Goal: Complete application form

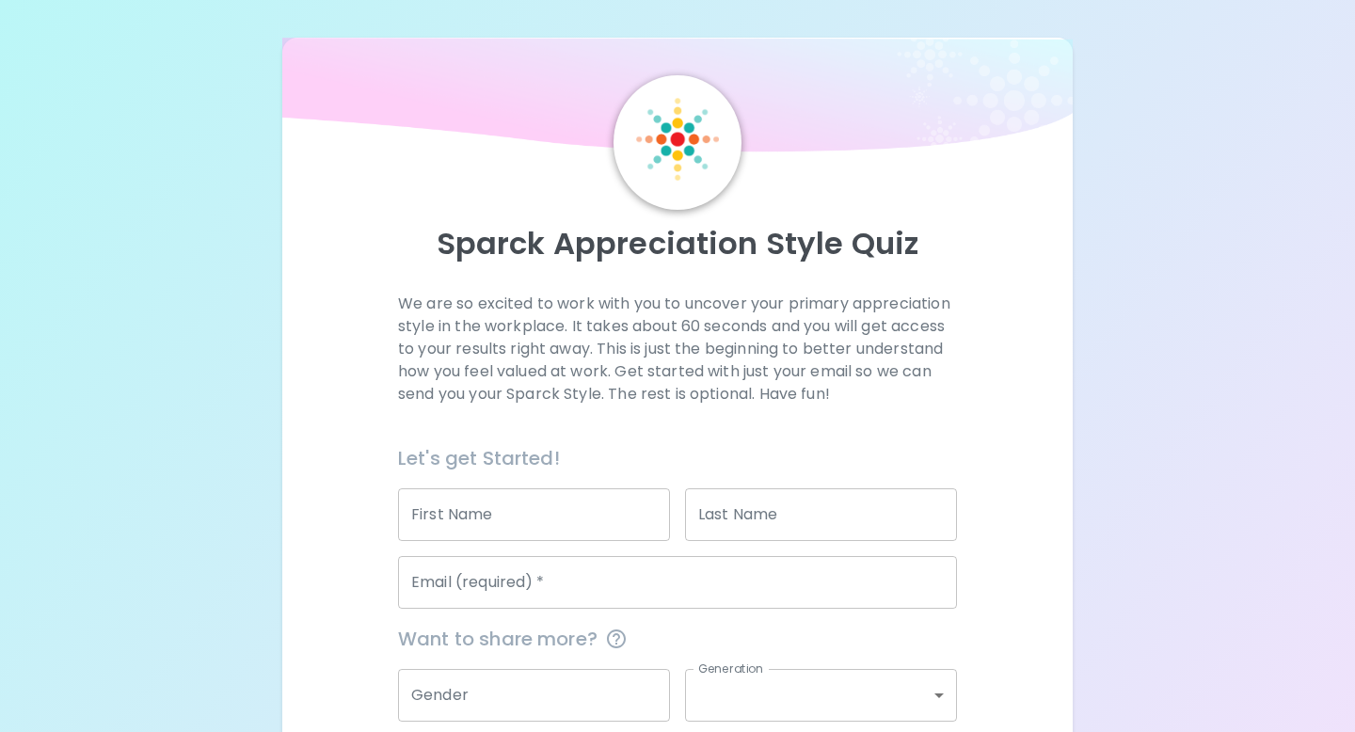
scroll to position [165, 0]
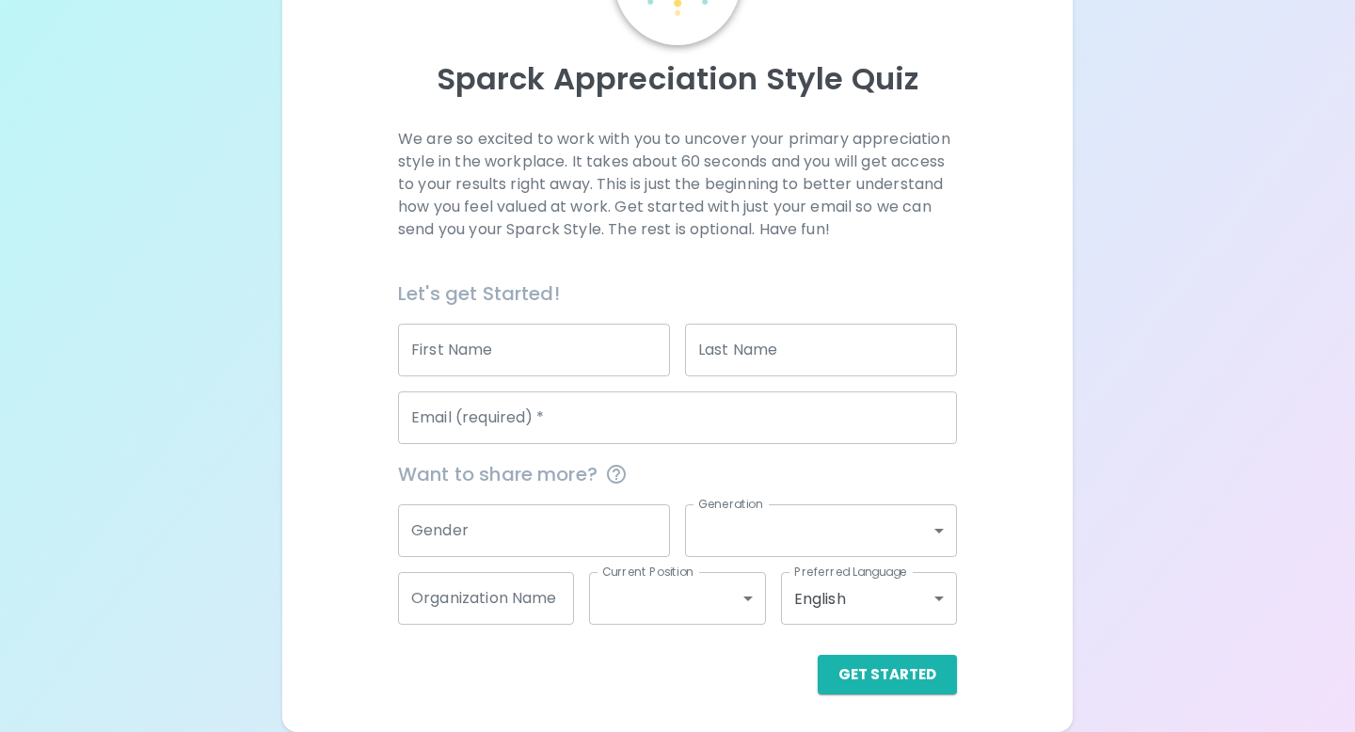
click at [526, 355] on input "First Name" at bounding box center [534, 350] width 272 height 53
type input "Isabelle Marion"
type input "[PERSON_NAME]"
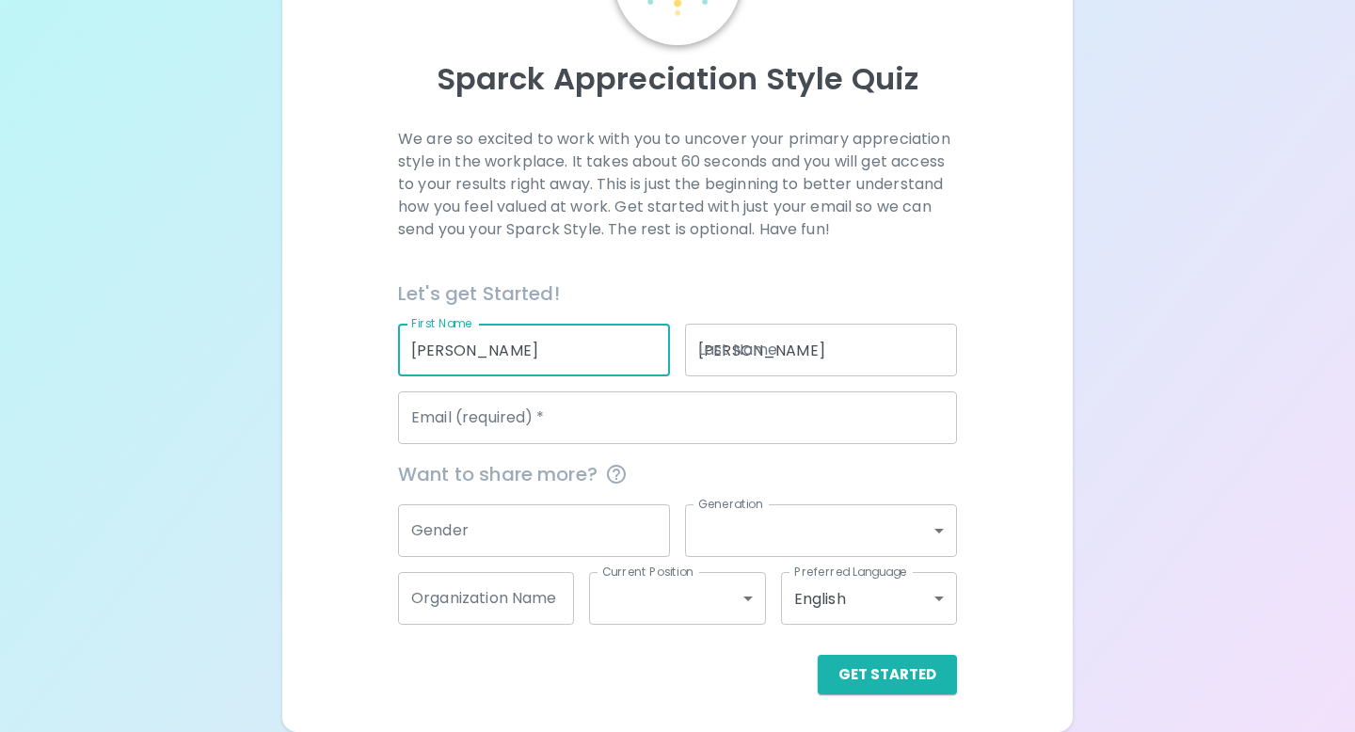
type input "[EMAIL_ADDRESS][DOMAIN_NAME]"
click at [541, 360] on input "Isabelle Marion" at bounding box center [534, 350] width 272 height 53
type input "[PERSON_NAME]"
click at [753, 218] on p "We are so excited to work with you to uncover your primary appreciation style i…" at bounding box center [677, 184] width 559 height 113
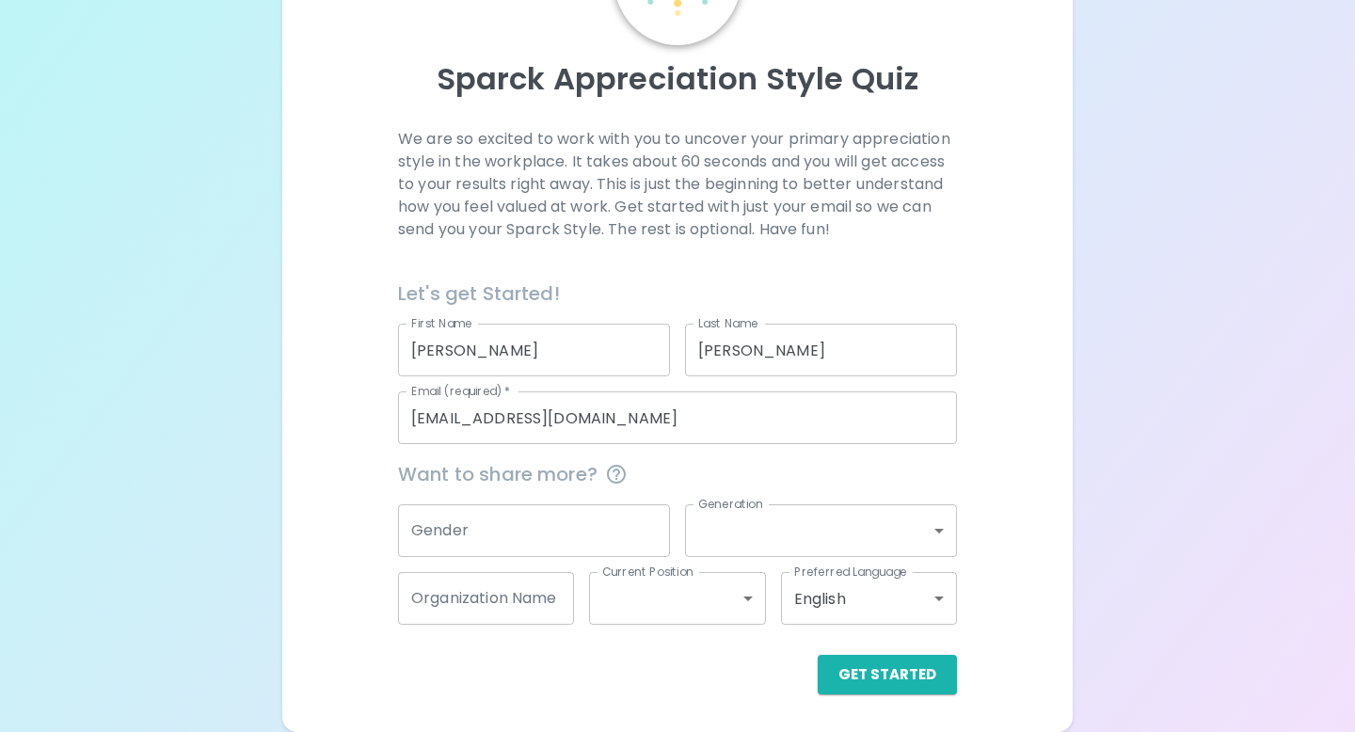
click at [485, 506] on input "Gender" at bounding box center [534, 530] width 272 height 53
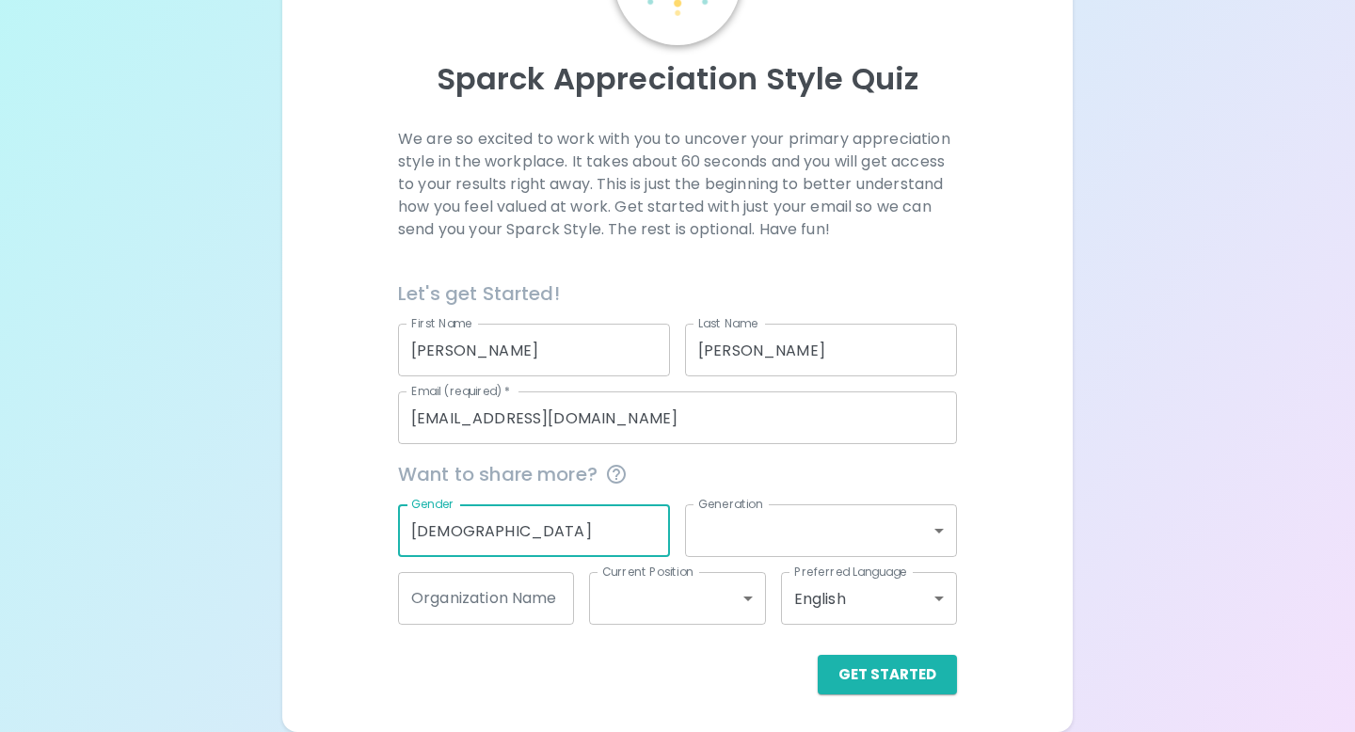
type input "female"
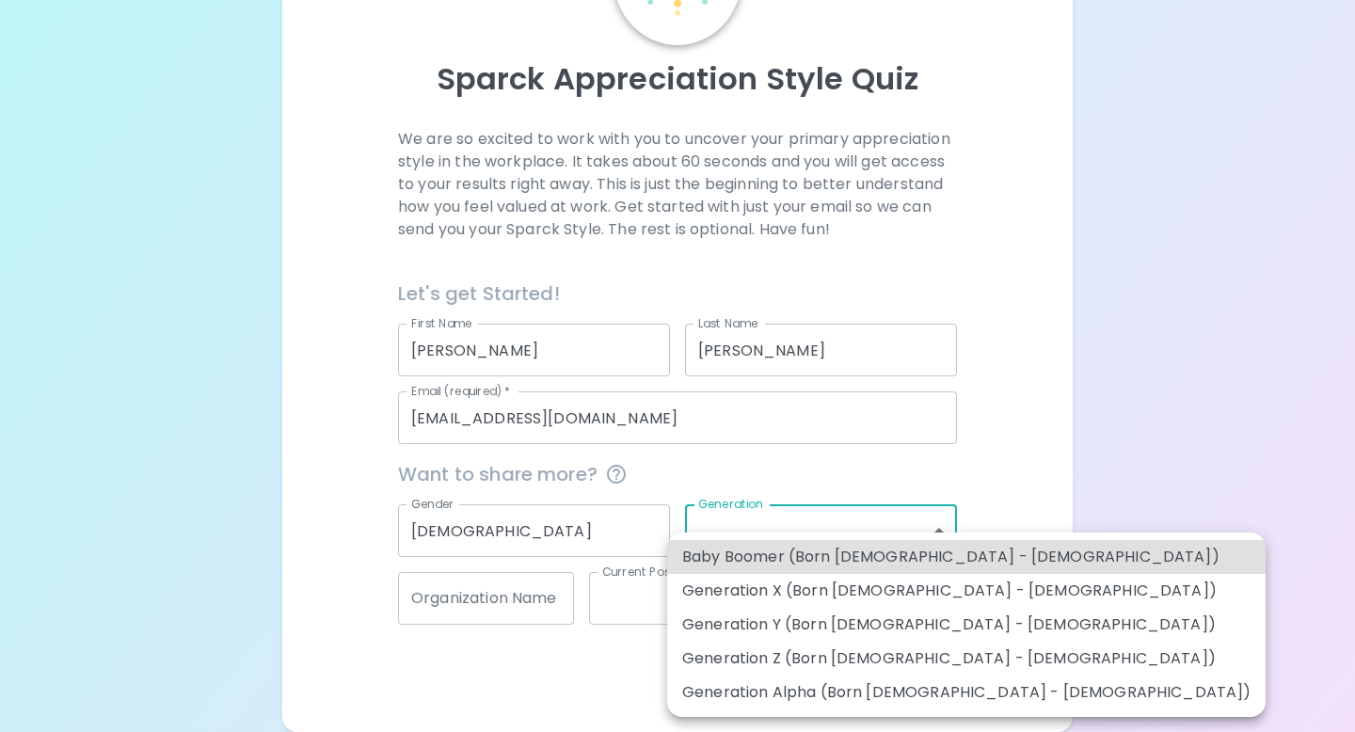
click at [802, 510] on body "Sparck Appreciation Style Quiz We are so excited to work with you to uncover yo…" at bounding box center [677, 283] width 1355 height 897
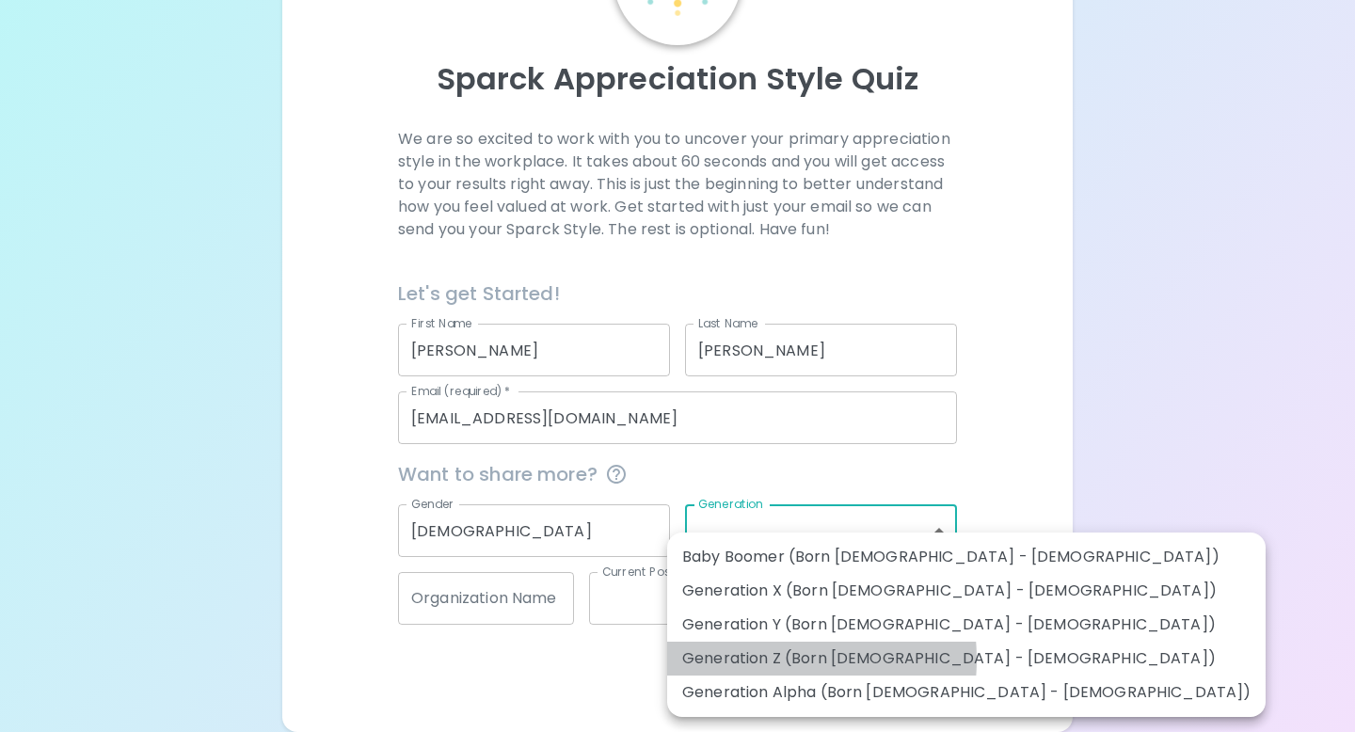
click at [760, 660] on li "Generation Z (Born [DEMOGRAPHIC_DATA] - [DEMOGRAPHIC_DATA])" at bounding box center [966, 659] width 598 height 34
type input "generation_z"
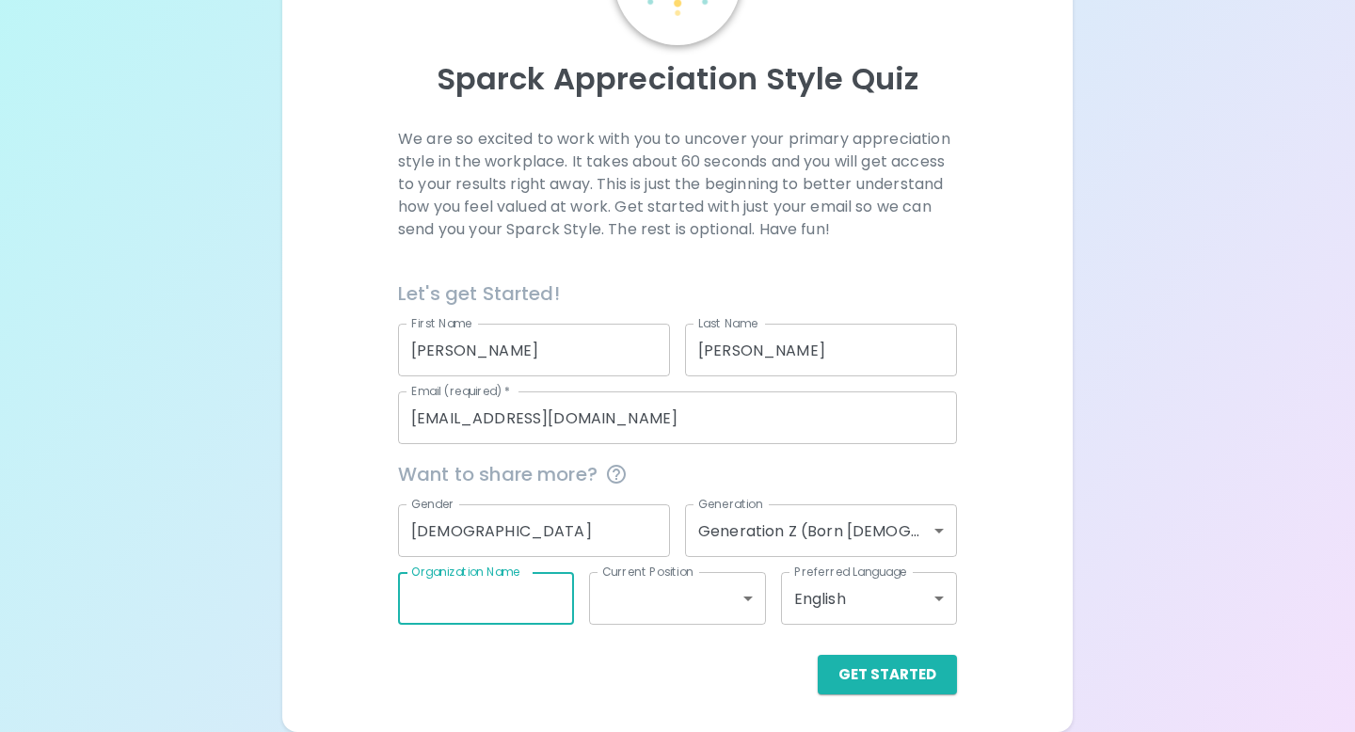
click at [494, 613] on input "Organization Name" at bounding box center [486, 598] width 176 height 53
type input "Four O Six"
click at [743, 596] on body "Sparck Appreciation Style Quiz We are so excited to work with you to uncover yo…" at bounding box center [677, 283] width 1355 height 897
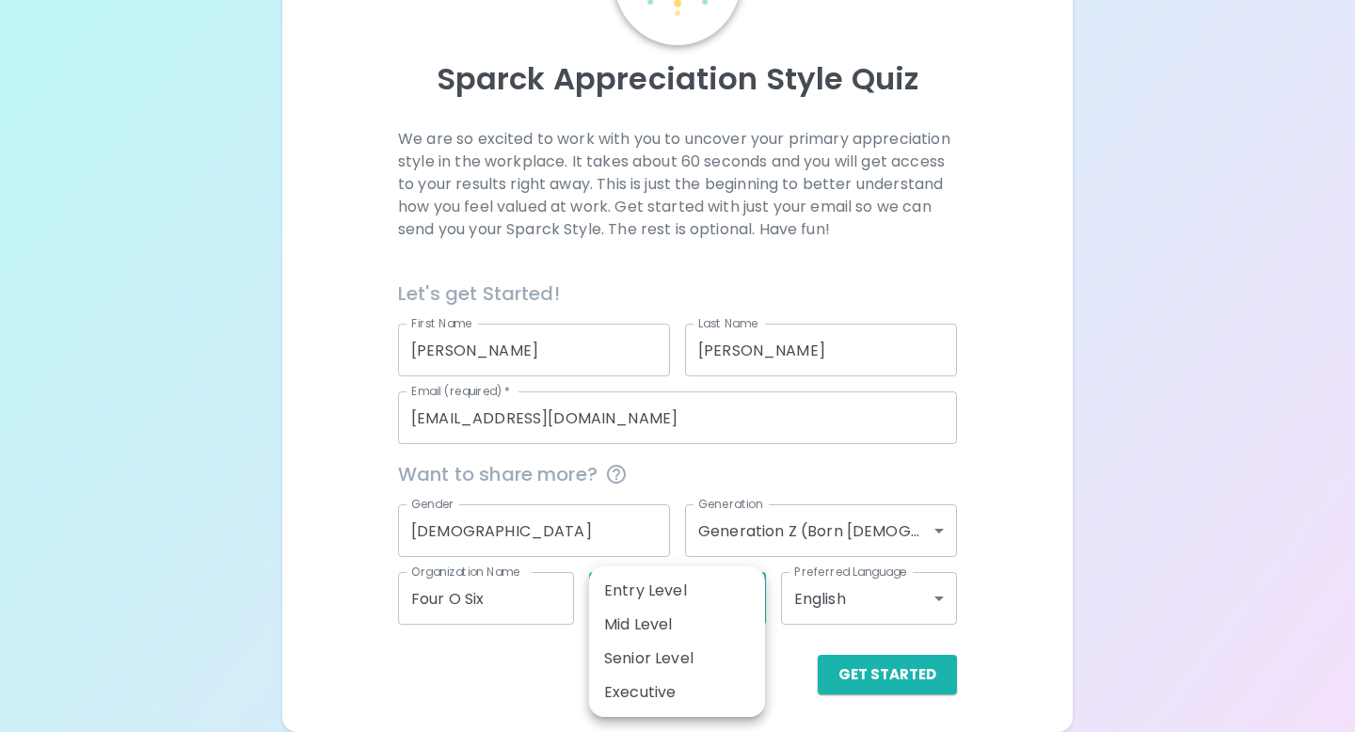
click at [946, 47] on div at bounding box center [677, 366] width 1355 height 732
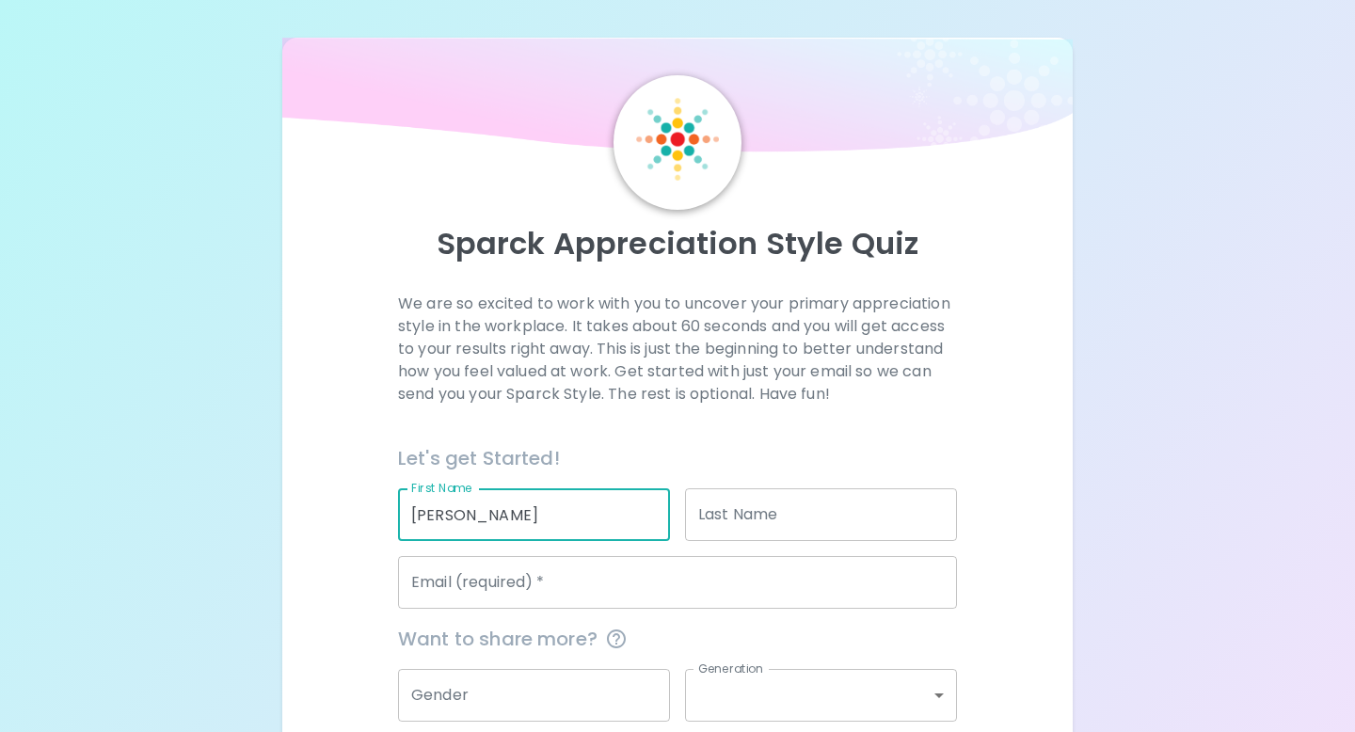
type input "[PERSON_NAME]"
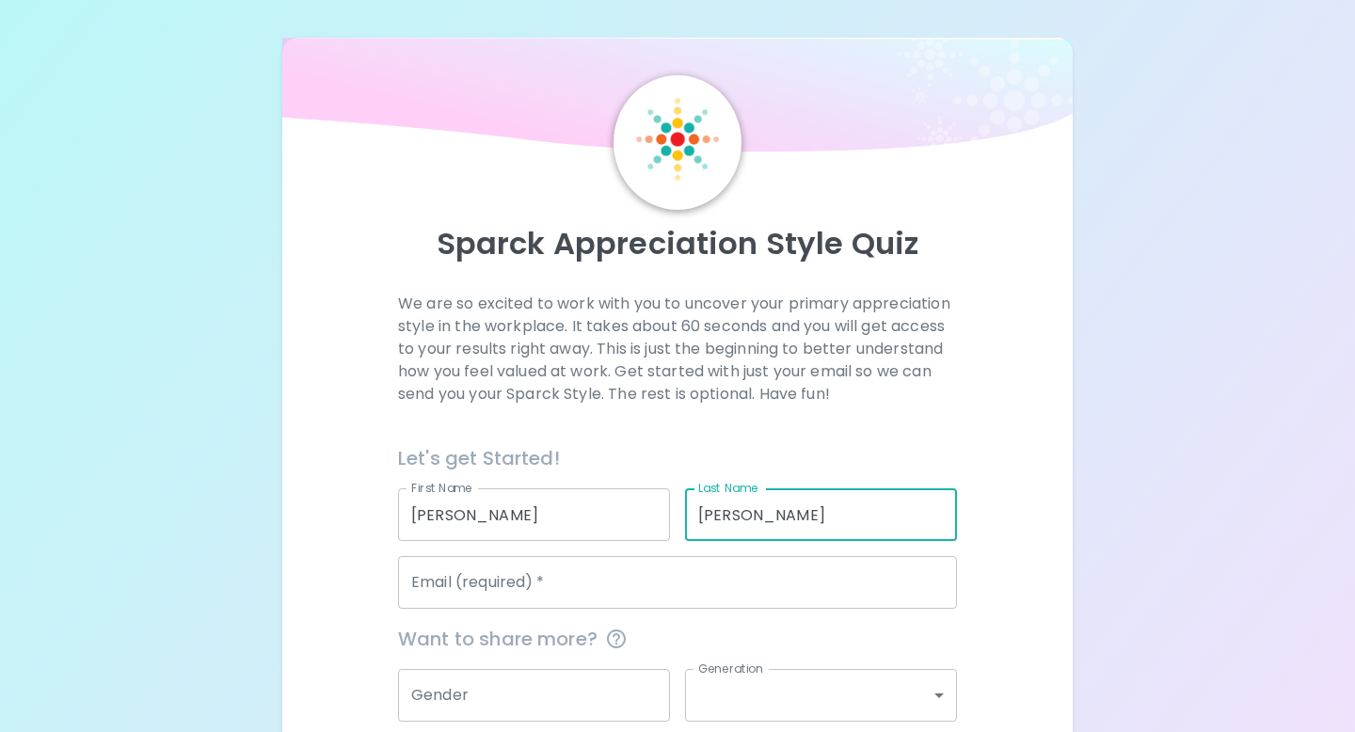
type input "[PERSON_NAME]"
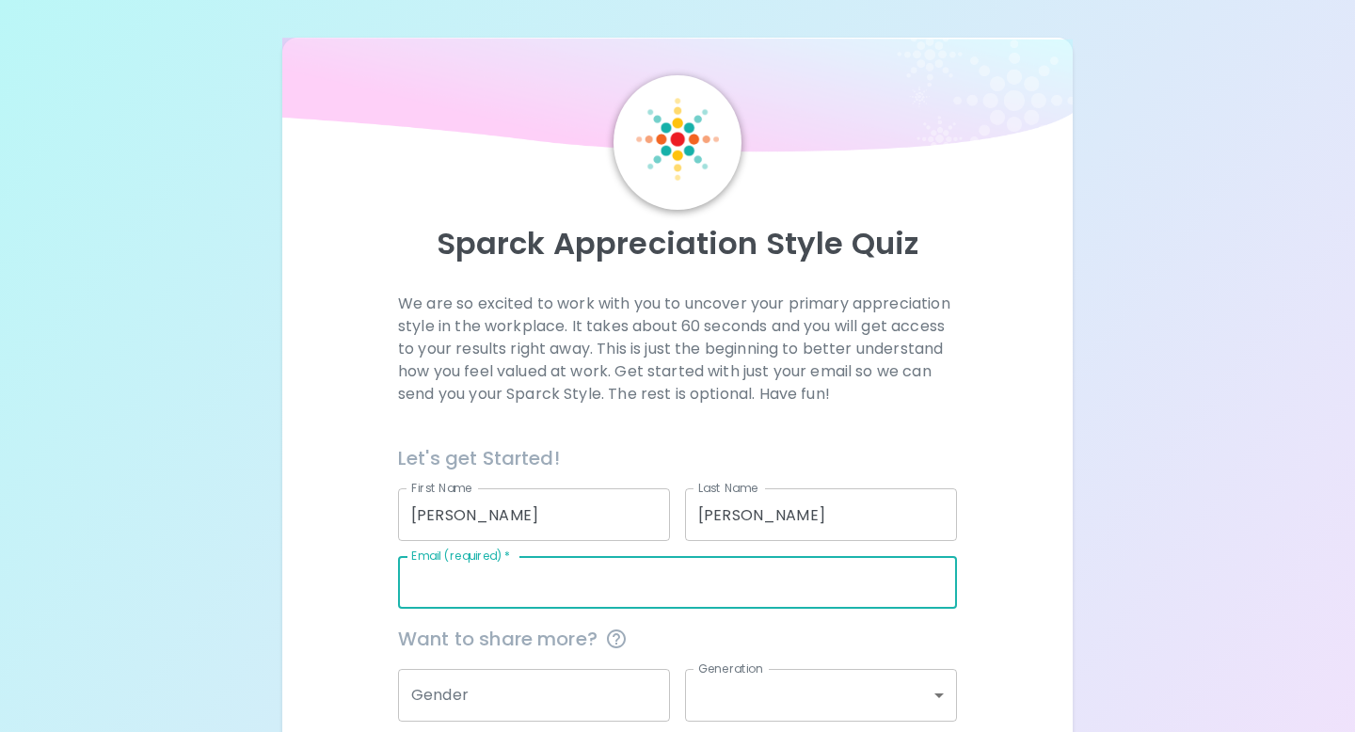
click at [497, 602] on input "Email (required)   *" at bounding box center [677, 582] width 559 height 53
type input "[EMAIL_ADDRESS][DOMAIN_NAME]"
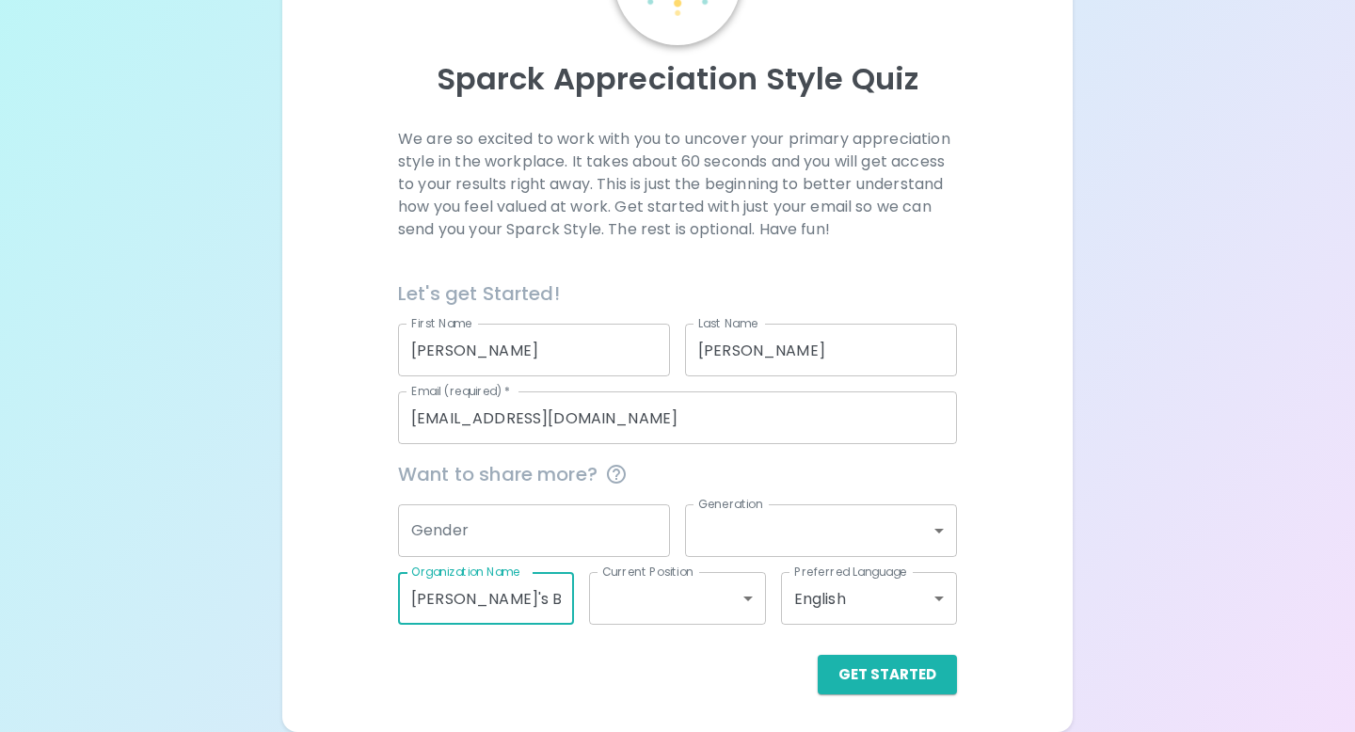
click at [538, 594] on input "[PERSON_NAME]'s Bowls" at bounding box center [486, 598] width 176 height 53
drag, startPoint x: 539, startPoint y: 594, endPoint x: 342, endPoint y: 586, distance: 196.8
click at [343, 588] on div "We are so excited to work with you to uncover your primary appreciation style i…" at bounding box center [677, 411] width 745 height 566
type input "Four O Six Nannies"
click at [624, 587] on body "Sparck Appreciation Style Quiz We are so excited to work with you to uncover yo…" at bounding box center [677, 283] width 1355 height 897
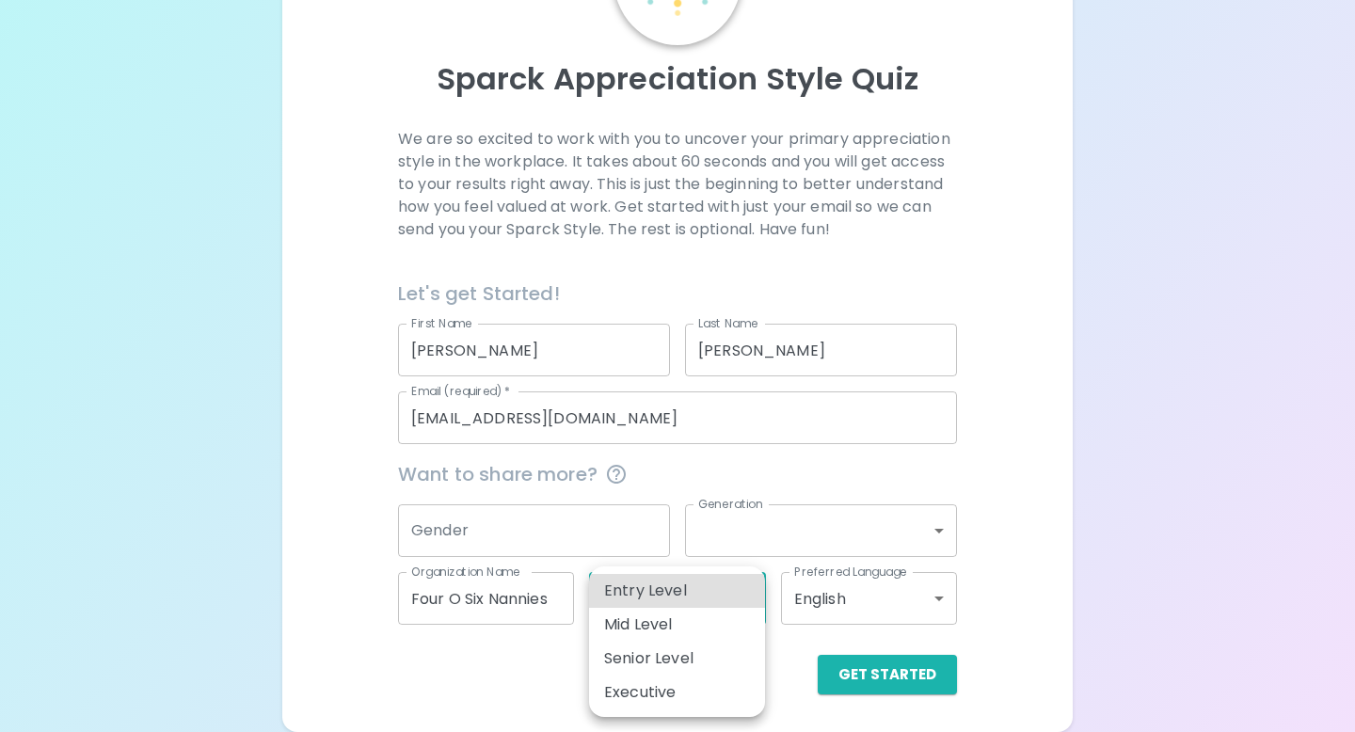
click at [670, 590] on li "Entry Level" at bounding box center [677, 591] width 176 height 34
type input "entry_level"
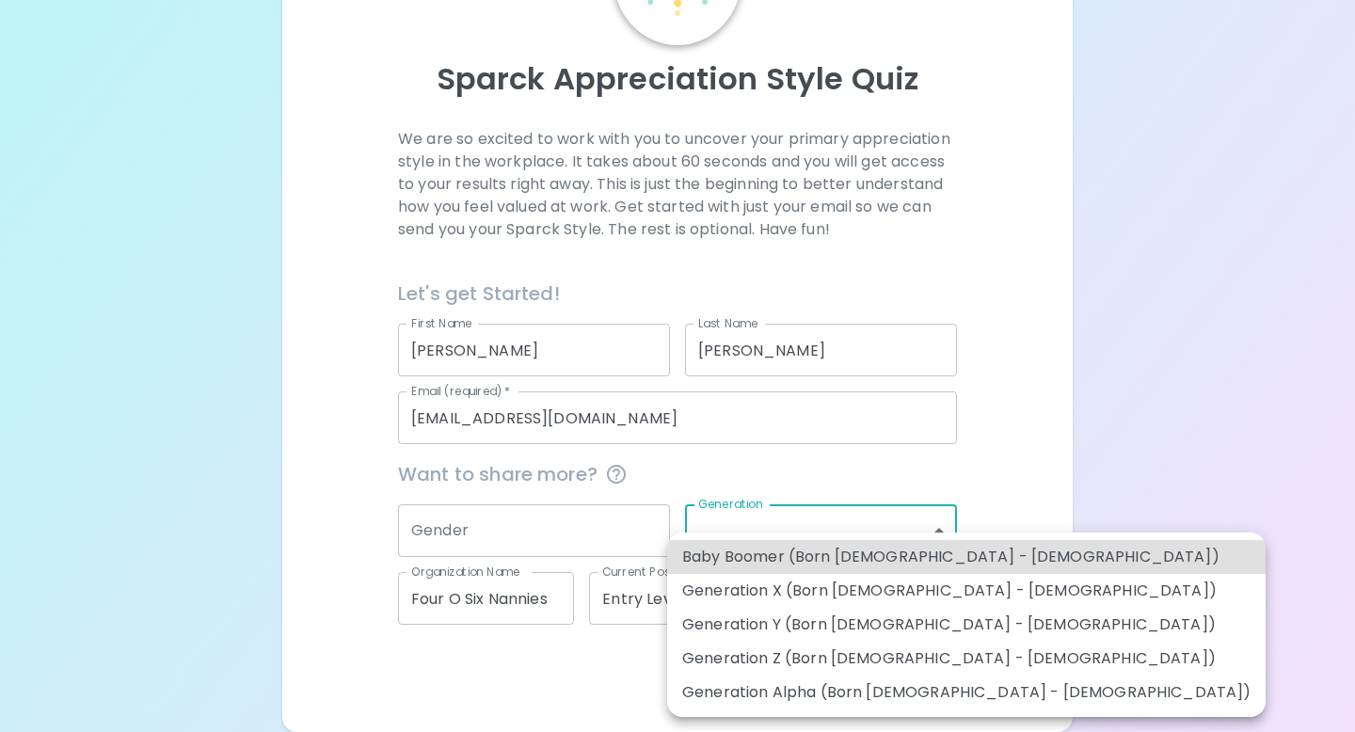
click at [759, 533] on body "Sparck Appreciation Style Quiz We are so excited to work with you to uncover yo…" at bounding box center [677, 283] width 1355 height 897
click at [767, 654] on li "Generation Z (Born [DEMOGRAPHIC_DATA] - [DEMOGRAPHIC_DATA])" at bounding box center [966, 659] width 598 height 34
type input "generation_z"
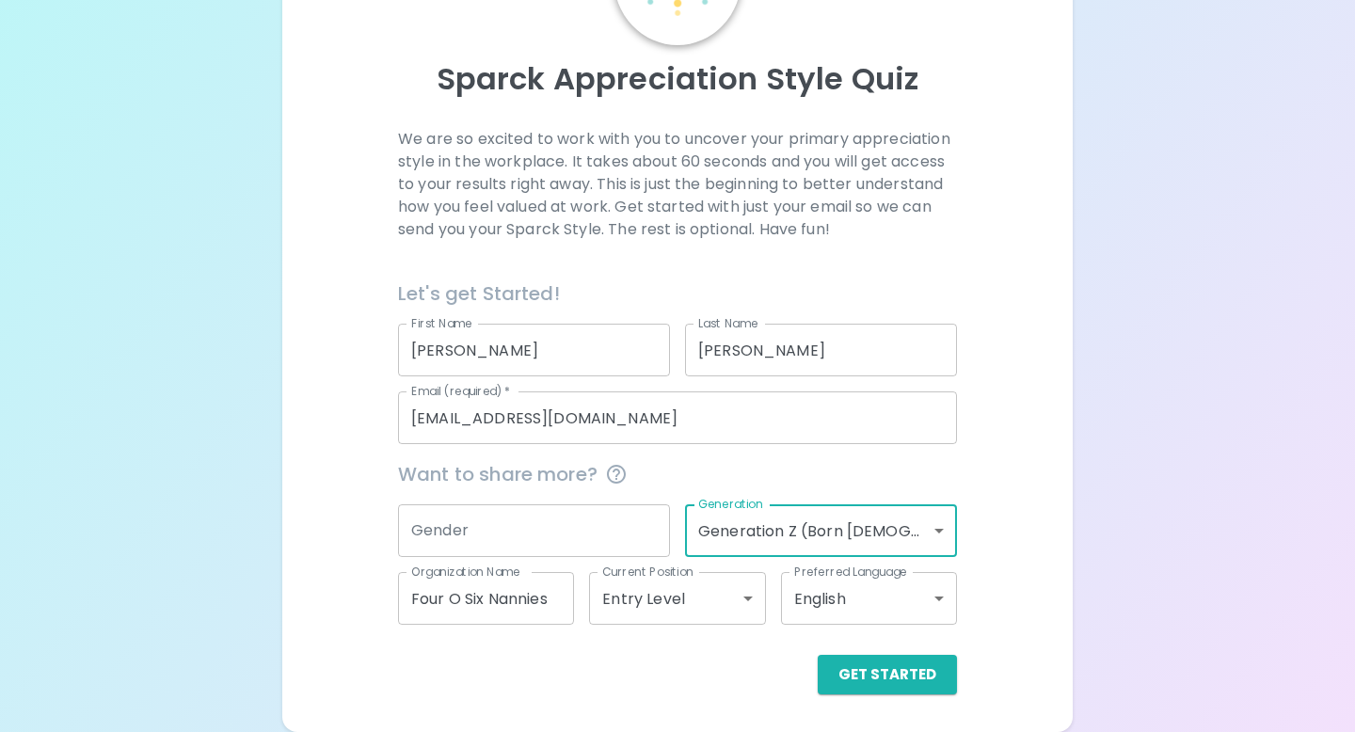
click at [519, 529] on input "Gender" at bounding box center [534, 530] width 272 height 53
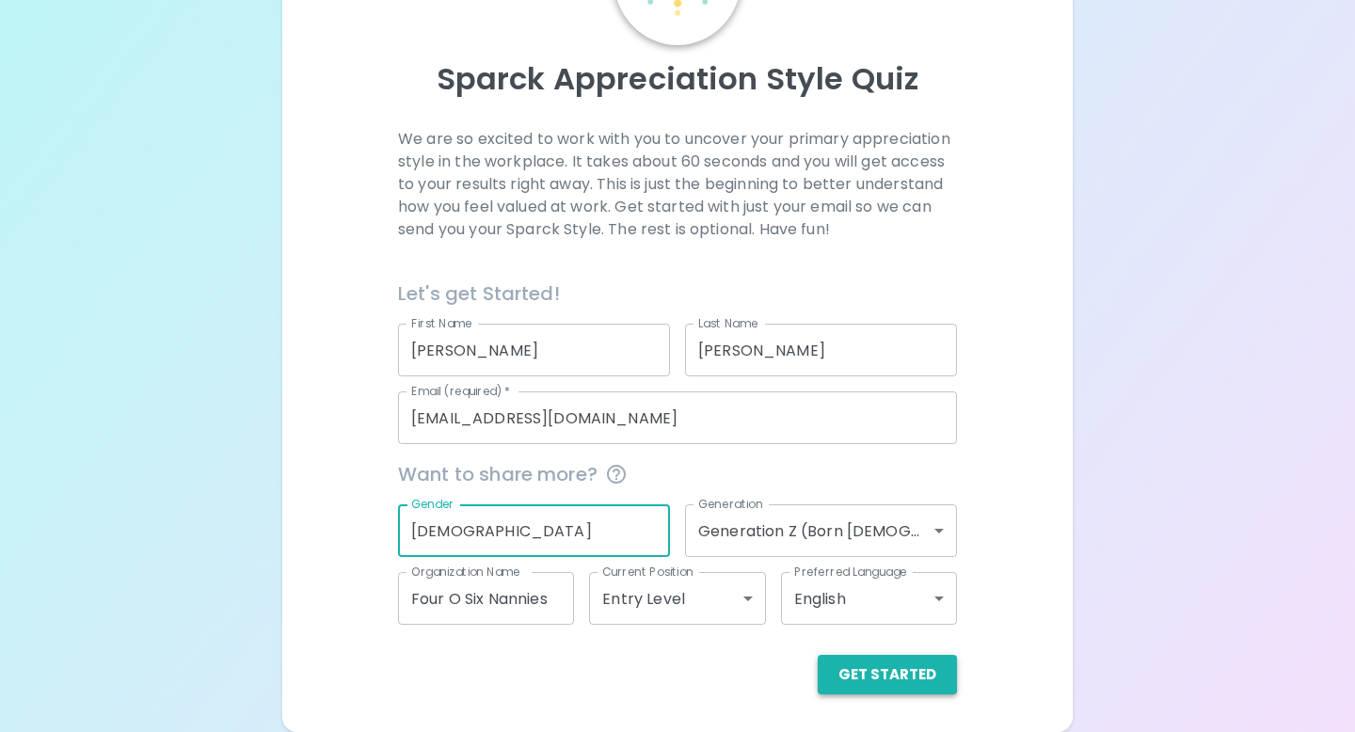
type input "[DEMOGRAPHIC_DATA]"
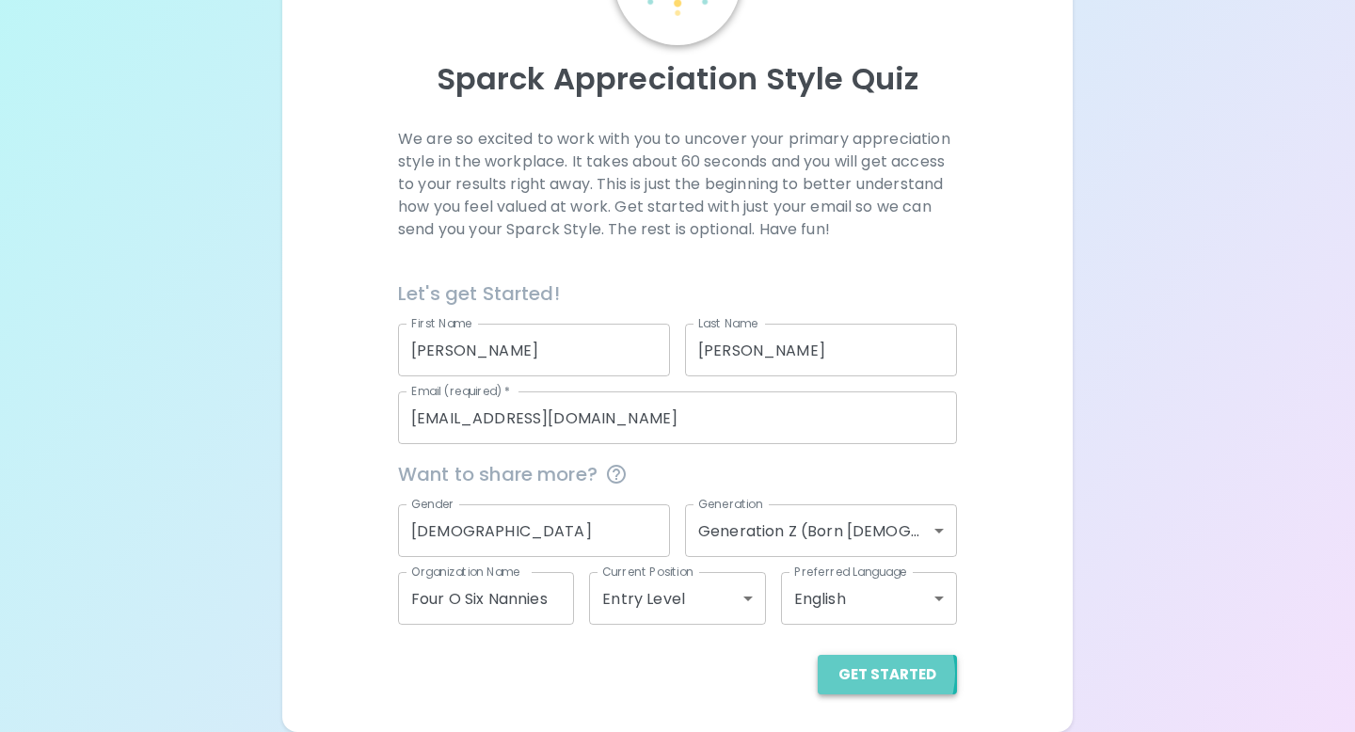
click at [873, 673] on button "Get Started" at bounding box center [887, 675] width 139 height 40
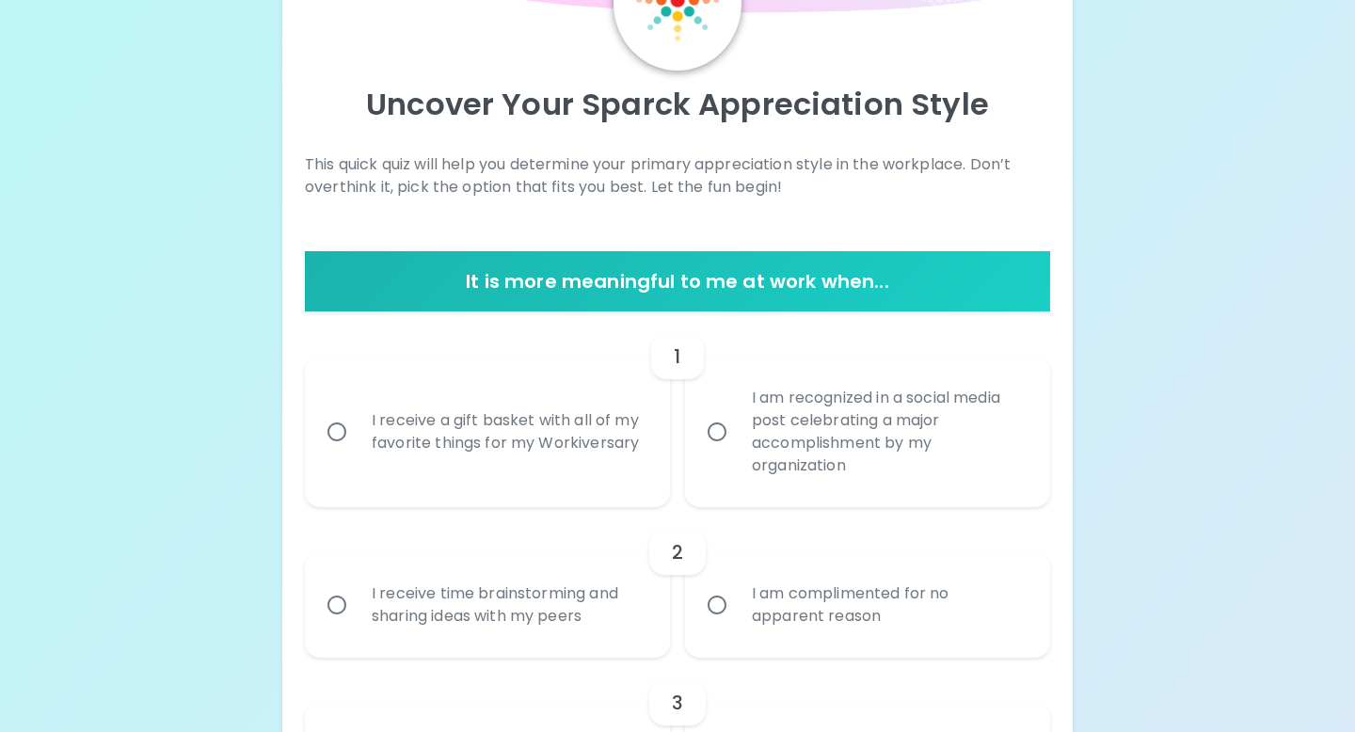
scroll to position [51, 0]
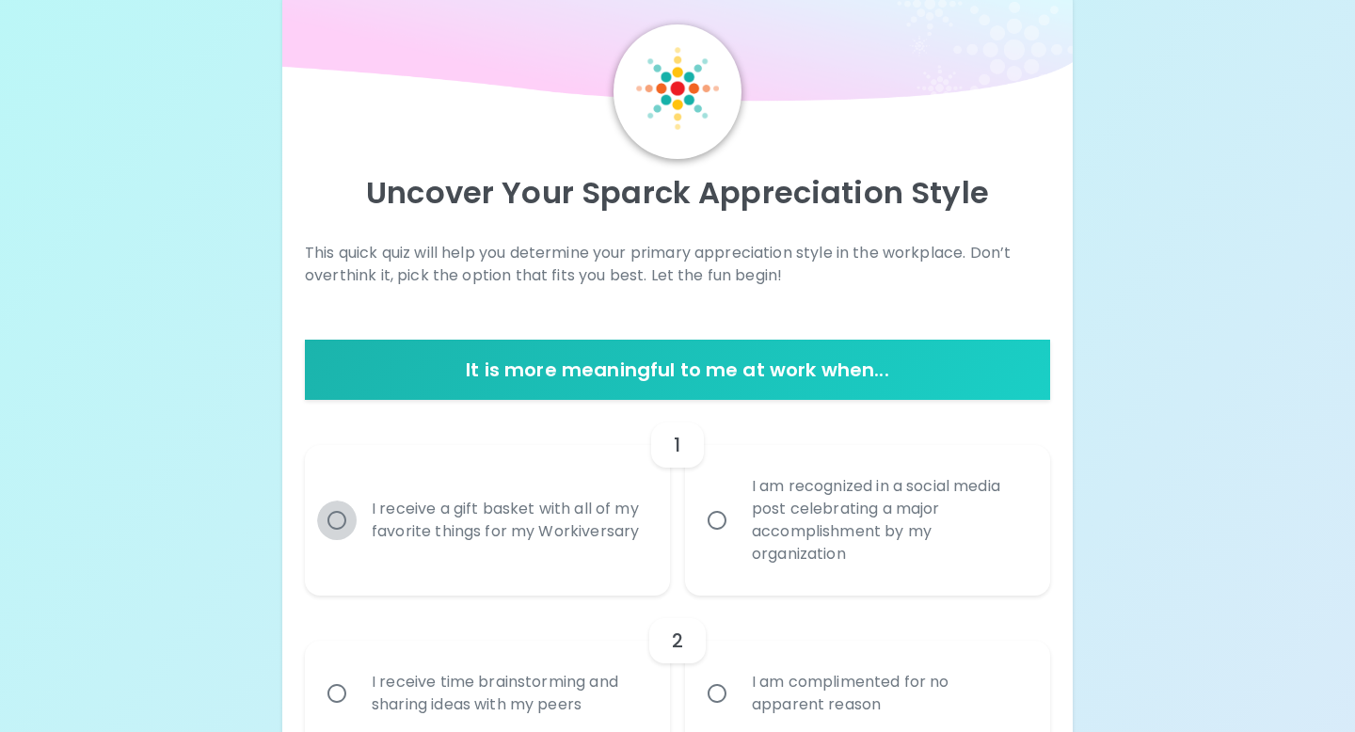
click at [330, 523] on input "I receive a gift basket with all of my favorite things for my Workiversary" at bounding box center [337, 521] width 40 height 40
radio input "true"
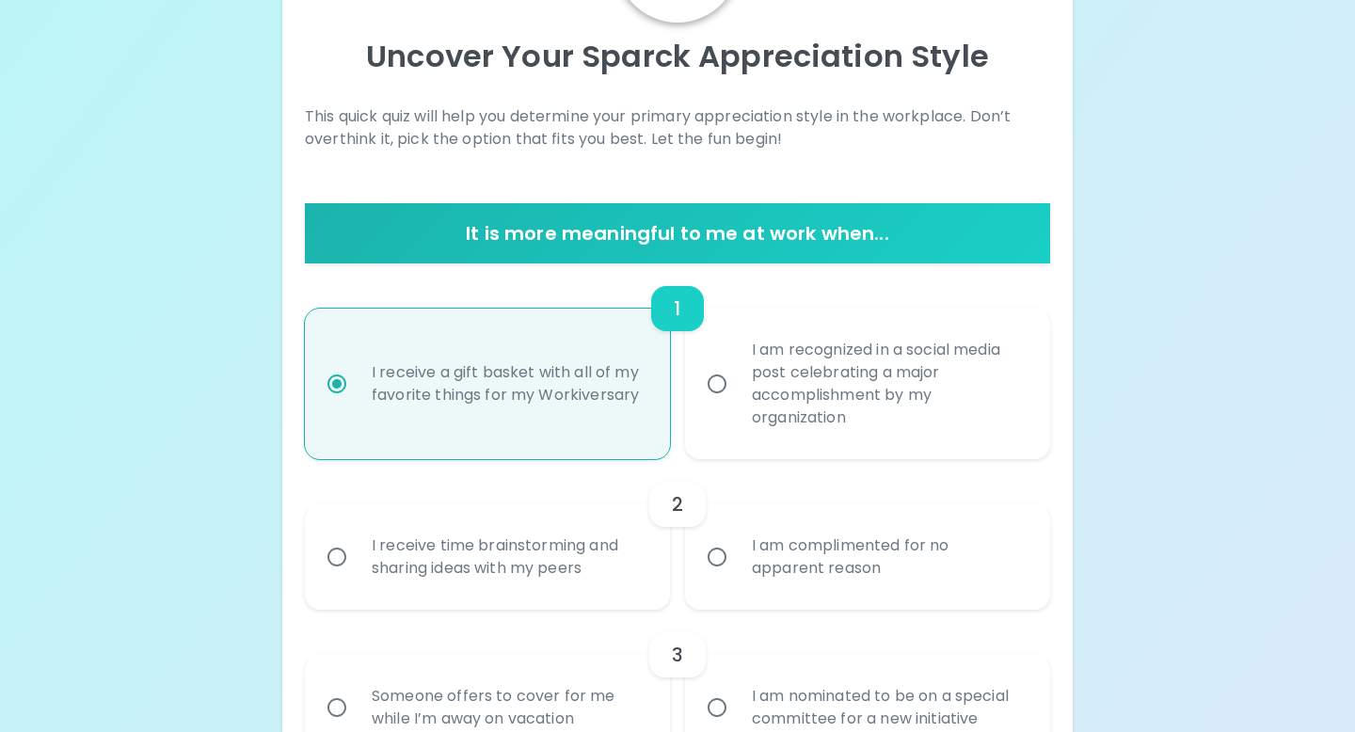
scroll to position [201, 0]
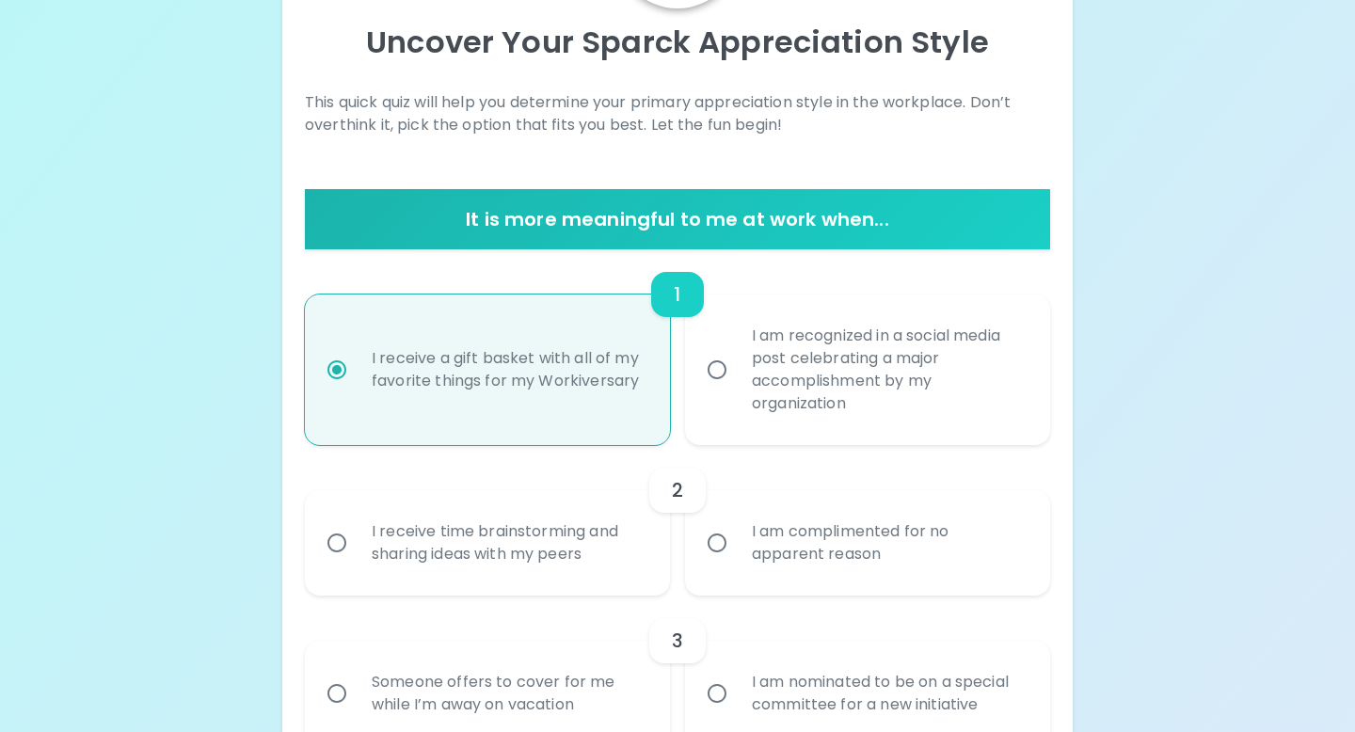
click at [787, 464] on div "2 I receive time brainstorming and sharing ideas with my peers I am complimente…" at bounding box center [677, 520] width 745 height 151
click at [798, 423] on div "I am recognized in a social media post celebrating a major accomplishment by my…" at bounding box center [888, 369] width 303 height 135
click at [737, 390] on input "I am recognized in a social media post celebrating a major accomplishment by my…" at bounding box center [717, 370] width 40 height 40
radio input "true"
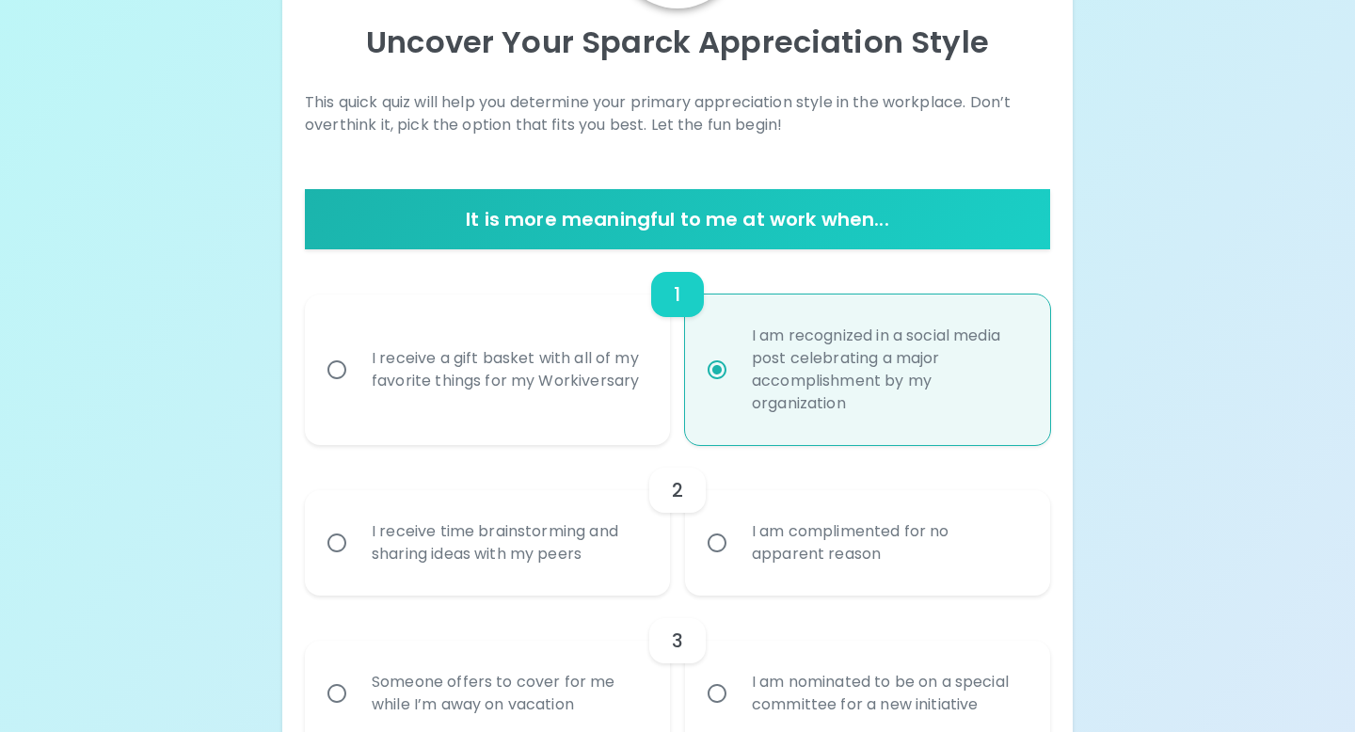
click at [823, 525] on div "I am complimented for no apparent reason" at bounding box center [888, 543] width 303 height 90
click at [737, 525] on input "I am complimented for no apparent reason" at bounding box center [717, 543] width 40 height 40
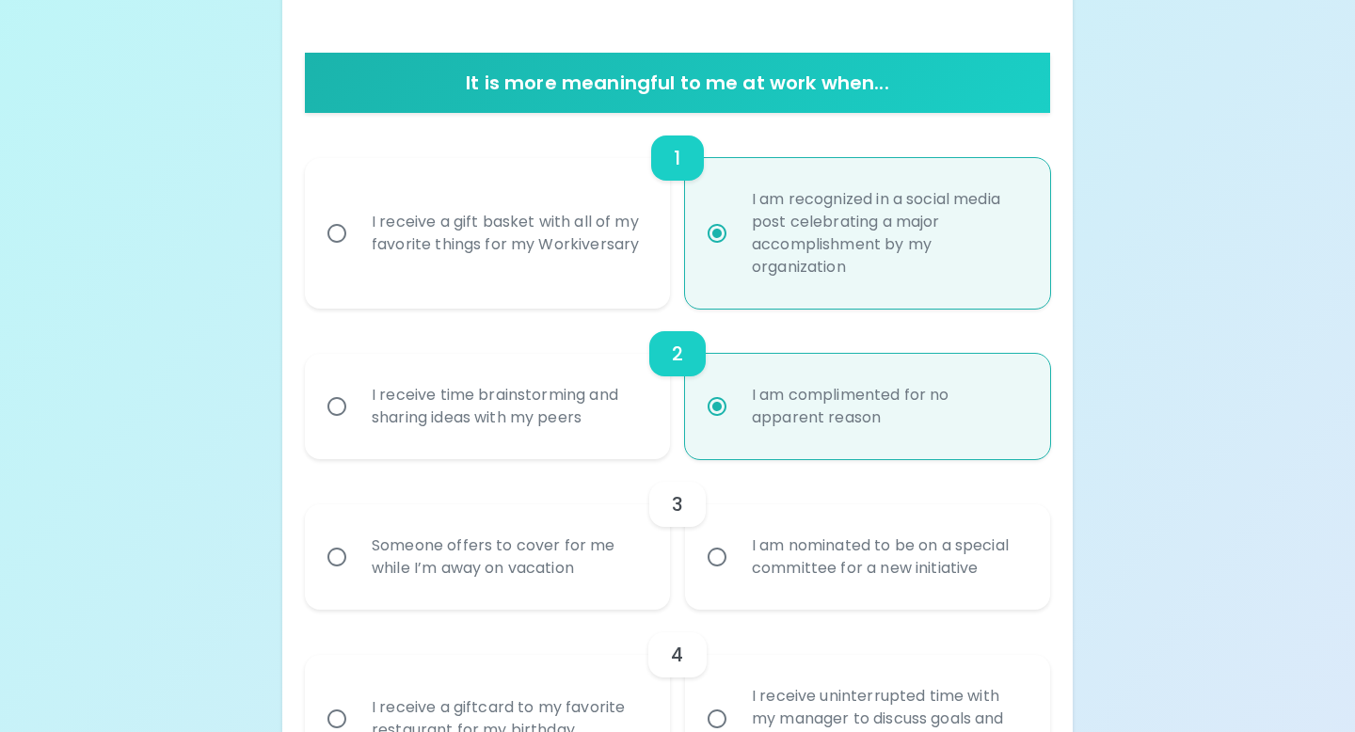
scroll to position [352, 0]
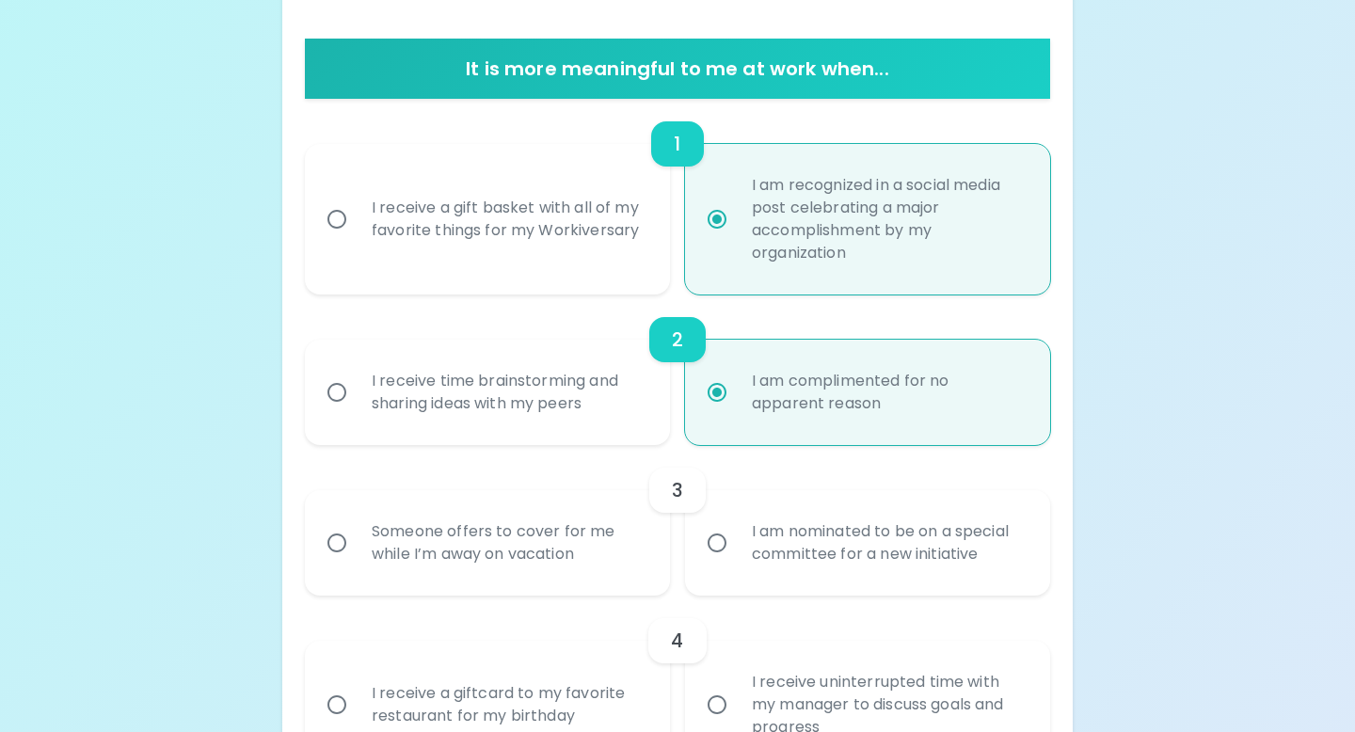
radio input "true"
click at [406, 245] on div "I receive a gift basket with all of my favorite things for my Workiversary" at bounding box center [508, 219] width 303 height 90
click at [357, 239] on input "I receive a gift basket with all of my favorite things for my Workiversary" at bounding box center [337, 219] width 40 height 40
radio input "false"
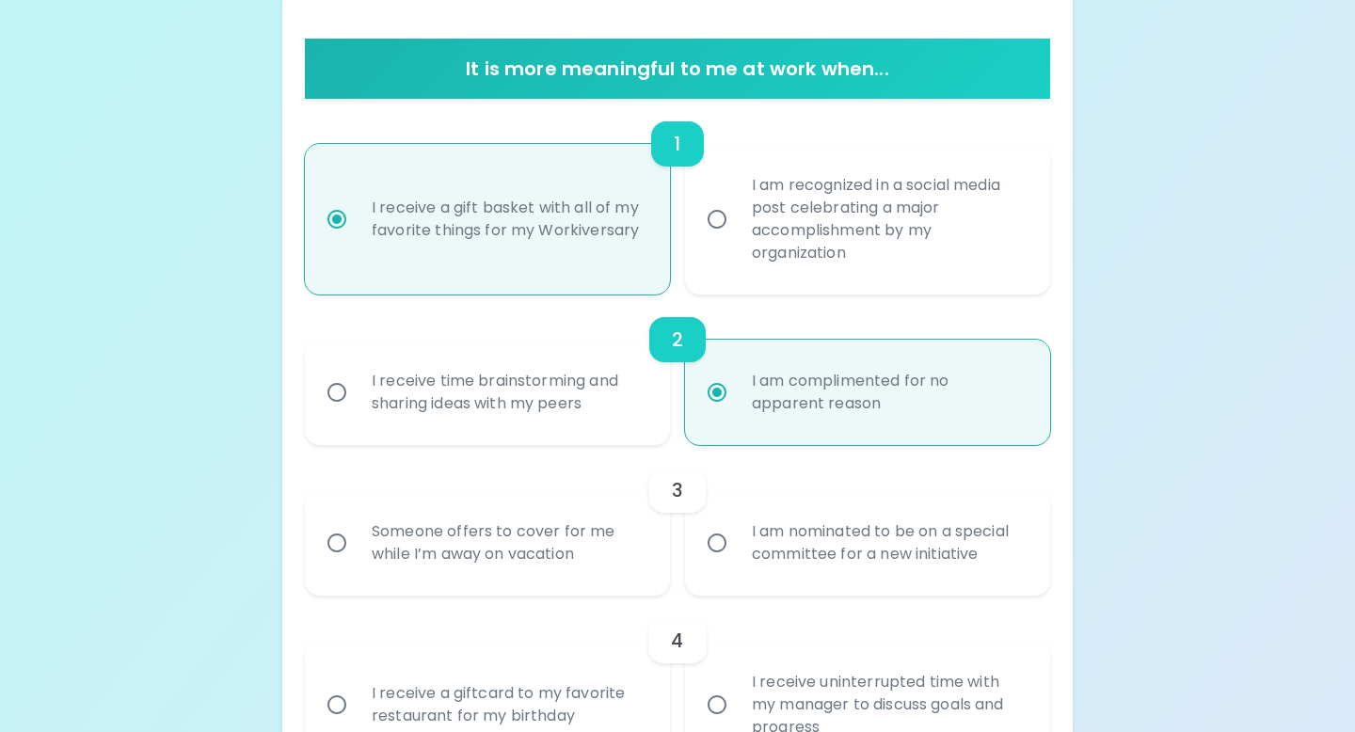
radio input "true"
click at [638, 380] on div "I receive time brainstorming and sharing ideas with my peers" at bounding box center [508, 392] width 303 height 90
click at [357, 380] on input "I receive time brainstorming and sharing ideas with my peers" at bounding box center [337, 393] width 40 height 40
radio input "false"
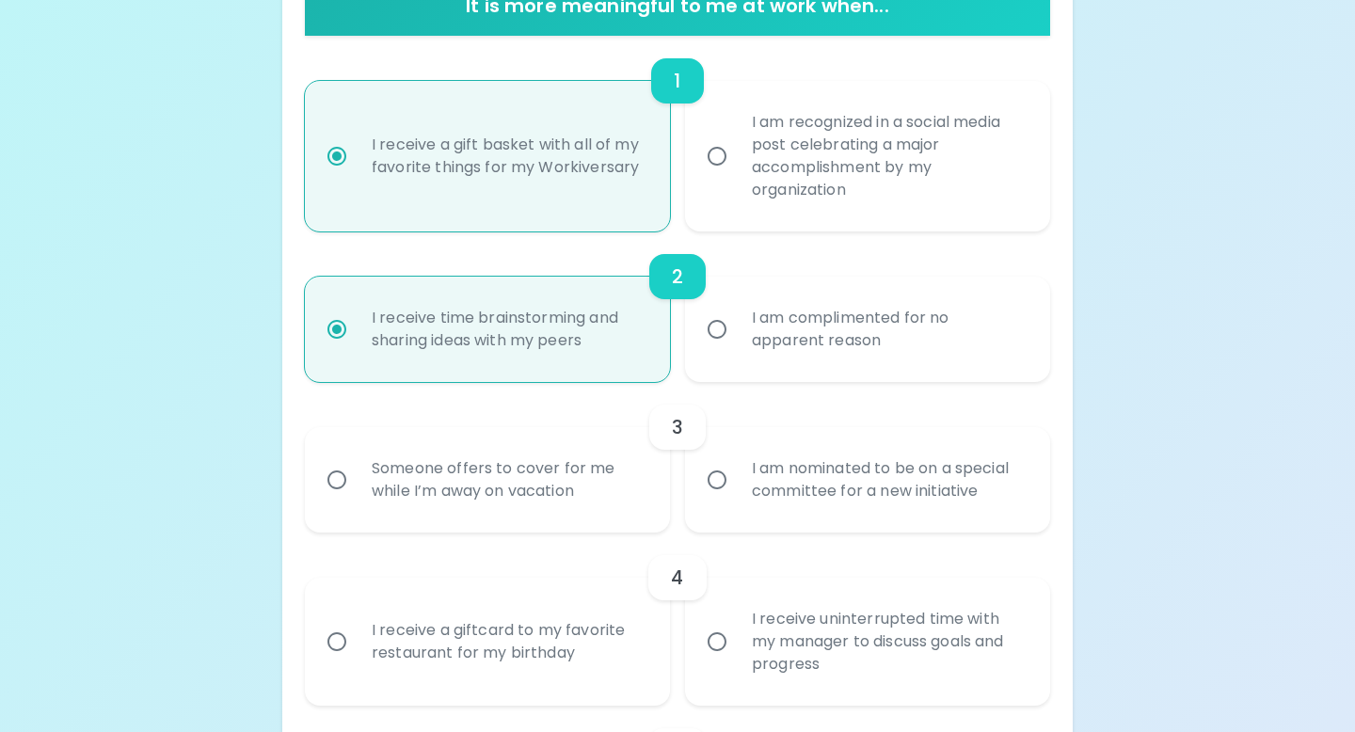
scroll to position [416, 0]
radio input "true"
click at [832, 347] on div "I am complimented for no apparent reason" at bounding box center [888, 328] width 303 height 90
click at [737, 347] on input "I am complimented for no apparent reason" at bounding box center [717, 329] width 40 height 40
radio input "true"
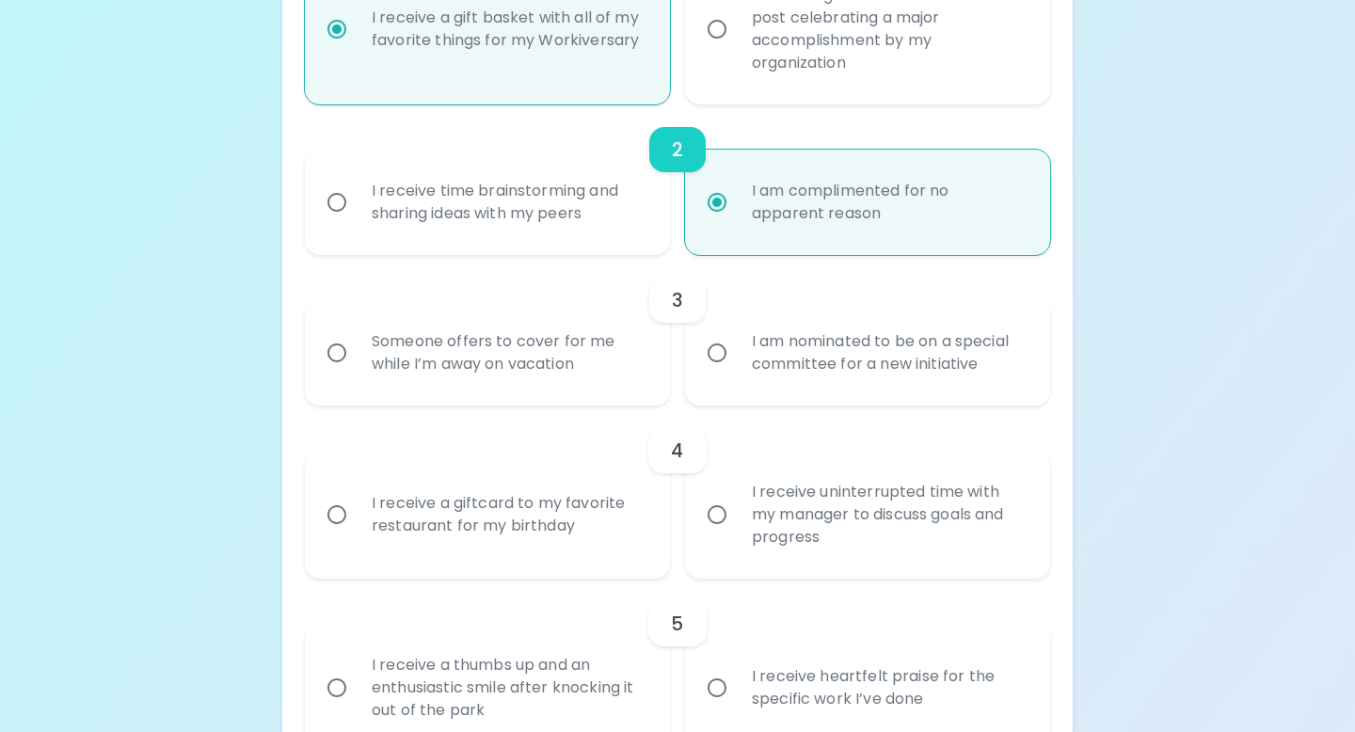
scroll to position [541, 0]
radio input "true"
click at [819, 358] on div "I am nominated to be on a special committee for a new initiative" at bounding box center [888, 354] width 303 height 90
click at [737, 358] on input "I am nominated to be on a special committee for a new initiative" at bounding box center [717, 354] width 40 height 40
radio input "false"
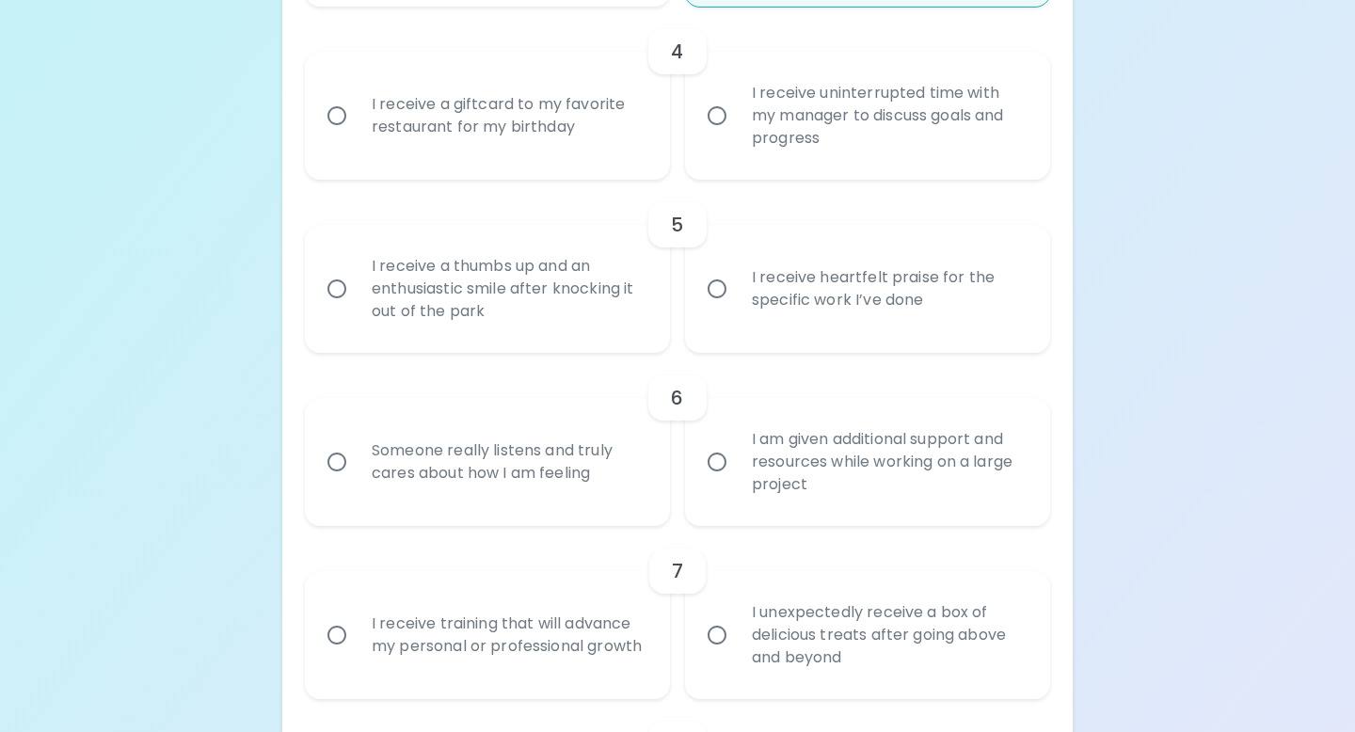
scroll to position [946, 0]
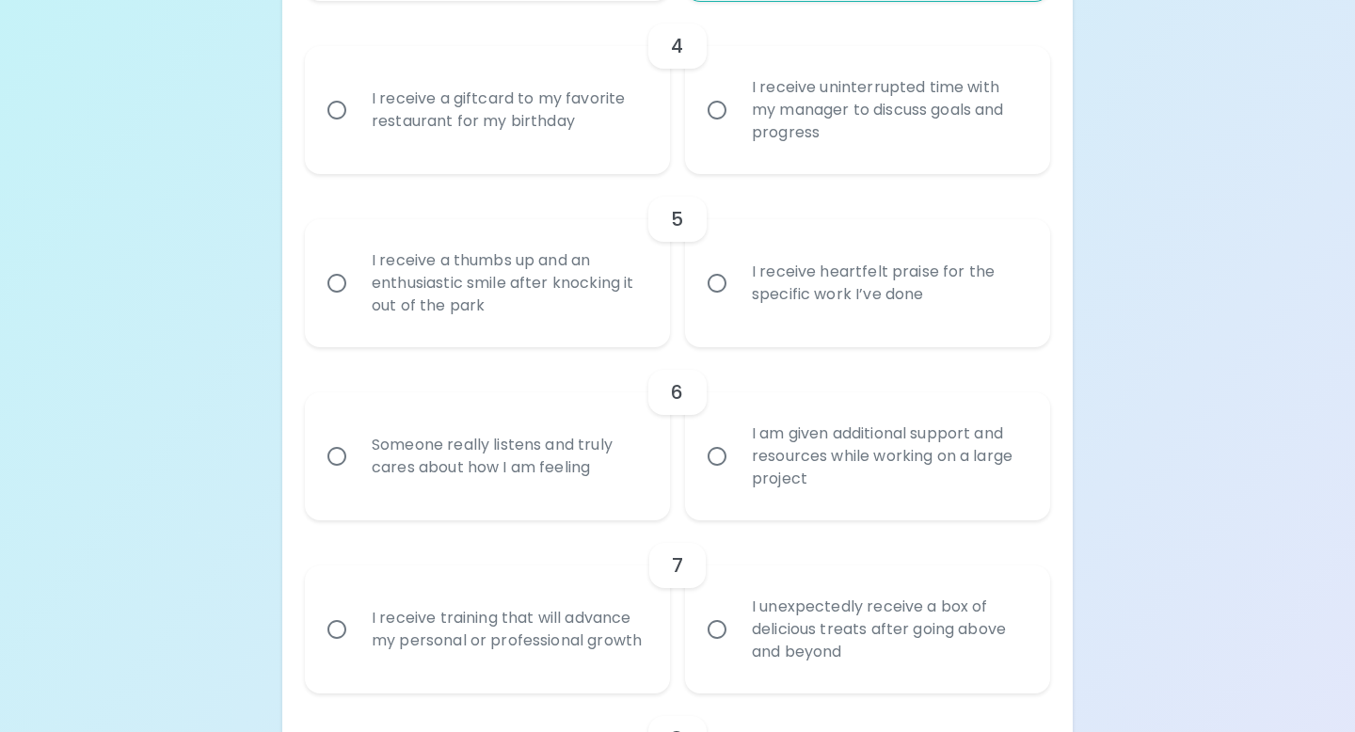
radio input "true"
click at [535, 113] on div "I receive a giftcard to my favorite restaurant for my birthday" at bounding box center [508, 110] width 303 height 90
click at [357, 113] on input "I receive a giftcard to my favorite restaurant for my birthday" at bounding box center [337, 110] width 40 height 40
radio input "false"
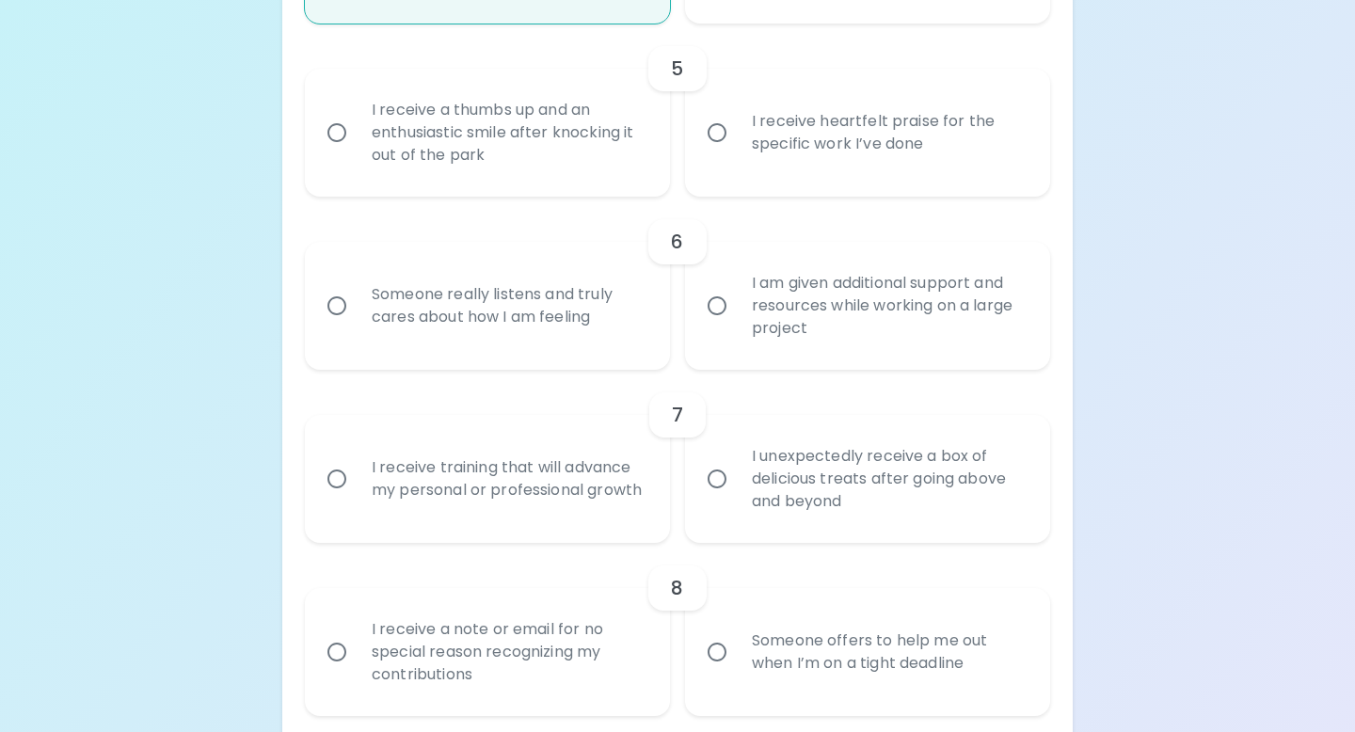
scroll to position [1092, 0]
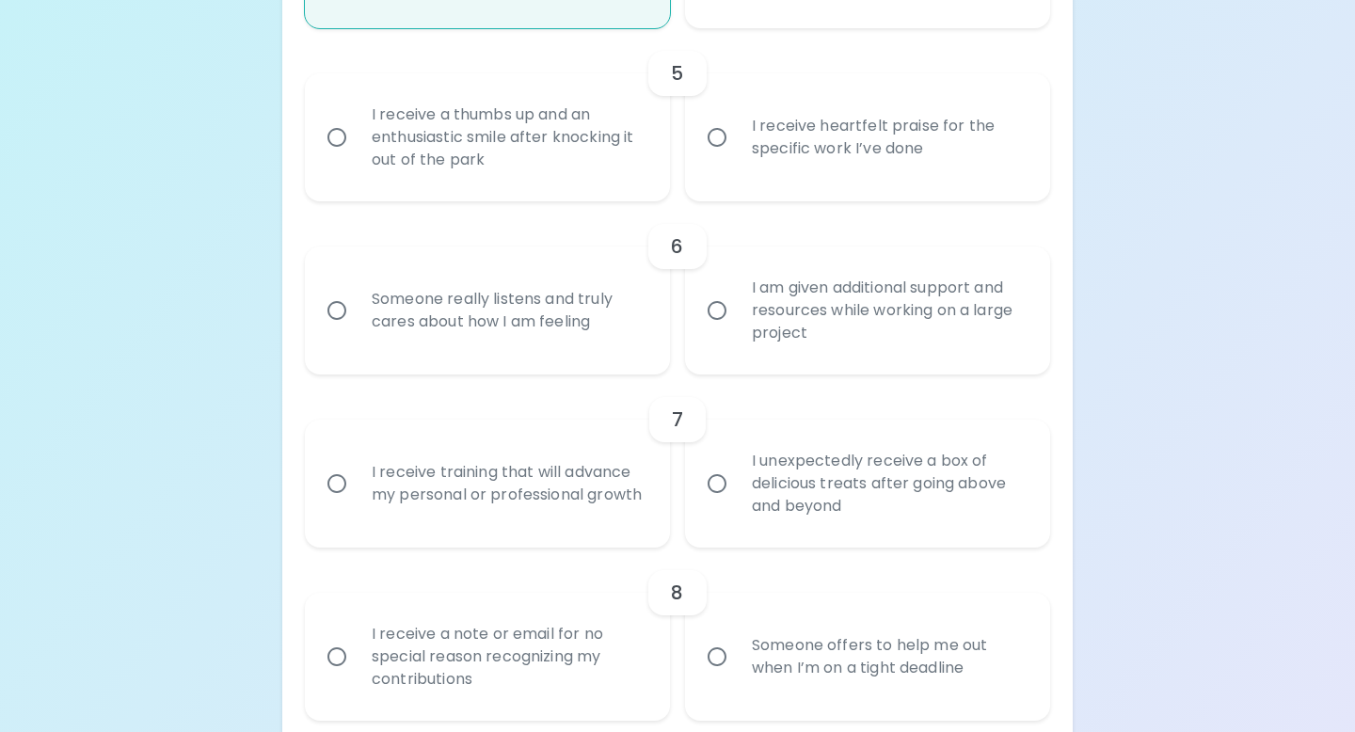
radio input "true"
click at [744, 161] on div "I receive heartfelt praise for the specific work I’ve done" at bounding box center [888, 137] width 303 height 90
click at [737, 157] on input "I receive heartfelt praise for the specific work I’ve done" at bounding box center [717, 138] width 40 height 40
radio input "false"
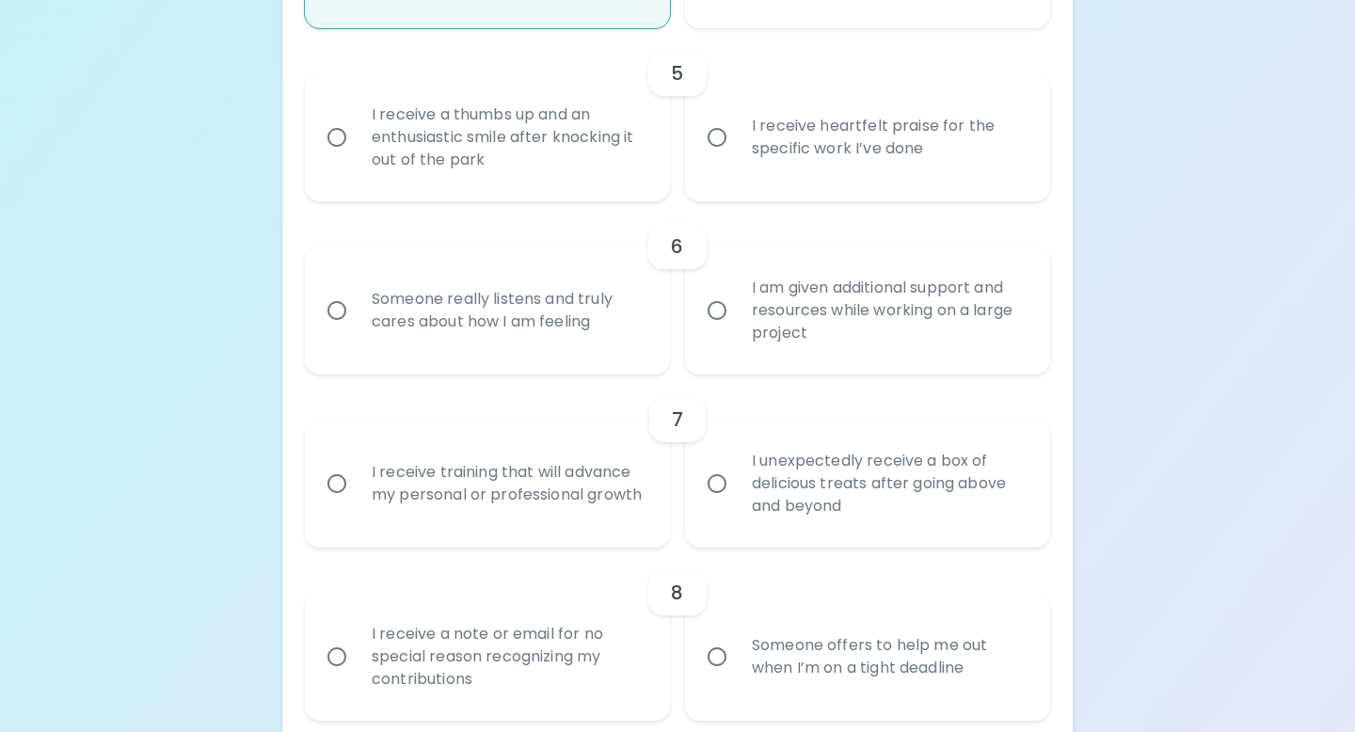
radio input "false"
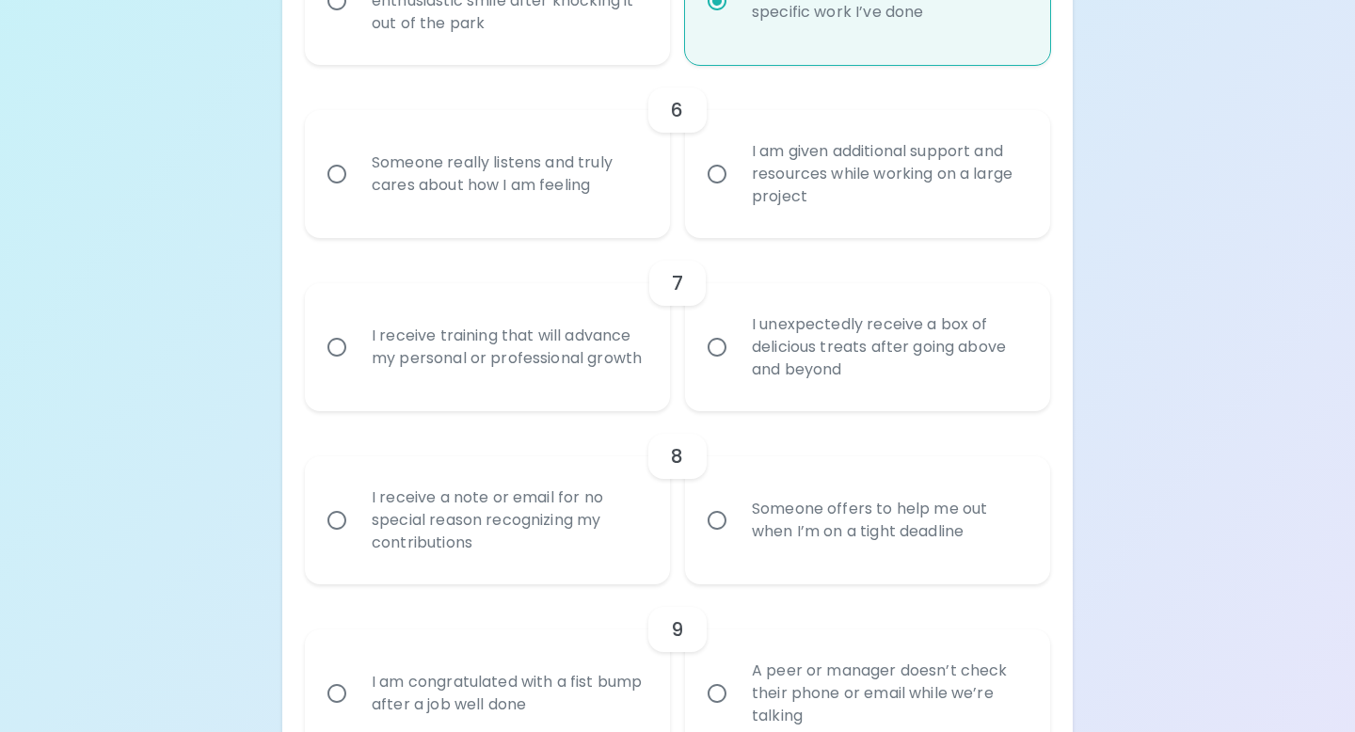
scroll to position [1243, 0]
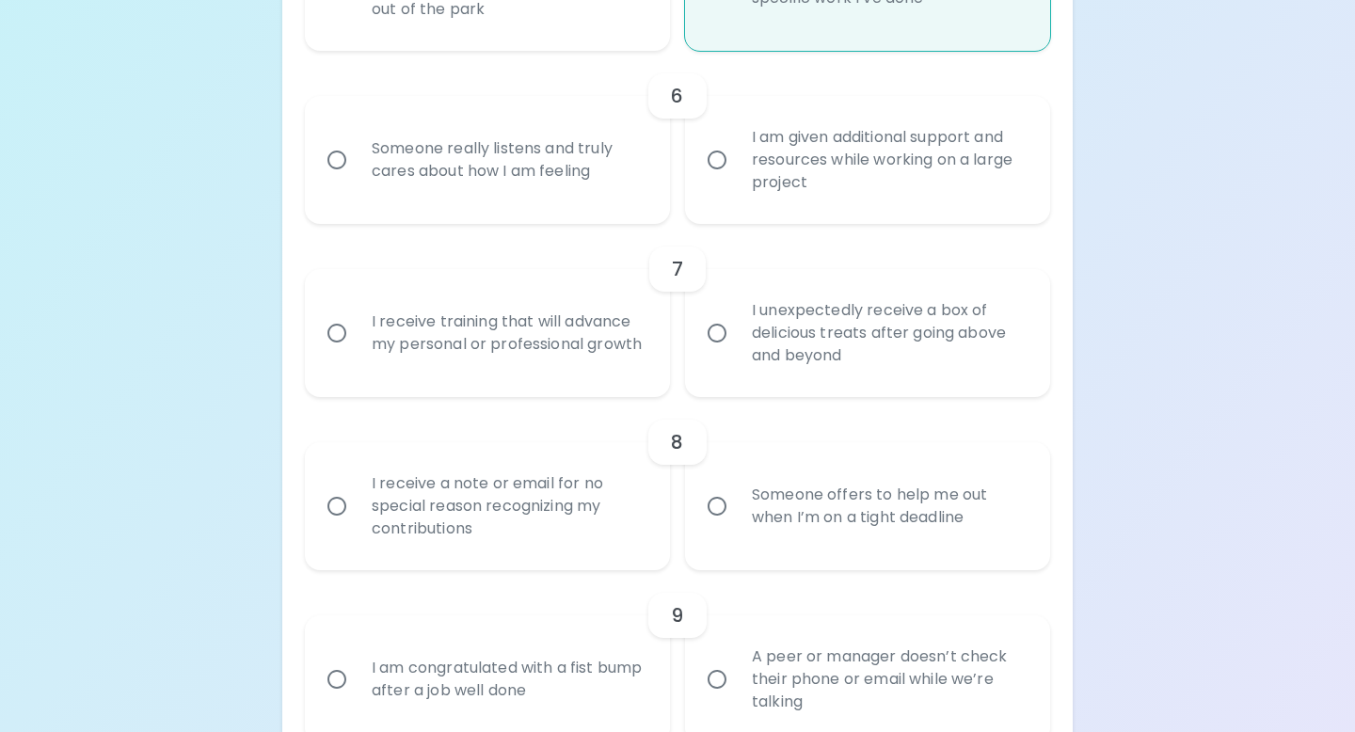
radio input "true"
click at [555, 137] on div "Someone really listens and truly cares about how I am feeling" at bounding box center [508, 160] width 303 height 90
click at [357, 140] on input "Someone really listens and truly cares about how I am feeling" at bounding box center [337, 160] width 40 height 40
radio input "false"
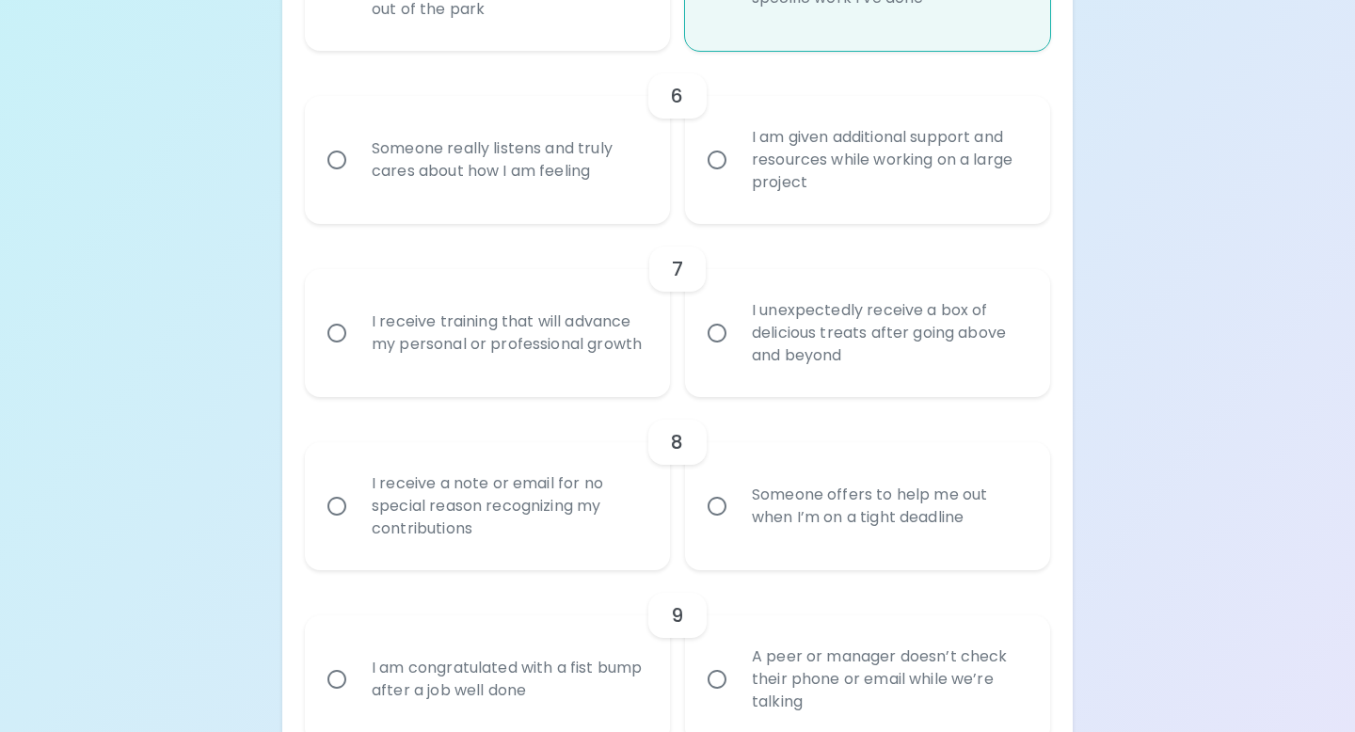
radio input "false"
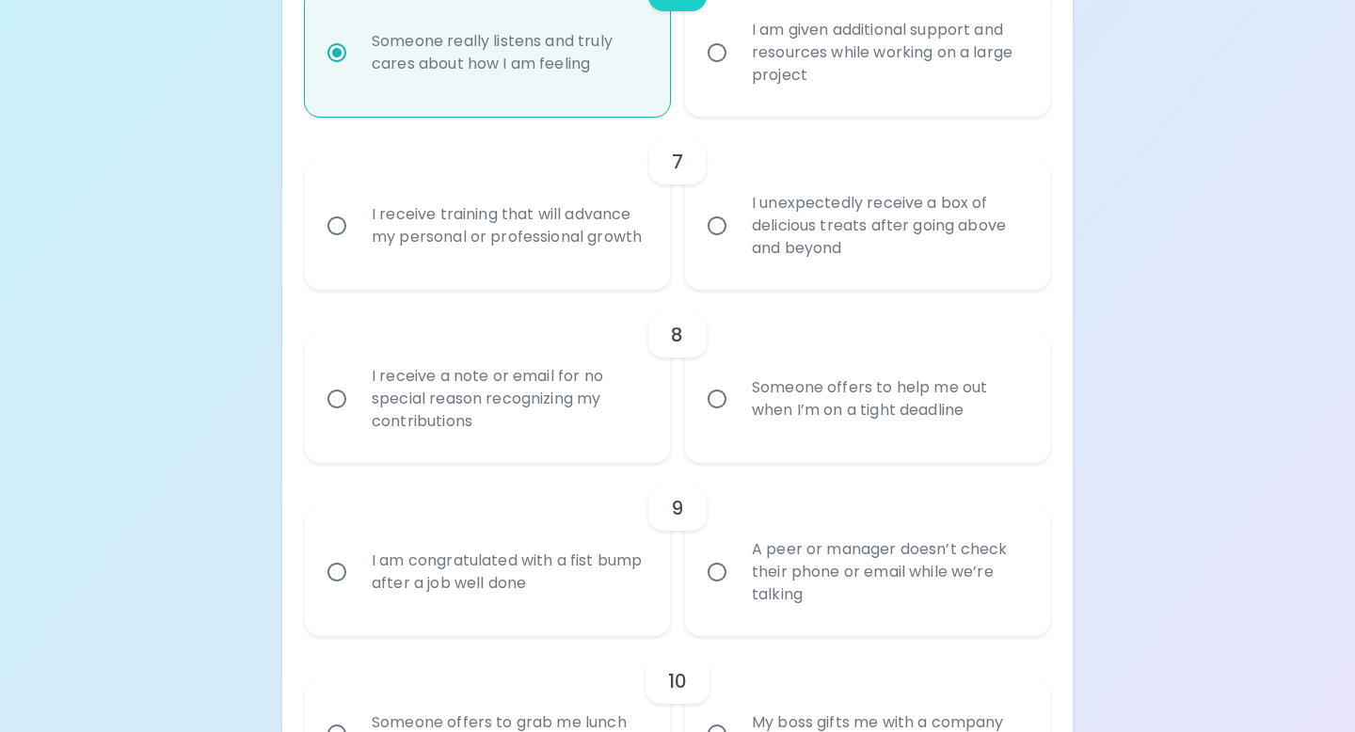
scroll to position [1338, 0]
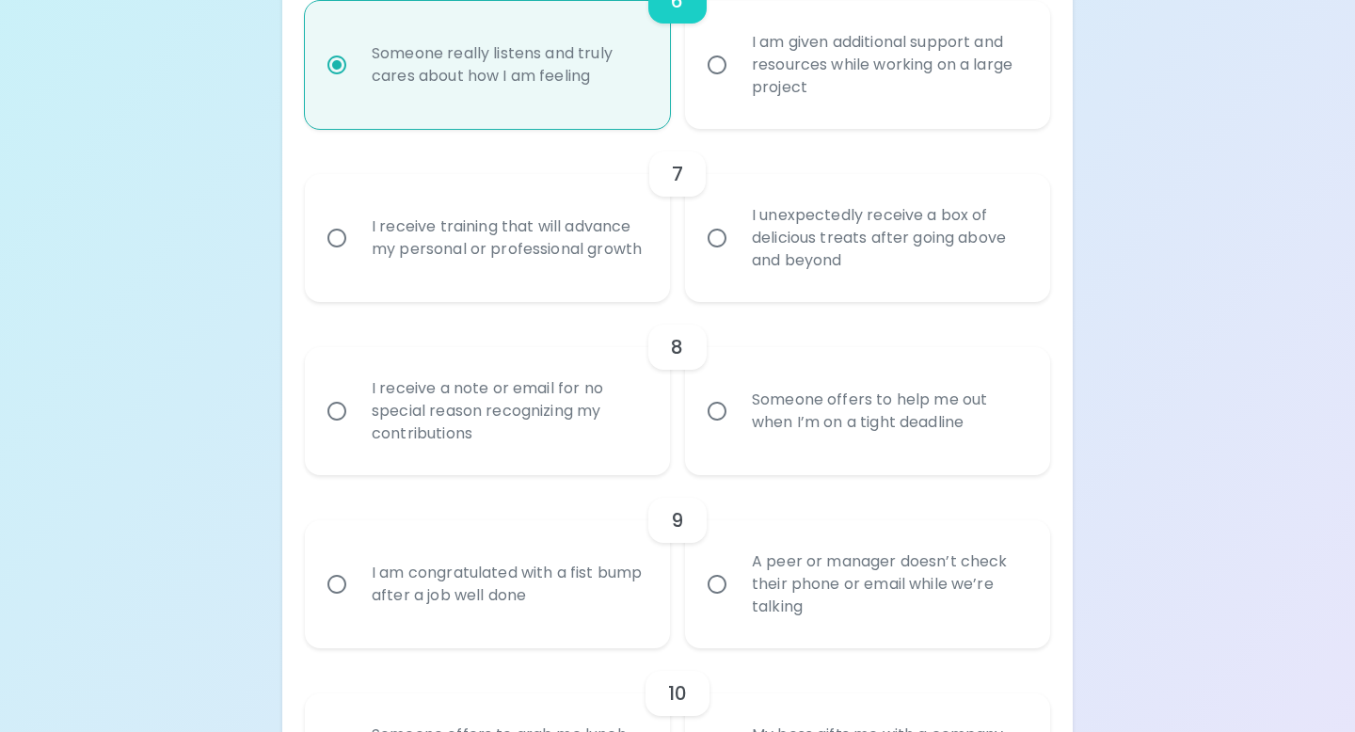
radio input "true"
click at [766, 113] on div "I am given additional support and resources while working on a large project" at bounding box center [888, 64] width 303 height 113
click at [737, 85] on input "I am given additional support and resources while working on a large project" at bounding box center [717, 65] width 40 height 40
radio input "false"
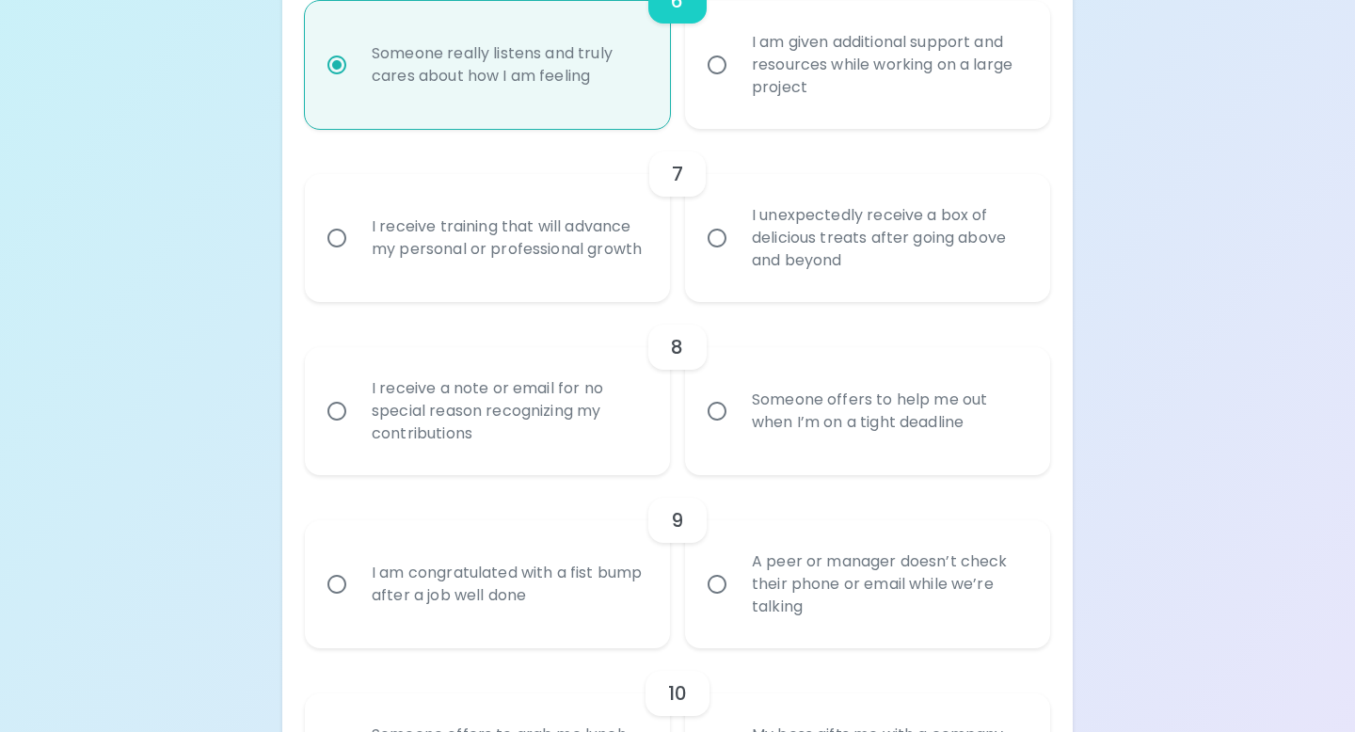
radio input "false"
radio input "true"
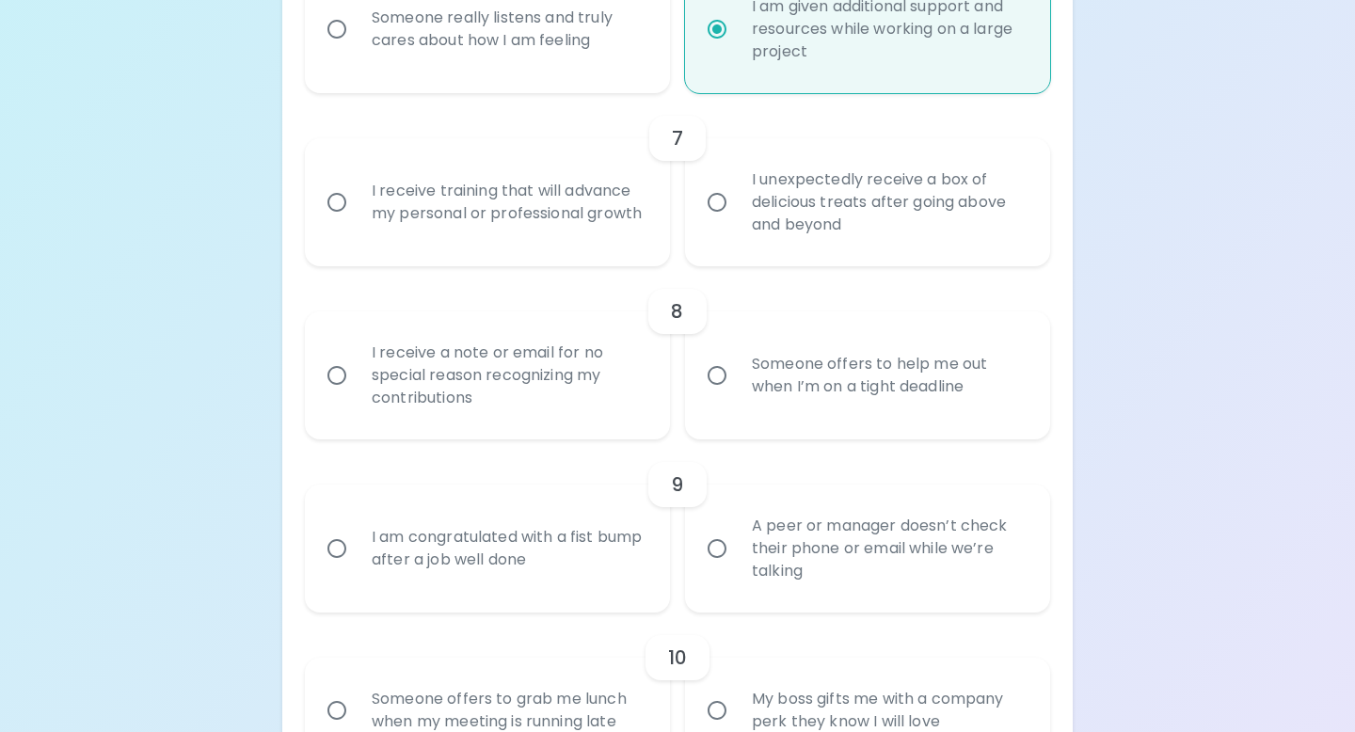
scroll to position [1376, 0]
radio input "true"
click at [597, 185] on div "I receive training that will advance my personal or professional growth" at bounding box center [508, 200] width 303 height 90
click at [357, 185] on input "I receive training that will advance my personal or professional growth" at bounding box center [337, 201] width 40 height 40
radio input "false"
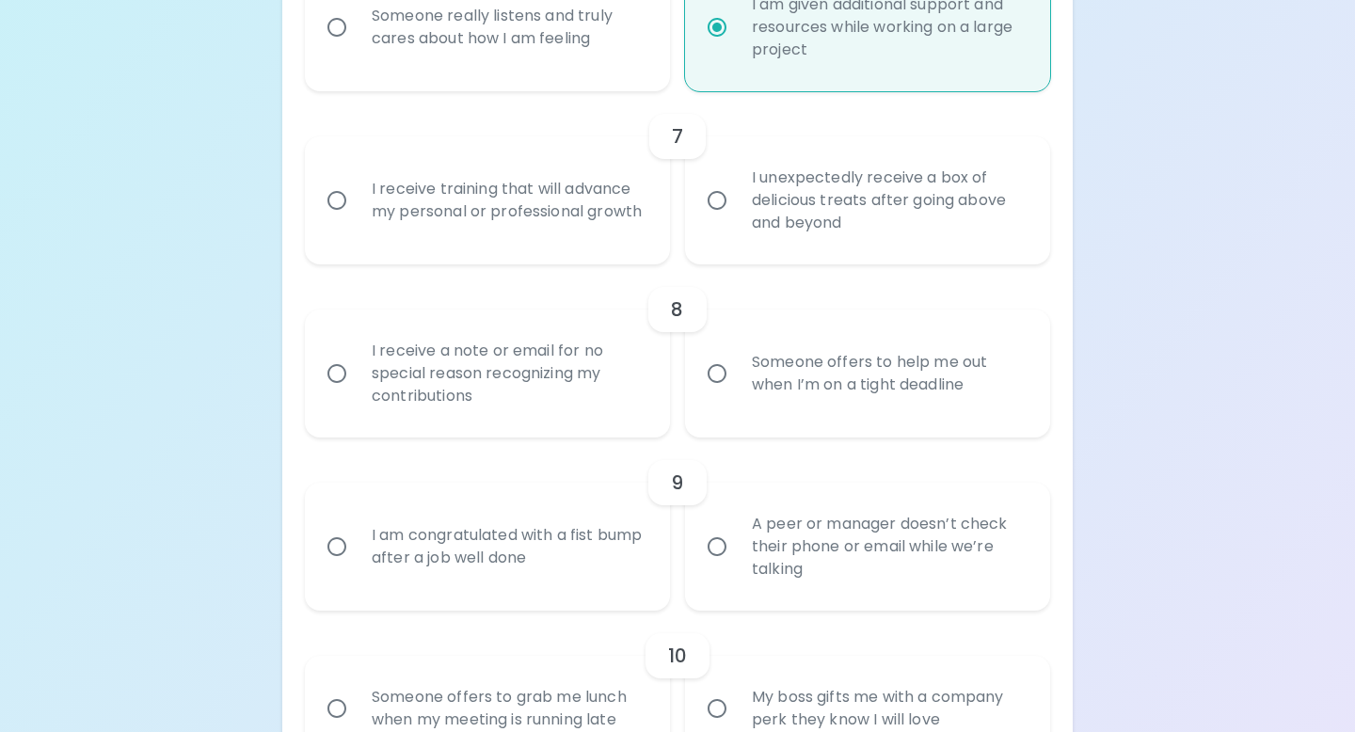
radio input "false"
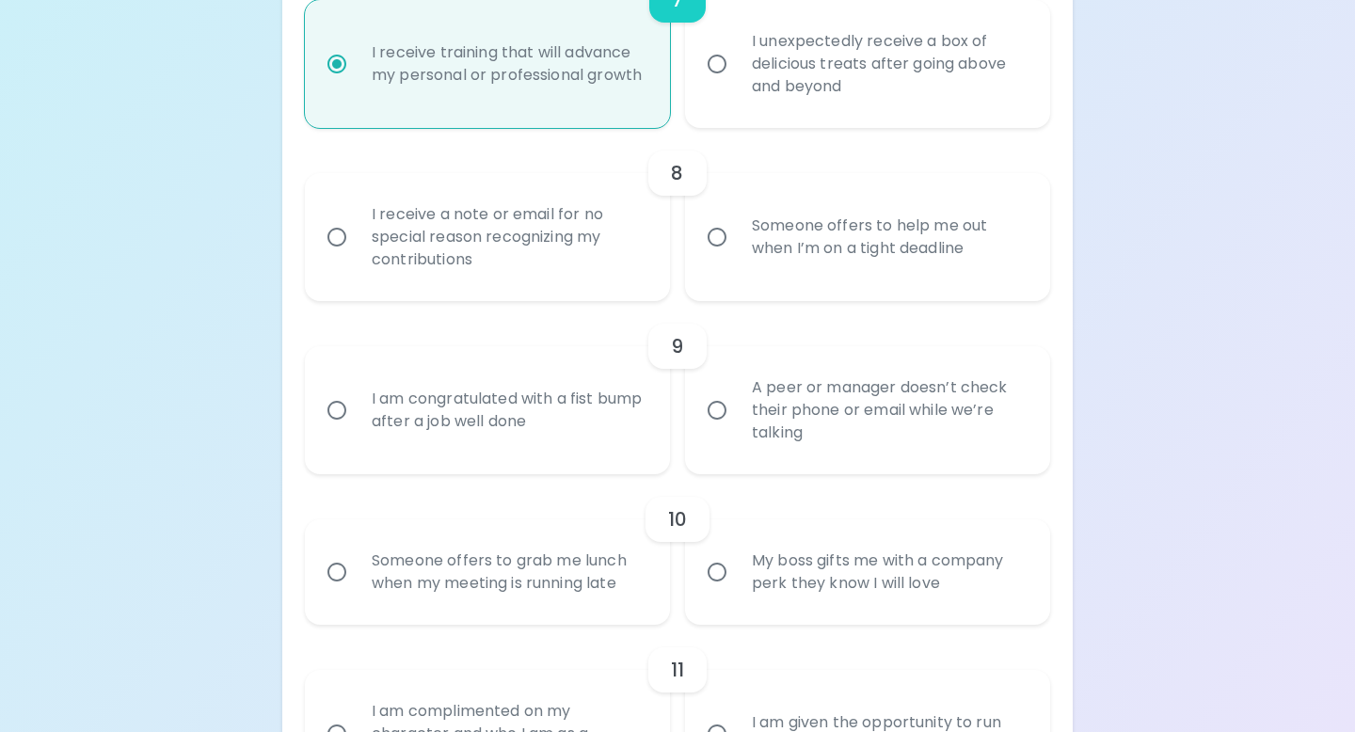
scroll to position [1526, 0]
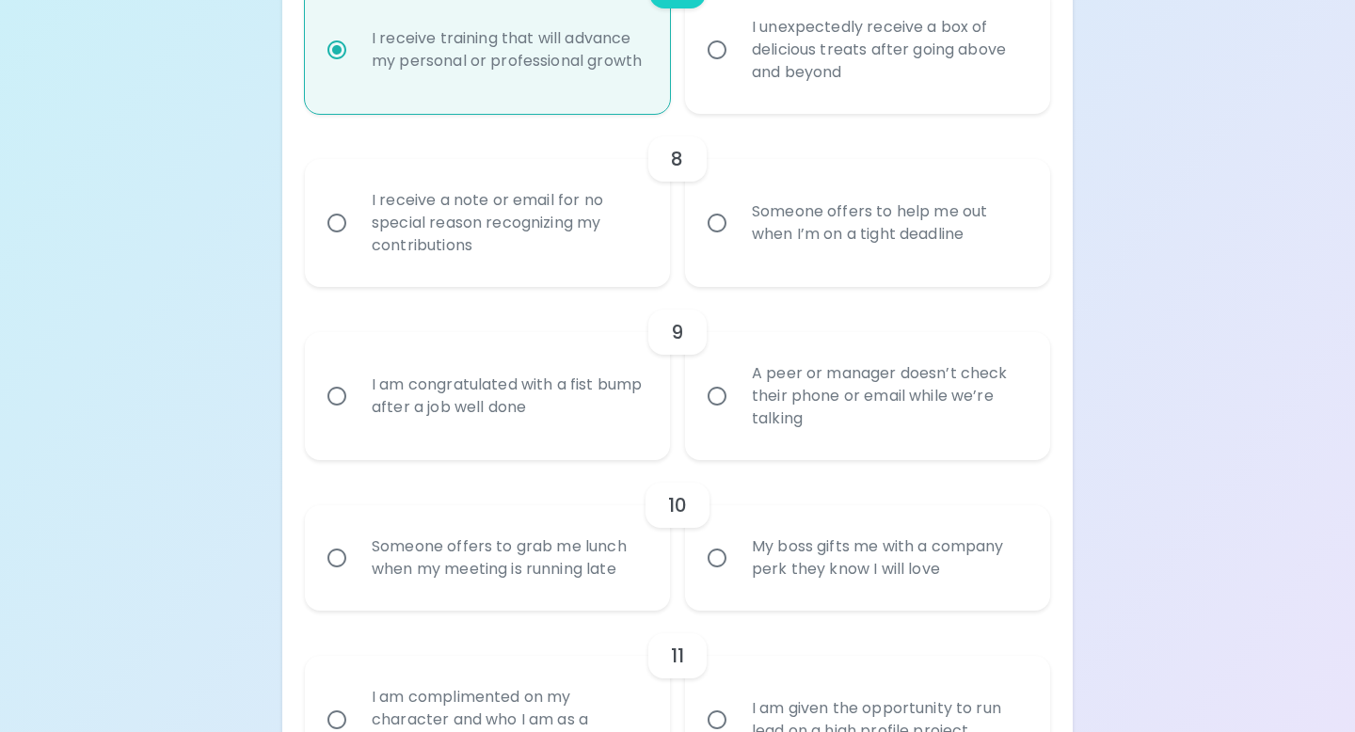
radio input "true"
click at [636, 259] on div "I receive a note or email for no special reason recognizing my contributions" at bounding box center [508, 223] width 303 height 113
click at [357, 243] on input "I receive a note or email for no special reason recognizing my contributions" at bounding box center [337, 223] width 40 height 40
radio input "false"
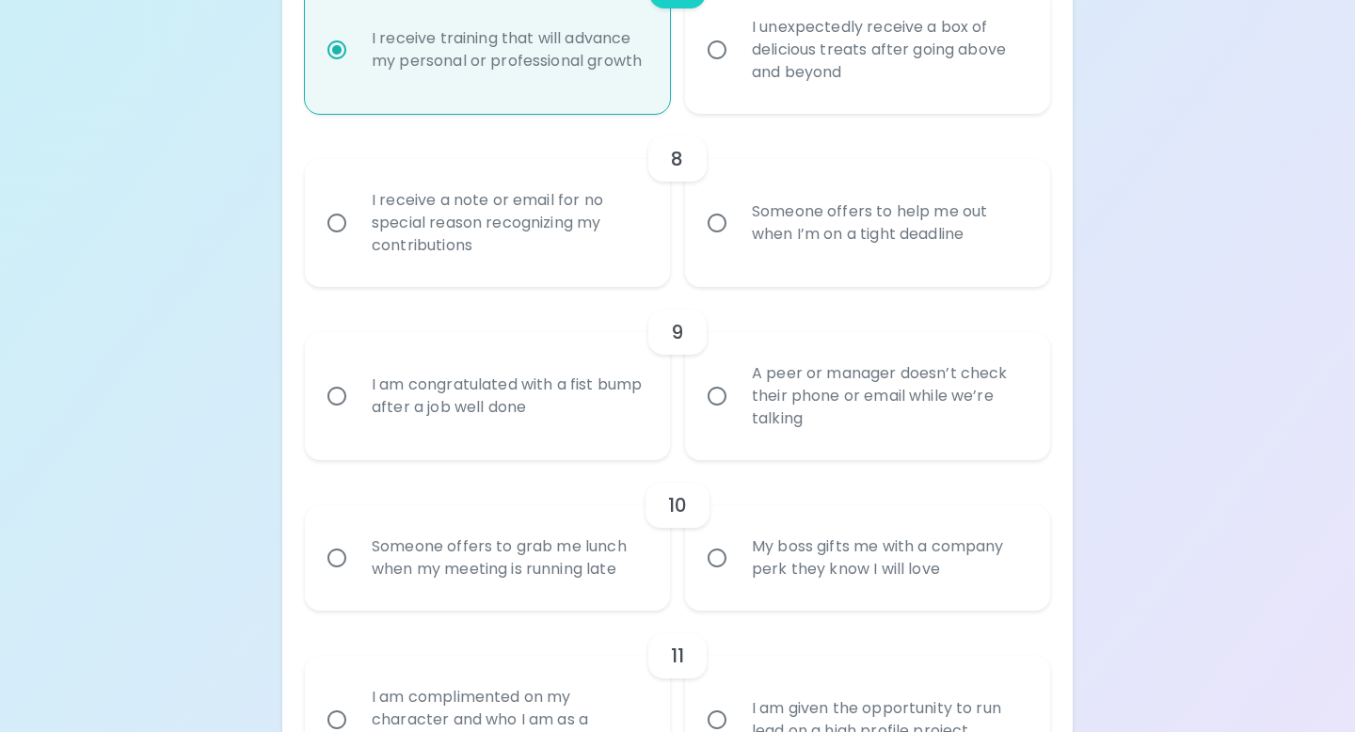
radio input "false"
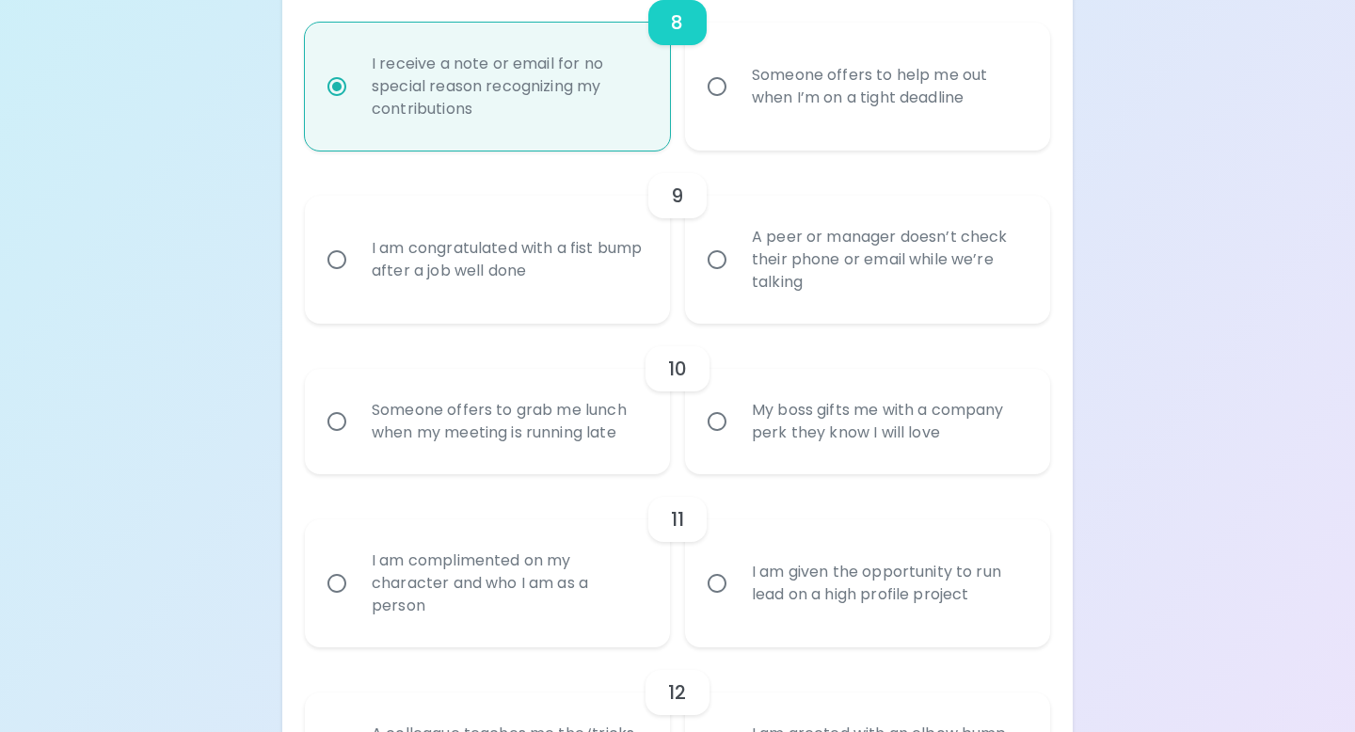
scroll to position [1677, 0]
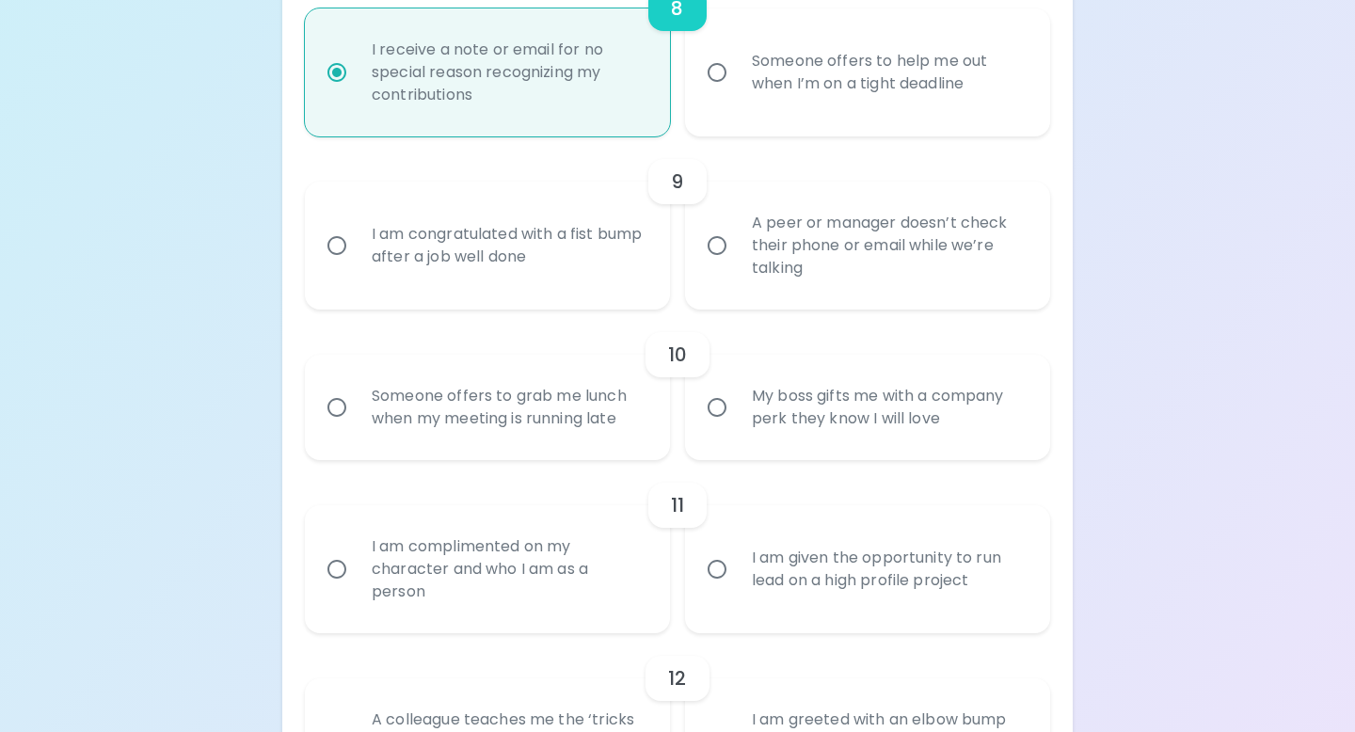
radio input "true"
click at [851, 124] on label "Someone offers to help me out when I’m on a tight deadline" at bounding box center [857, 72] width 365 height 128
click at [737, 92] on input "Someone offers to help me out when I’m on a tight deadline" at bounding box center [717, 73] width 40 height 40
radio input "false"
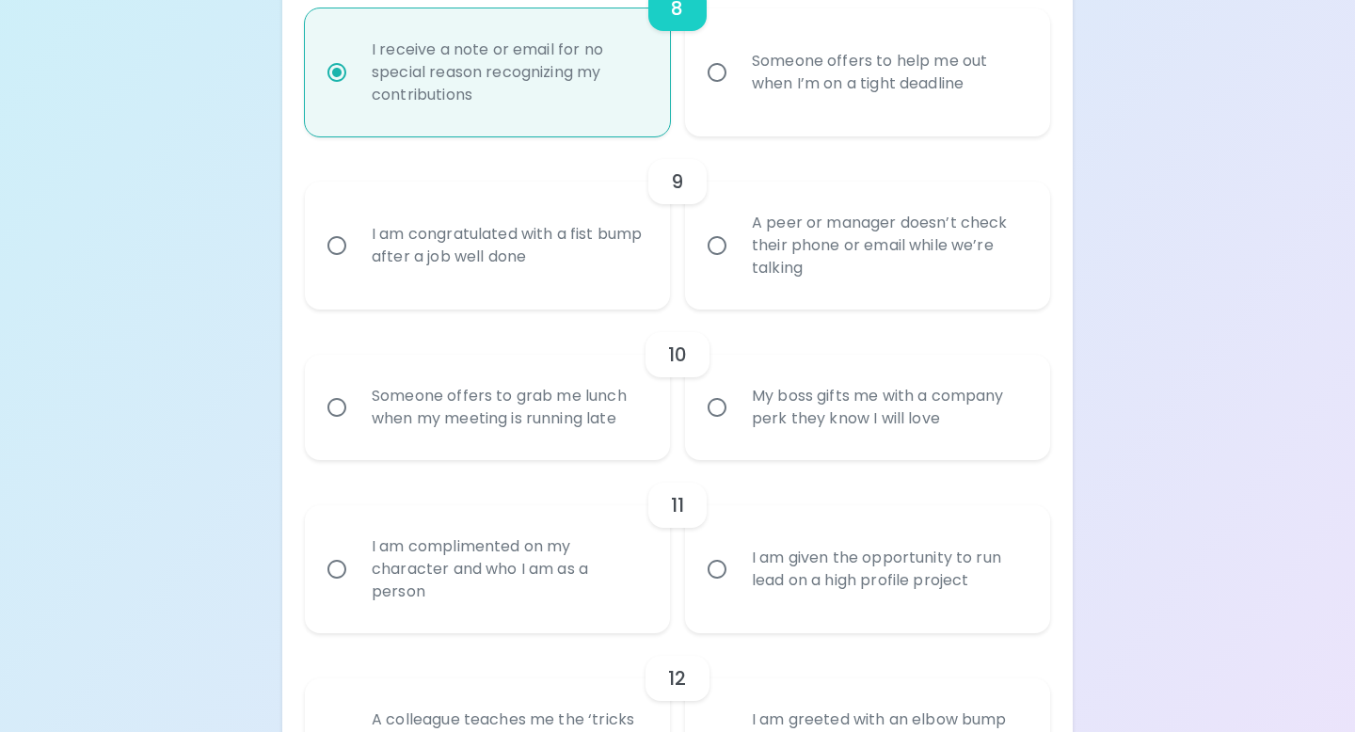
radio input "false"
radio input "true"
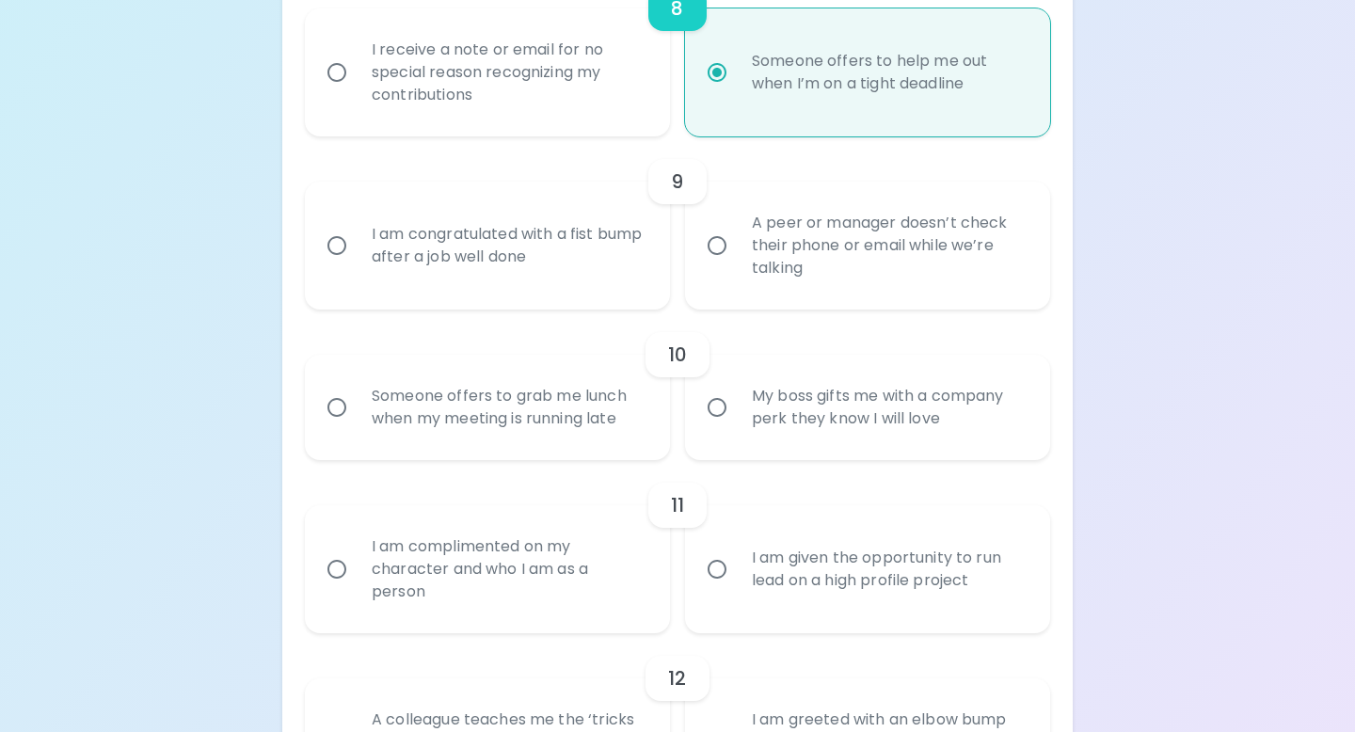
radio input "true"
click at [767, 252] on div "A peer or manager doesn’t check their phone or email while we’re talking" at bounding box center [888, 245] width 303 height 113
click at [737, 252] on input "A peer or manager doesn’t check their phone or email while we’re talking" at bounding box center [717, 246] width 40 height 40
radio input "false"
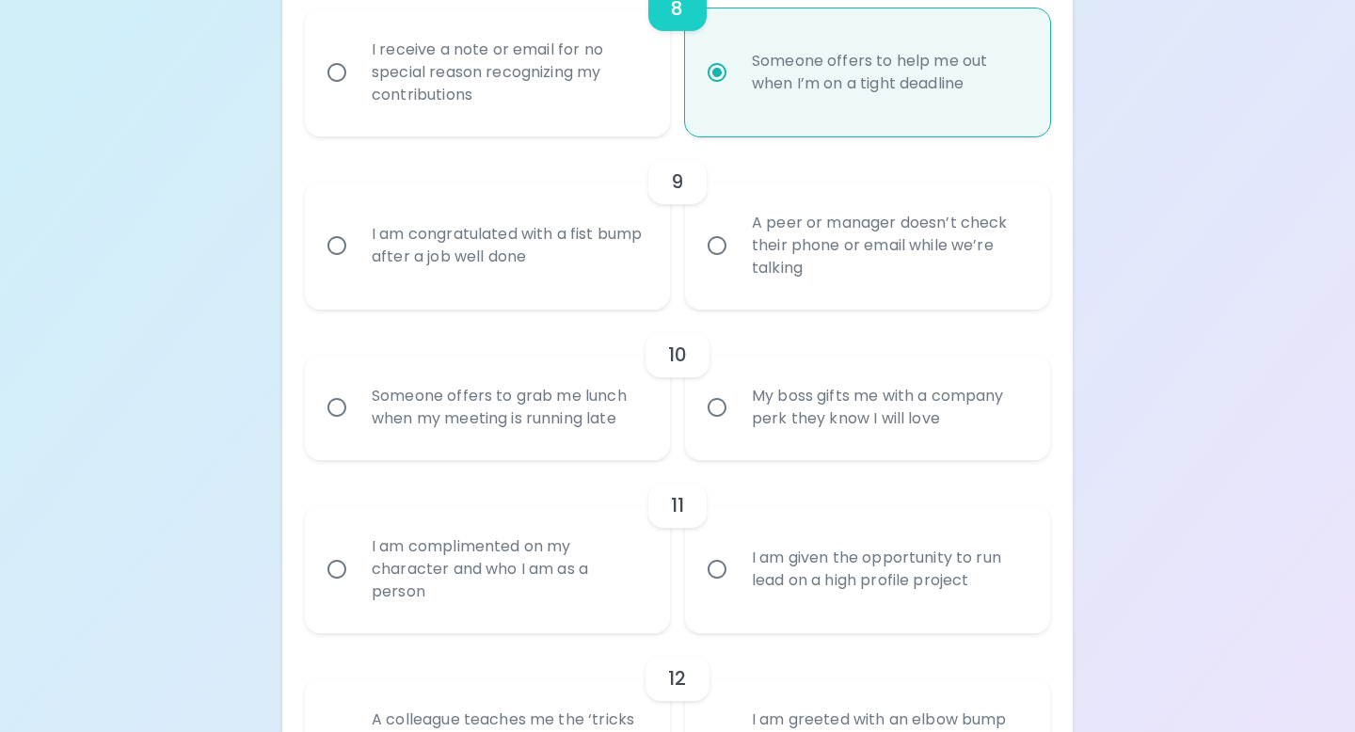
radio input "false"
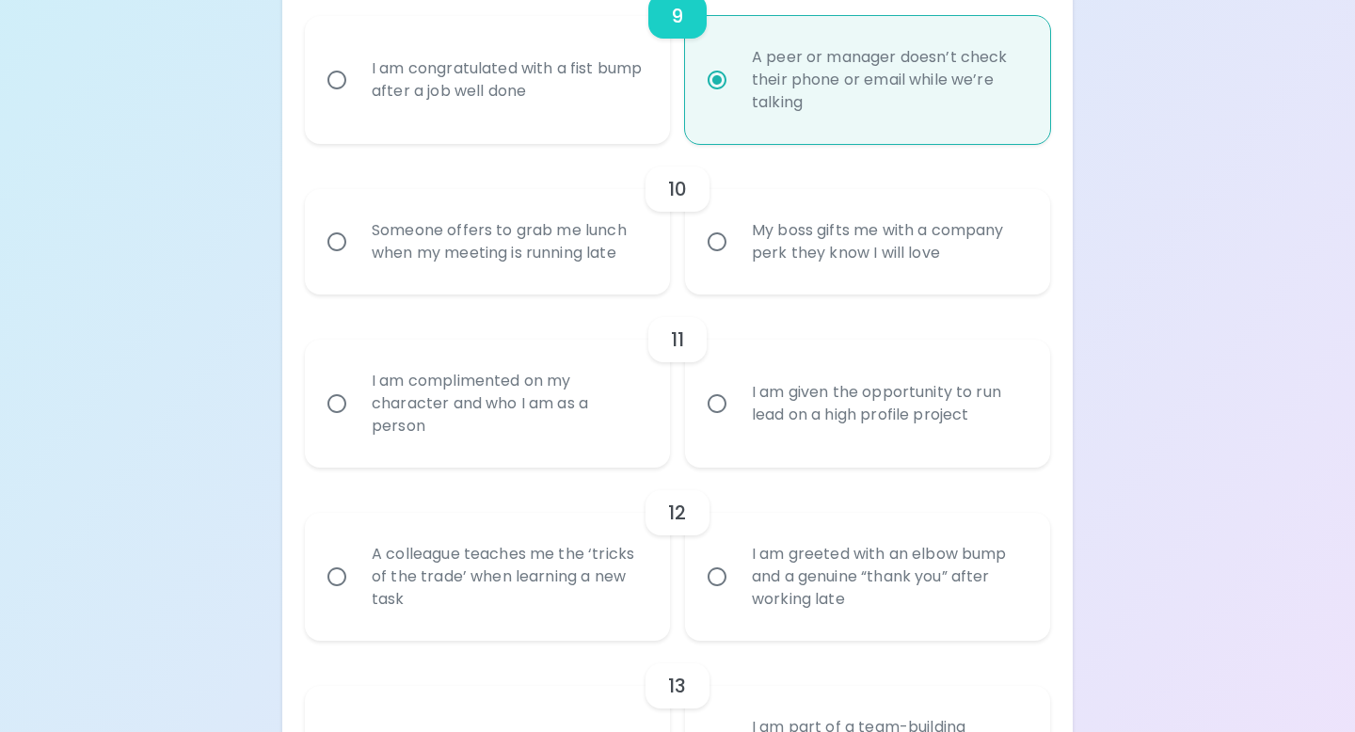
scroll to position [1848, 0]
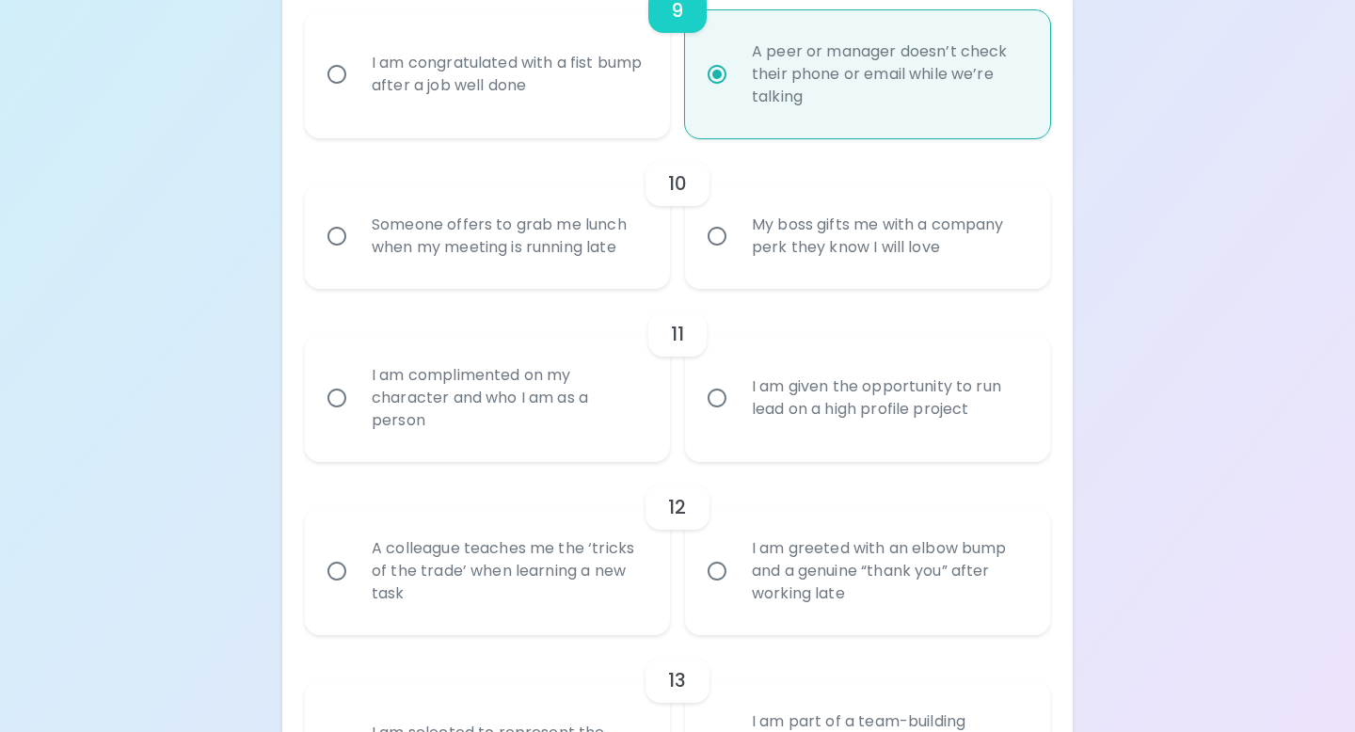
radio input "true"
click at [547, 228] on div "Someone offers to grab me lunch when my meeting is running late" at bounding box center [508, 236] width 303 height 90
click at [357, 228] on input "Someone offers to grab me lunch when my meeting is running late" at bounding box center [337, 236] width 40 height 40
radio input "false"
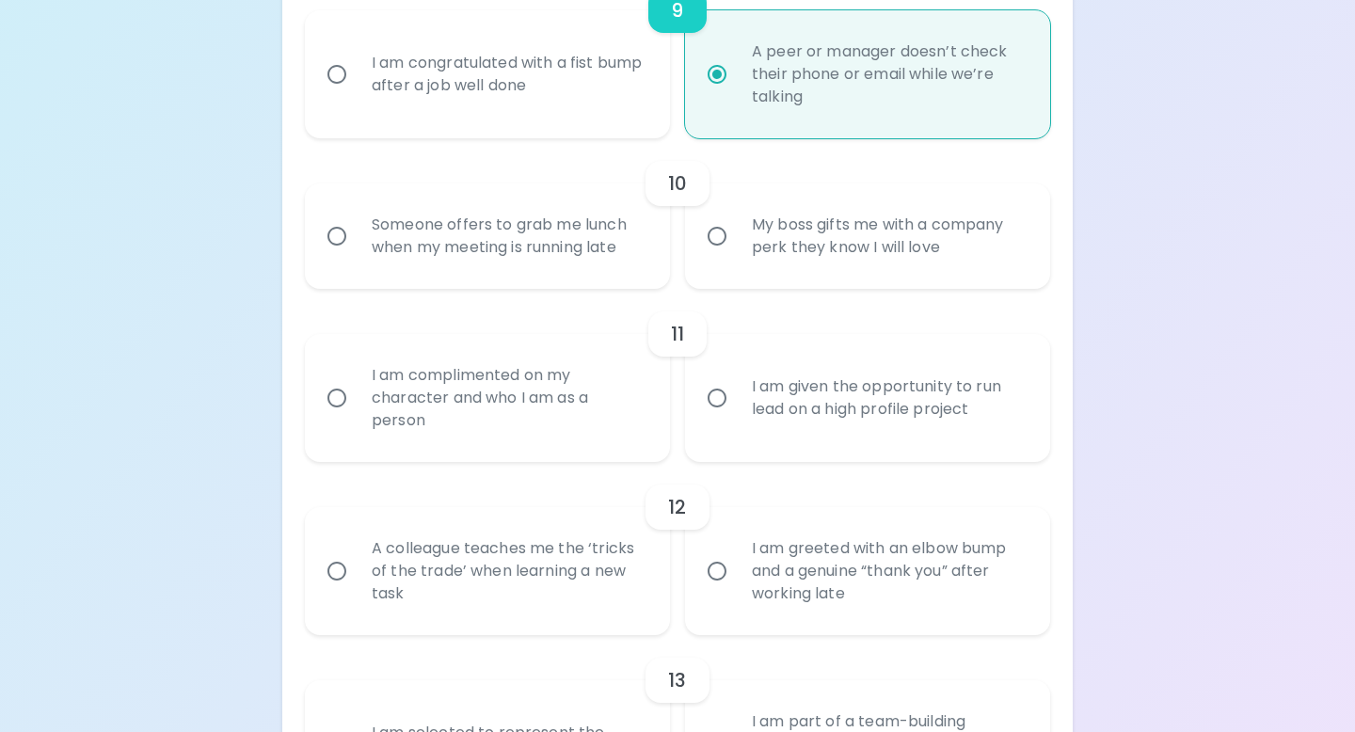
radio input "false"
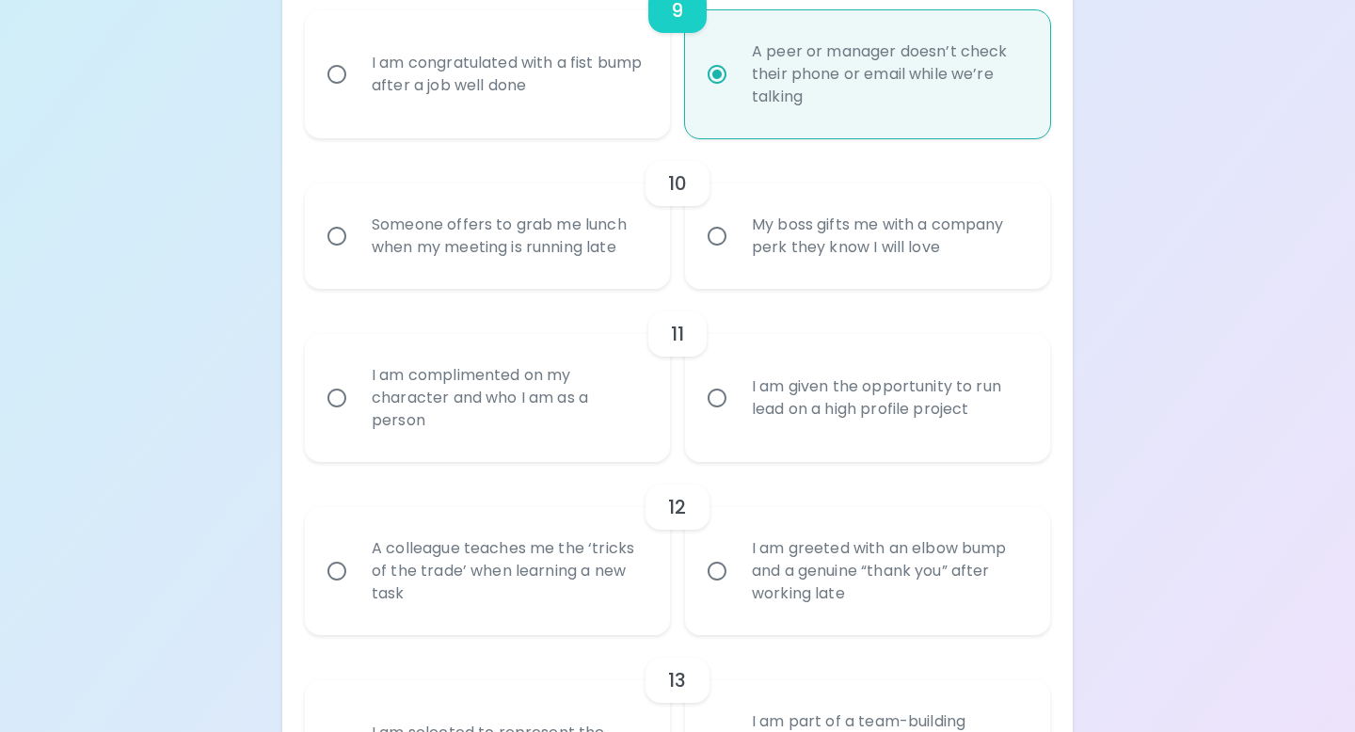
radio input "false"
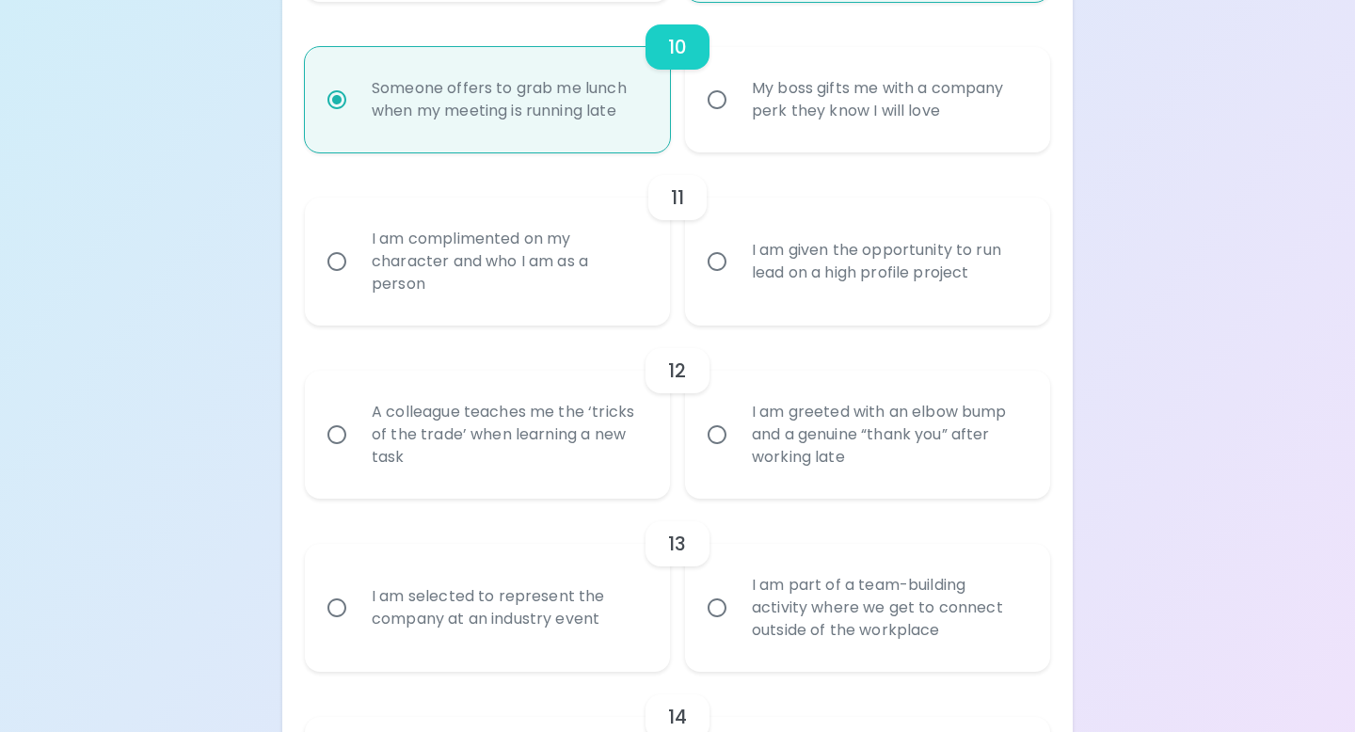
scroll to position [1998, 0]
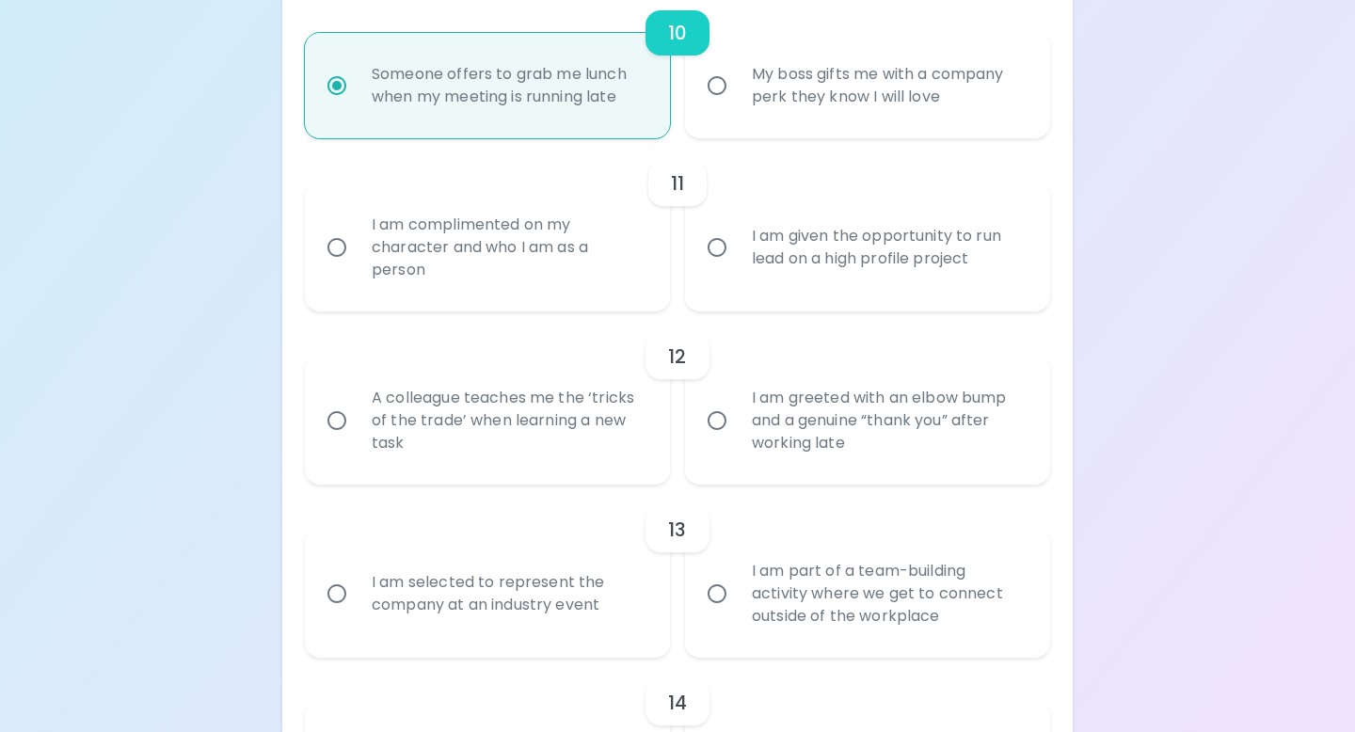
radio input "true"
click at [614, 296] on div "I am complimented on my character and who I am as a person" at bounding box center [508, 247] width 303 height 113
click at [357, 267] on input "I am complimented on my character and who I am as a person" at bounding box center [337, 248] width 40 height 40
radio input "false"
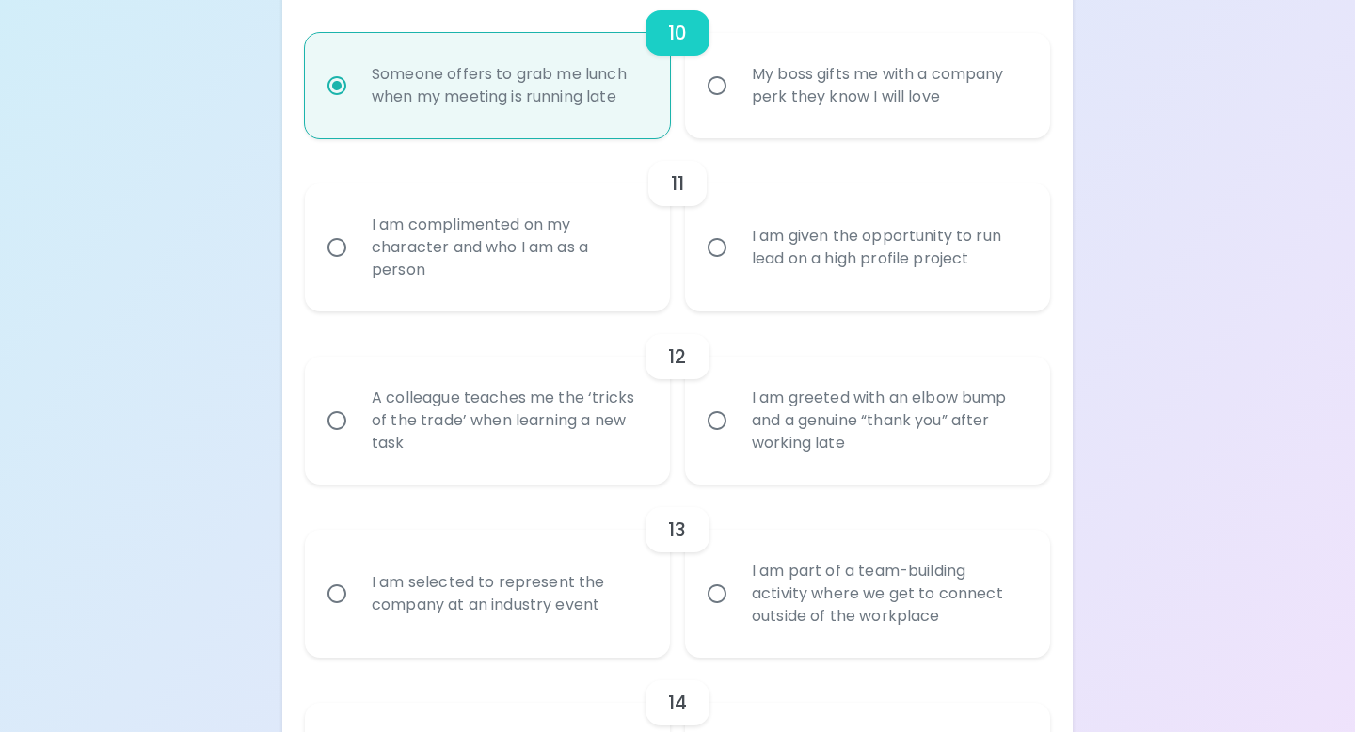
radio input "false"
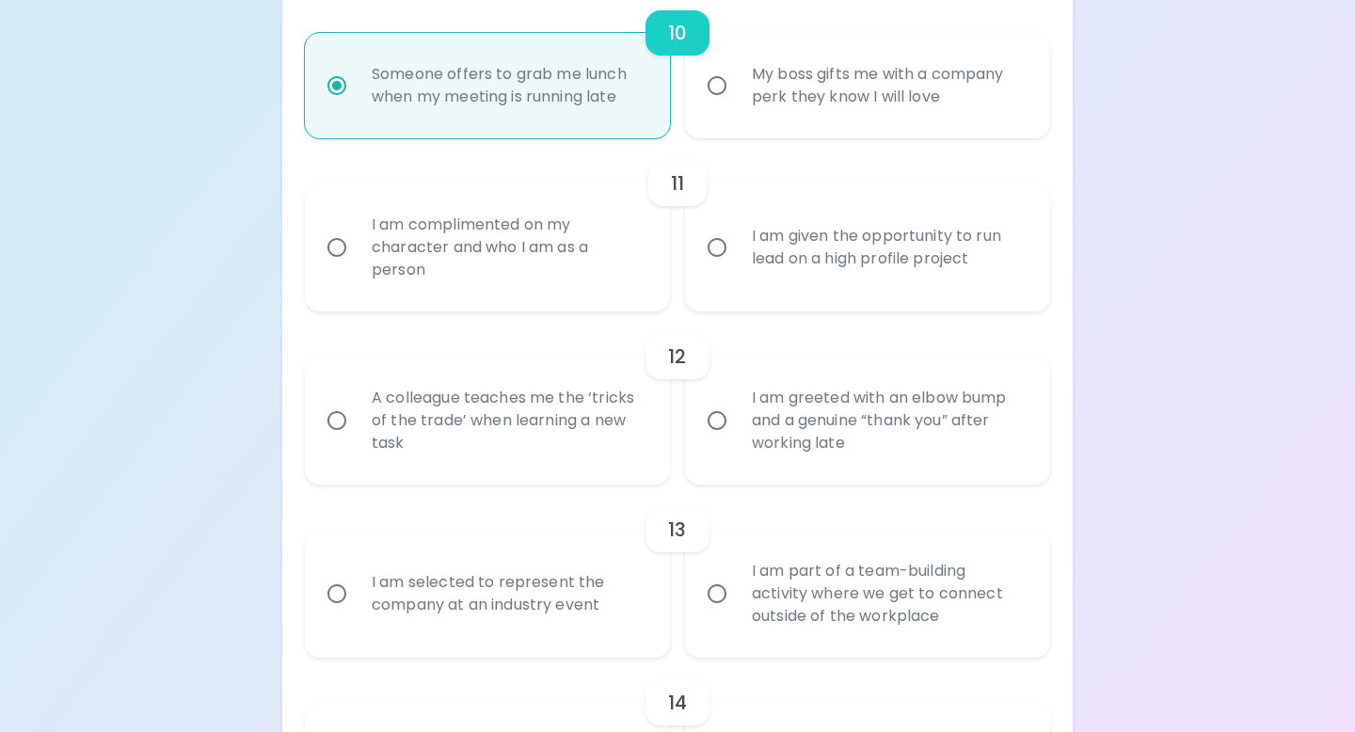
radio input "false"
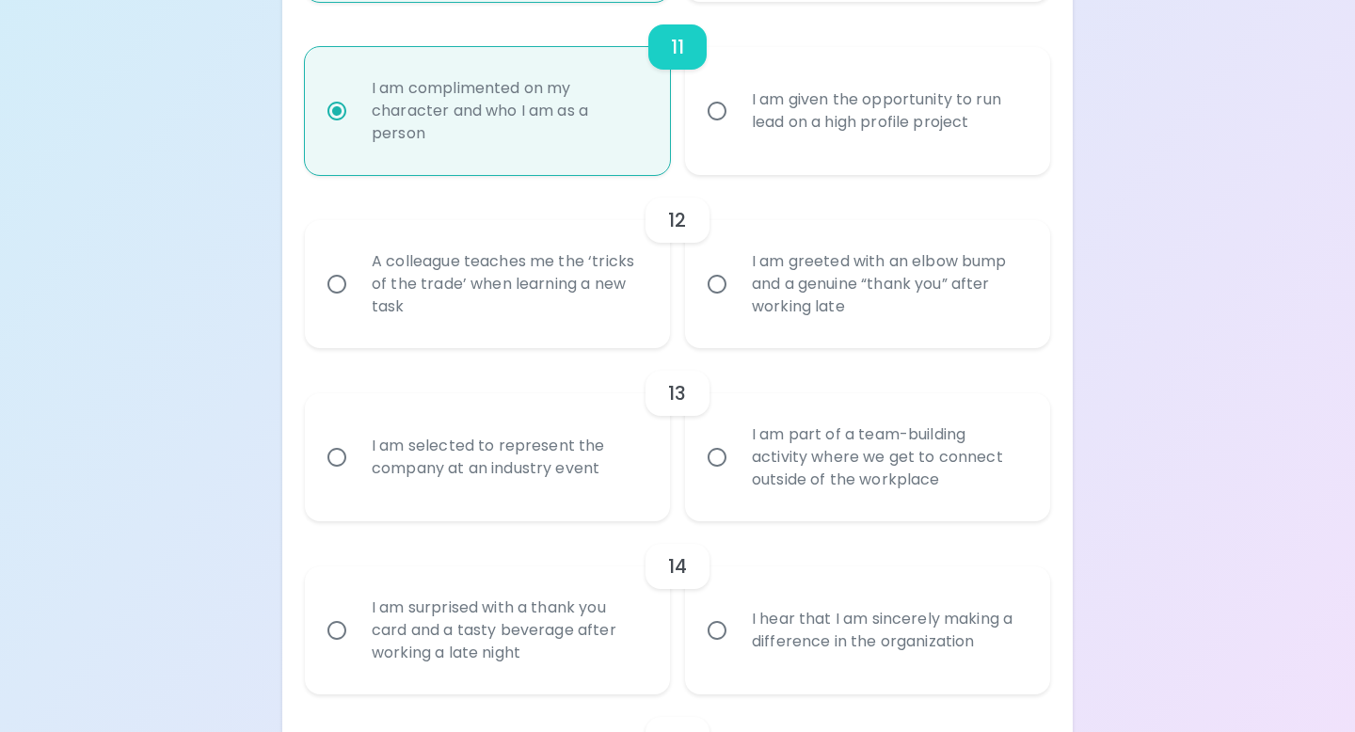
scroll to position [2149, 0]
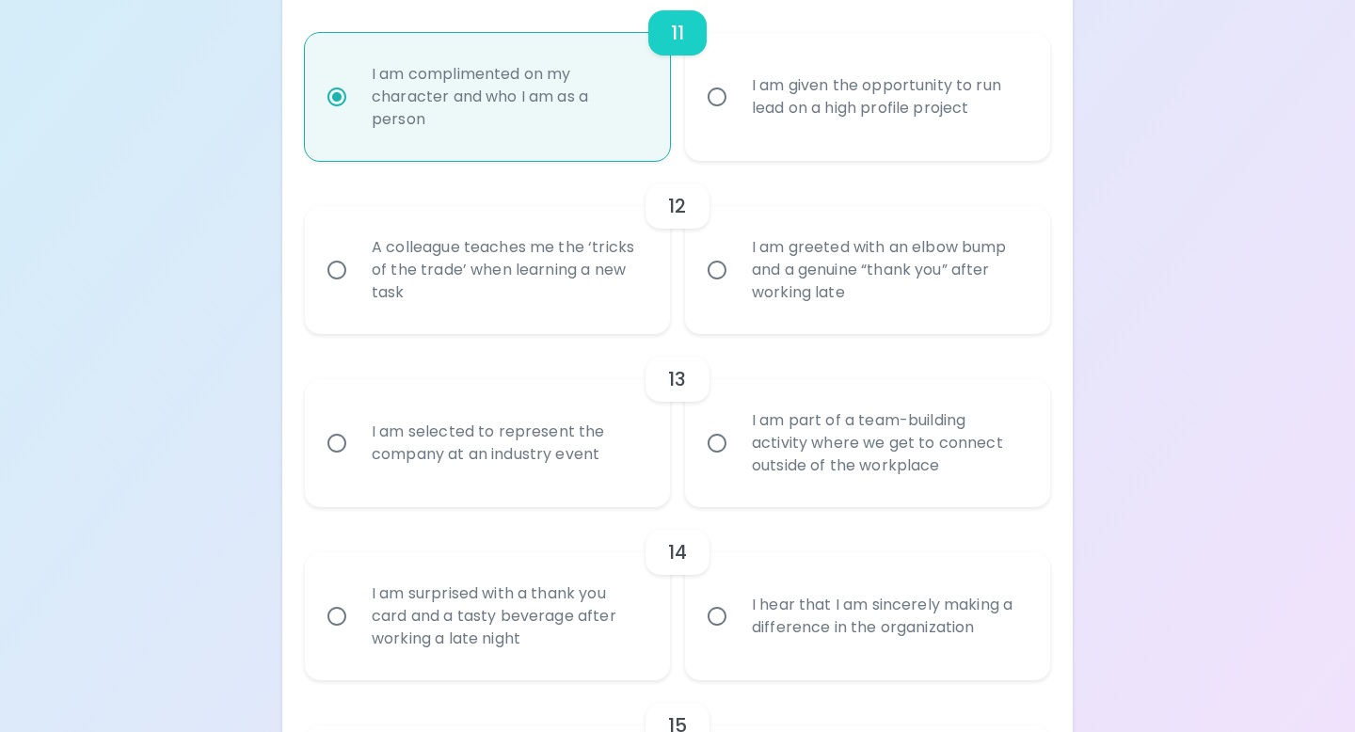
radio input "true"
click at [826, 135] on div "I am given the opportunity to run lead on a high profile project" at bounding box center [888, 97] width 303 height 90
click at [737, 117] on input "I am given the opportunity to run lead on a high profile project" at bounding box center [717, 97] width 40 height 40
radio input "false"
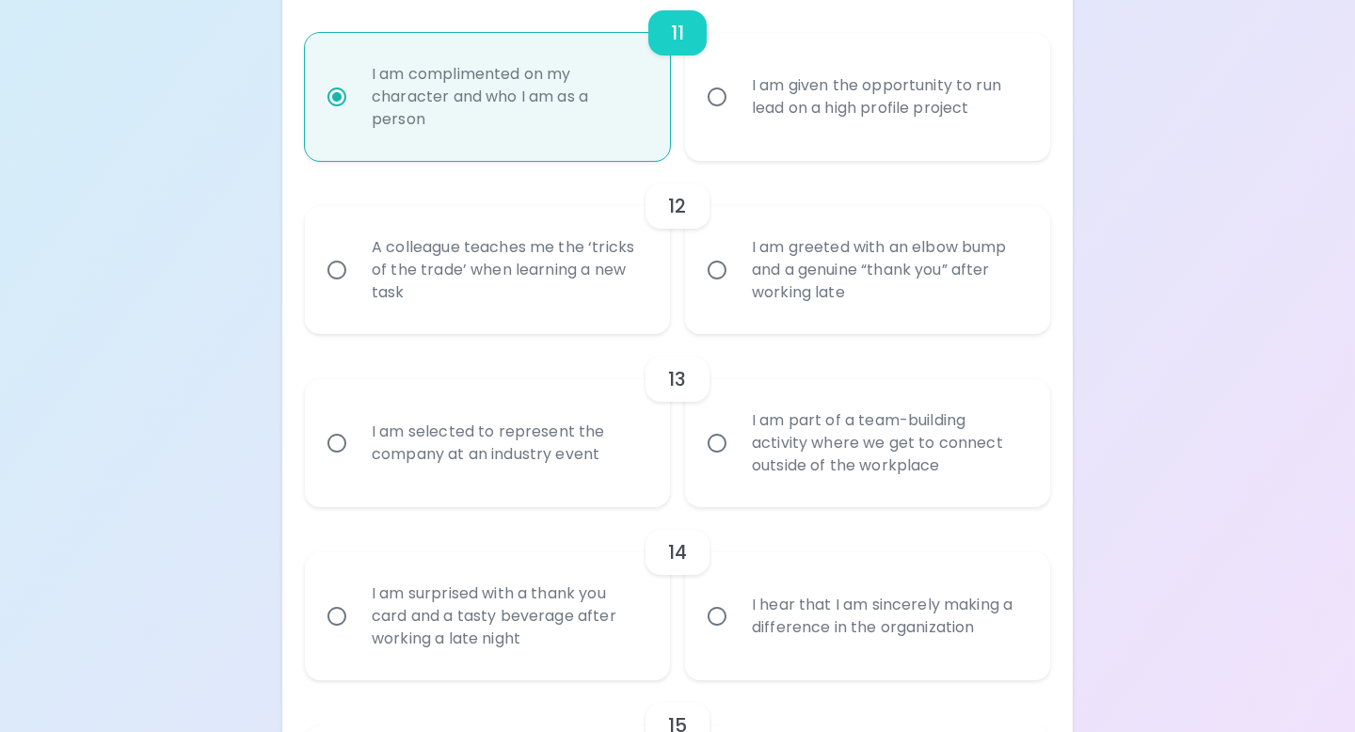
radio input "false"
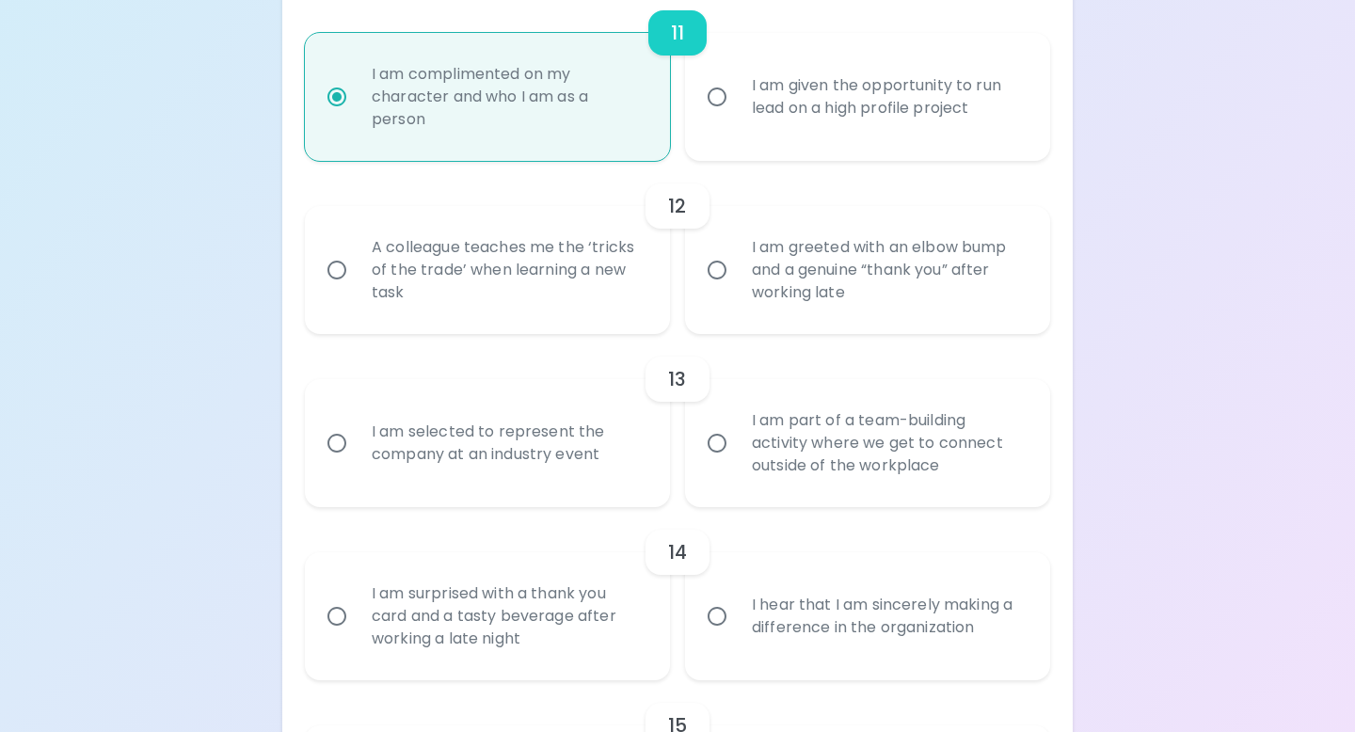
radio input "false"
radio input "true"
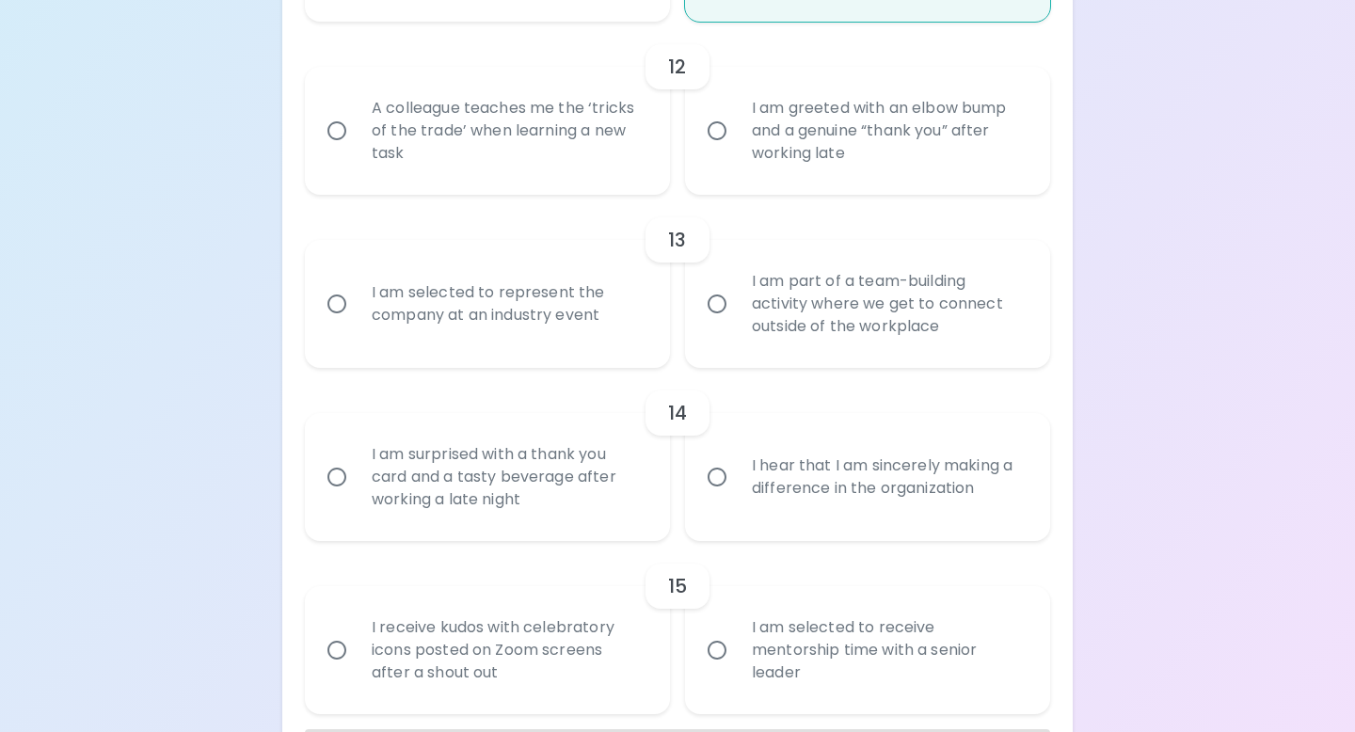
scroll to position [2295, 0]
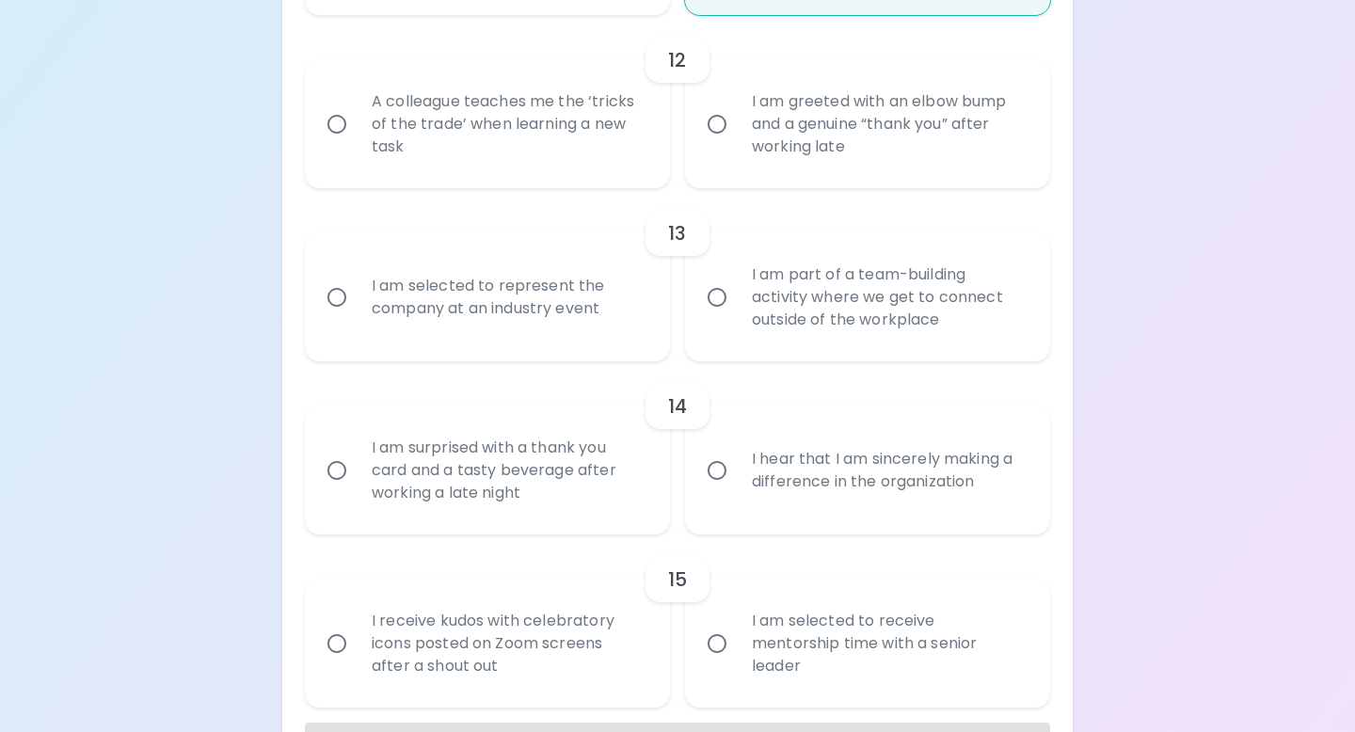
radio input "true"
click at [520, 111] on div "A colleague teaches me the ‘tricks of the trade’ when learning a new task" at bounding box center [508, 124] width 303 height 113
click at [357, 111] on input "A colleague teaches me the ‘tricks of the trade’ when learning a new task" at bounding box center [337, 124] width 40 height 40
radio input "false"
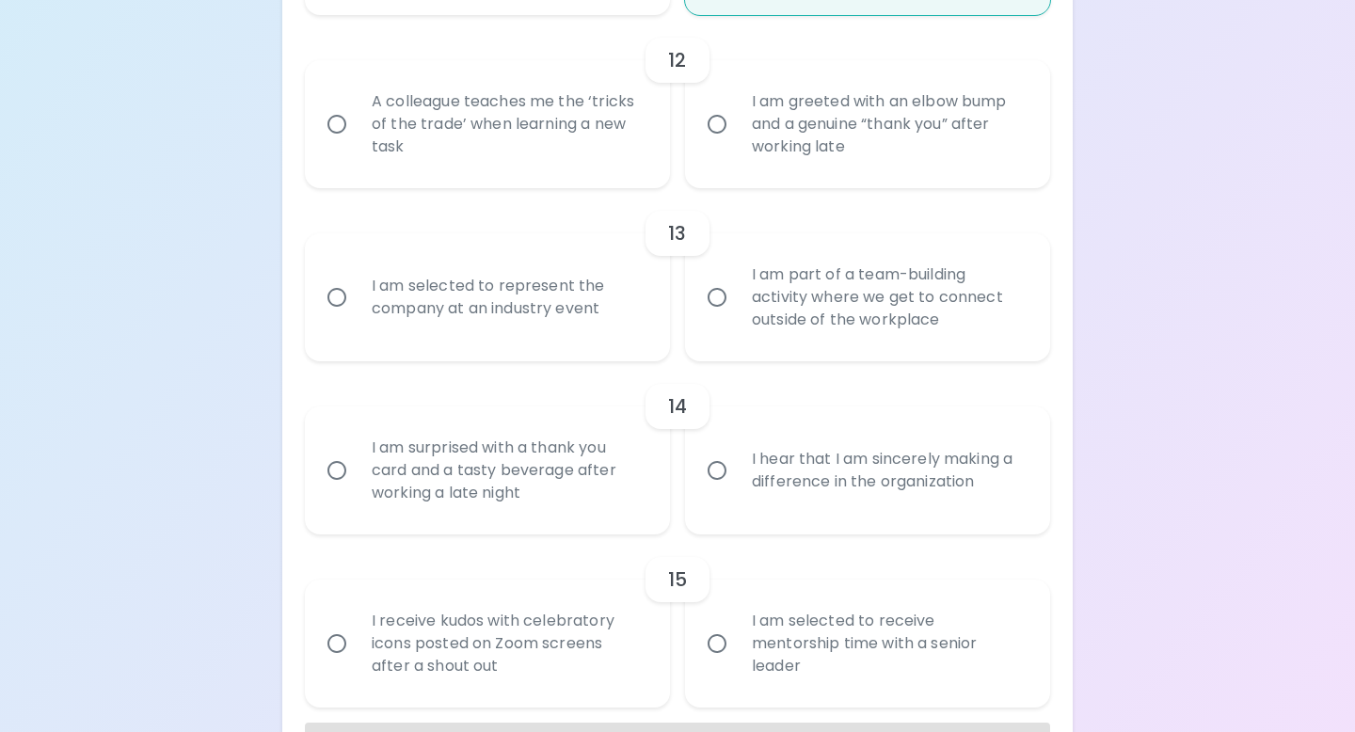
radio input "false"
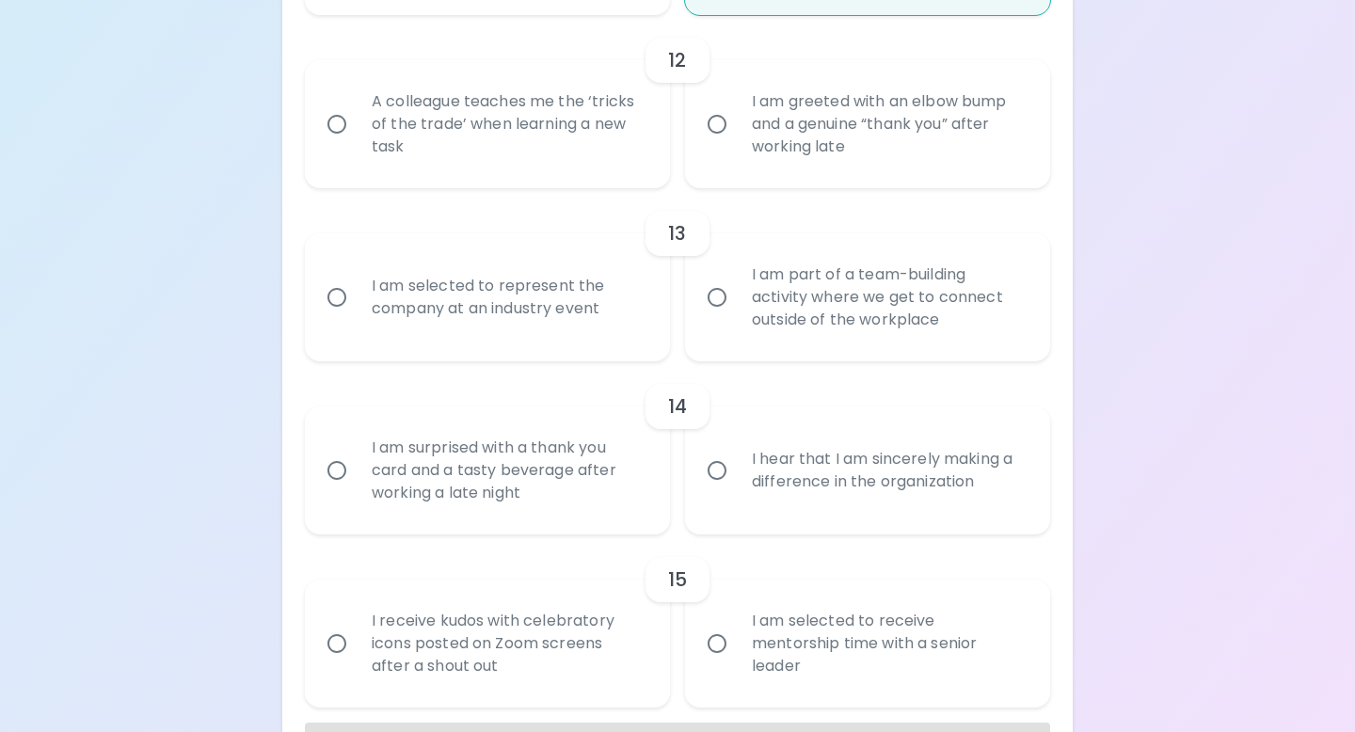
radio input "false"
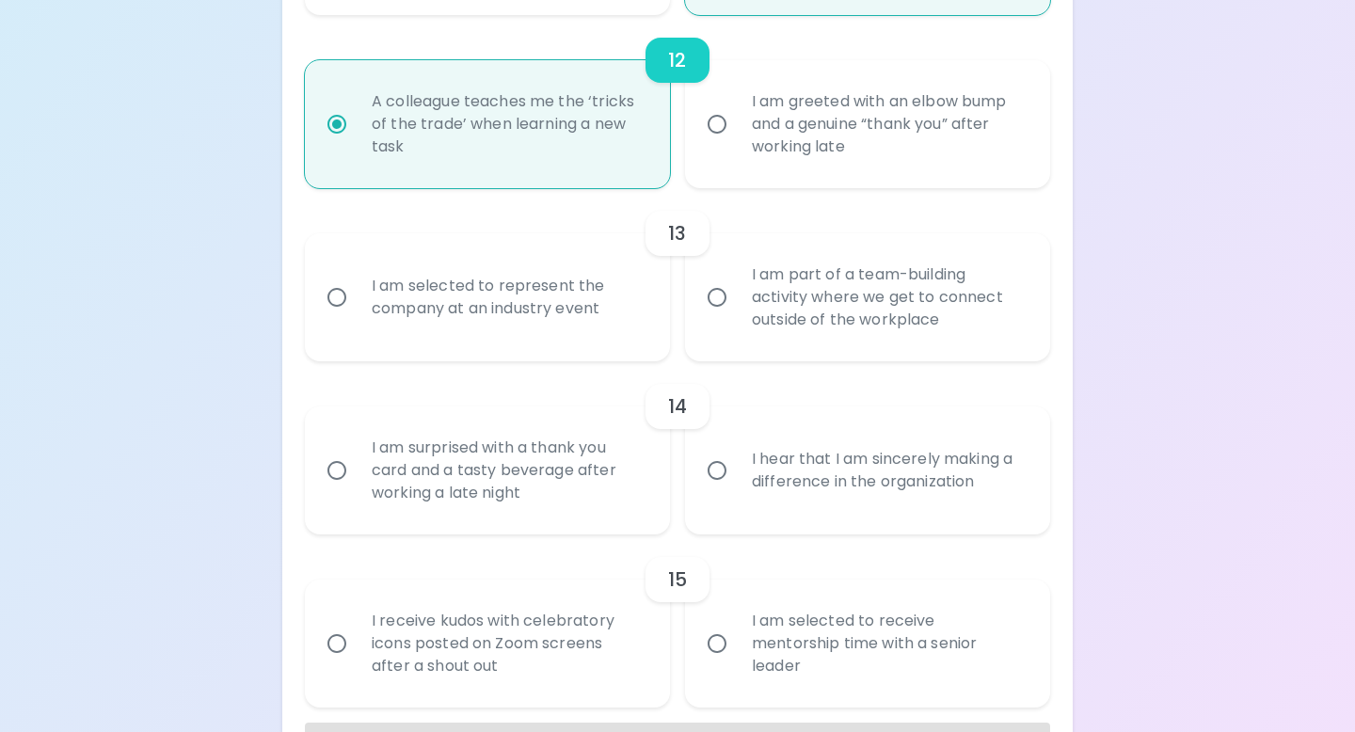
scroll to position [2362, 0]
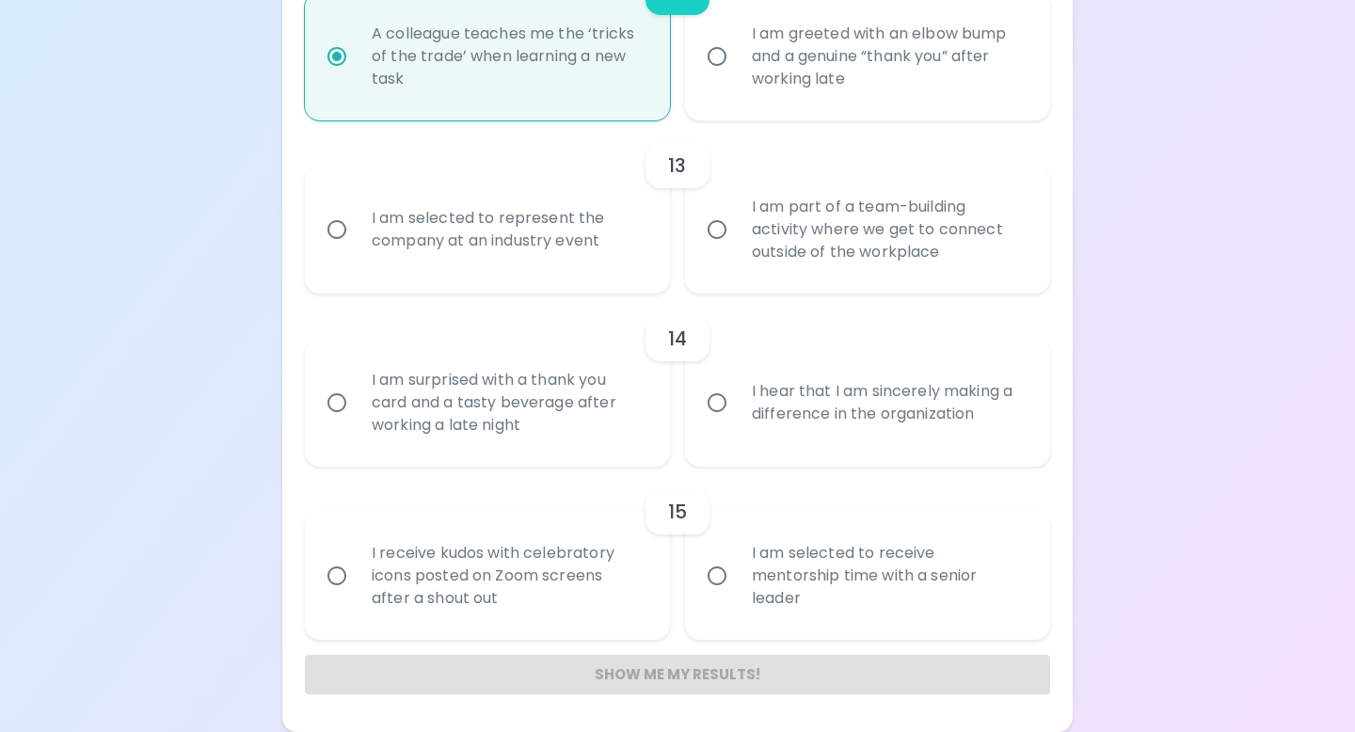
radio input "true"
click at [575, 259] on div "I am selected to represent the company at an industry event" at bounding box center [508, 229] width 303 height 90
click at [357, 249] on input "I am selected to represent the company at an industry event" at bounding box center [337, 230] width 40 height 40
radio input "false"
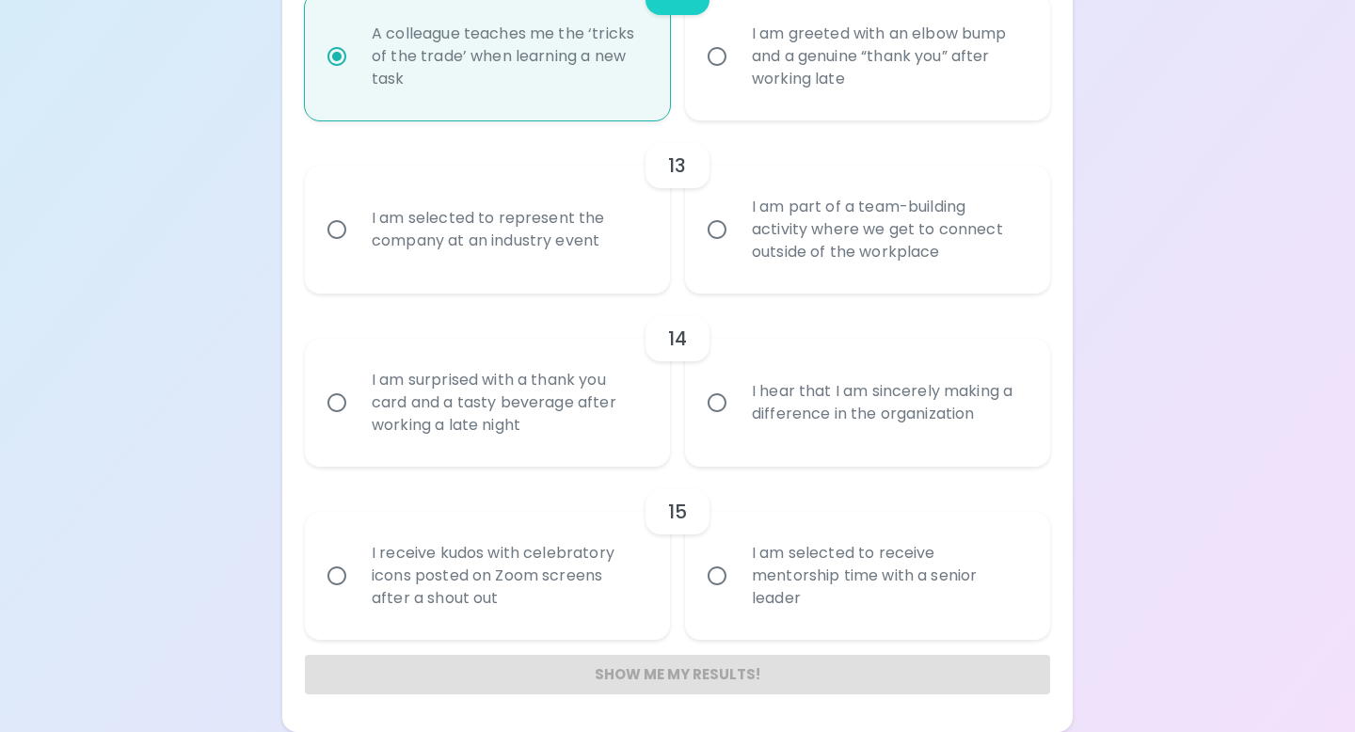
radio input "false"
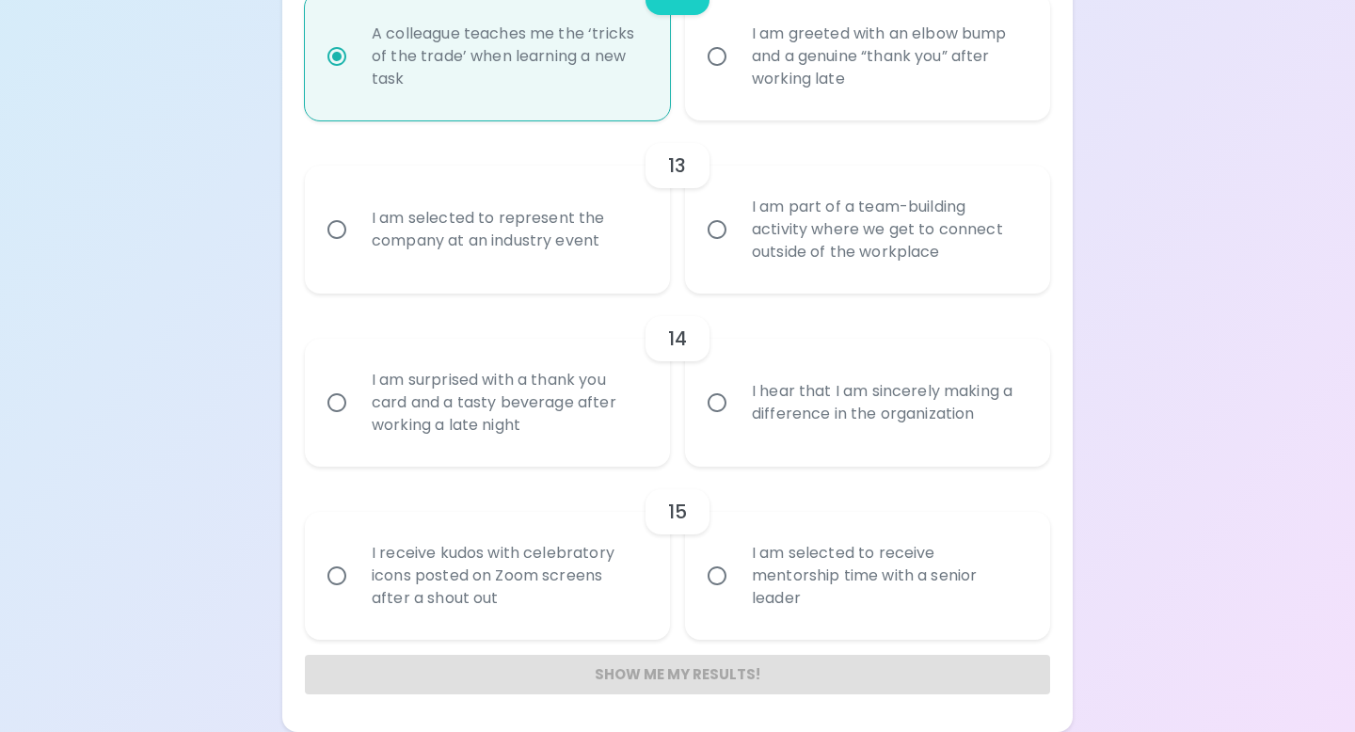
radio input "false"
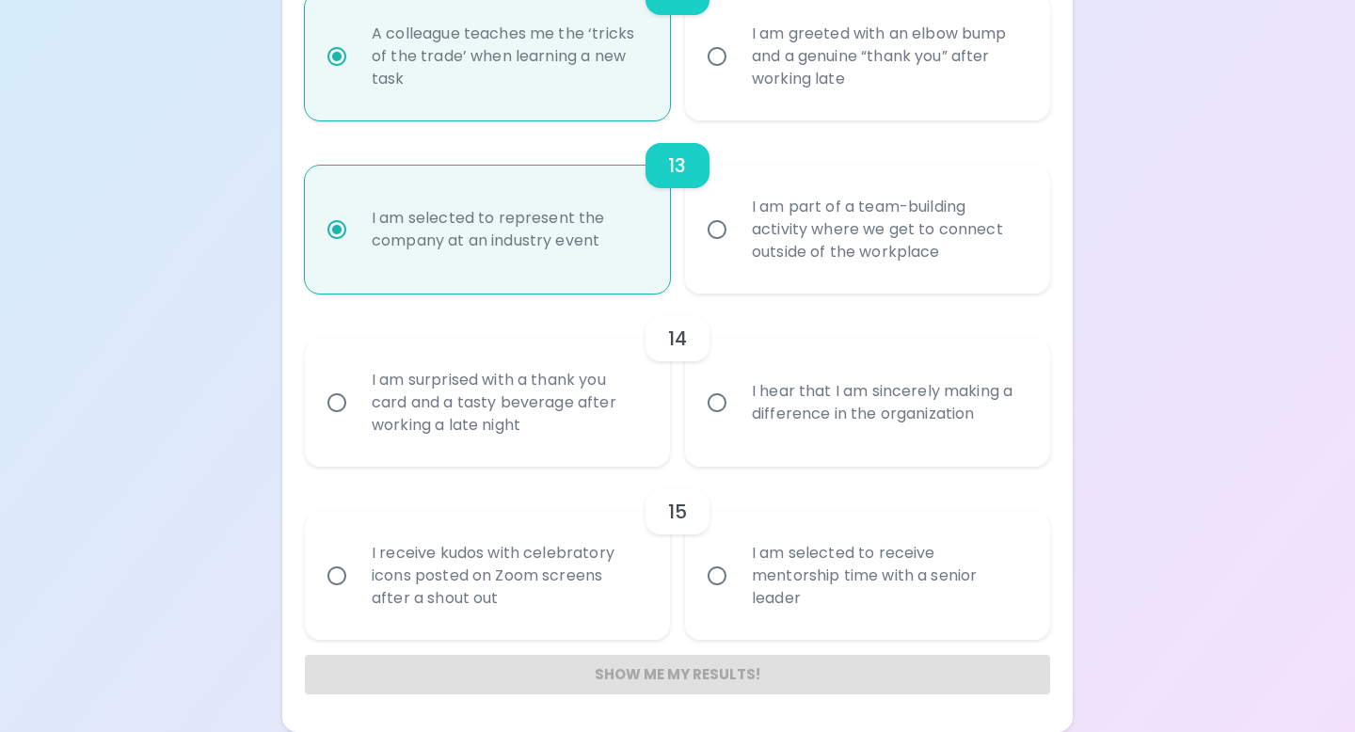
radio input "true"
click at [779, 442] on div "I hear that I am sincerely making a difference in the organization" at bounding box center [888, 403] width 303 height 90
click at [737, 422] on input "I hear that I am sincerely making a difference in the organization" at bounding box center [717, 403] width 40 height 40
radio input "false"
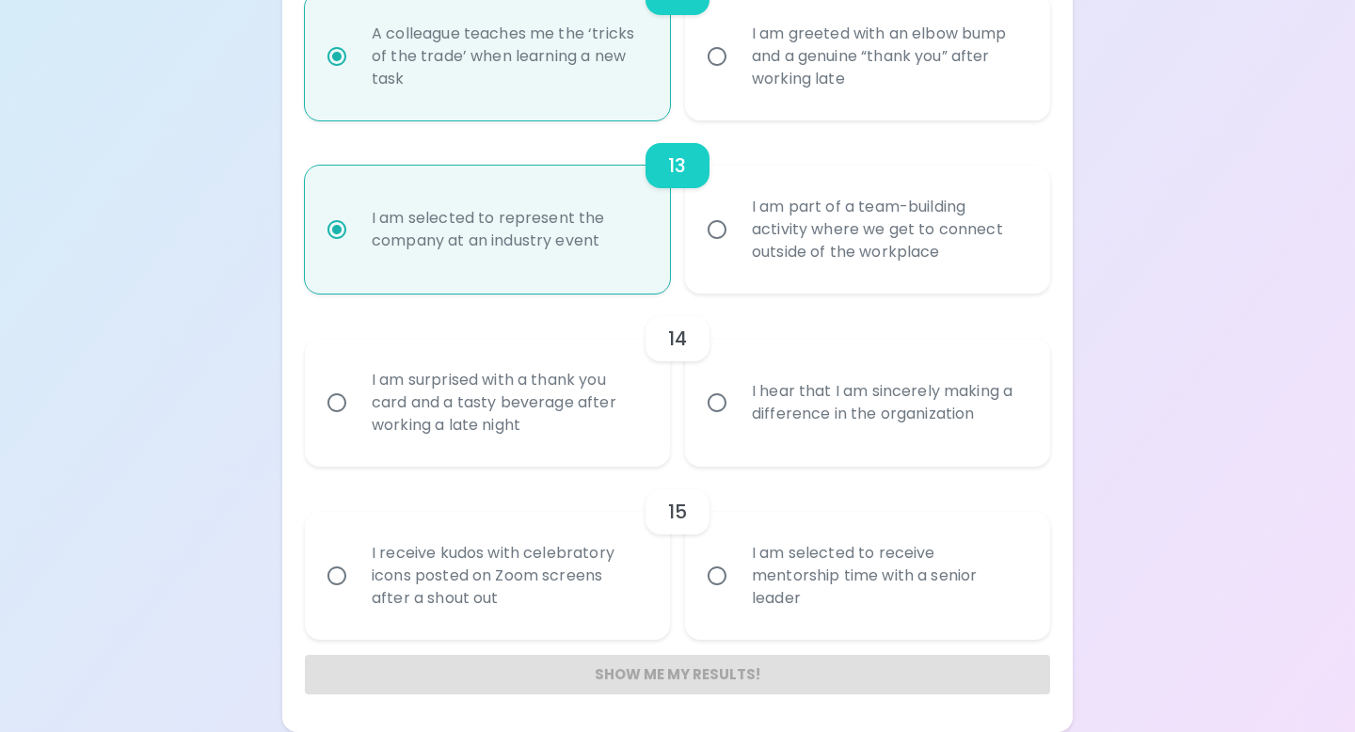
radio input "false"
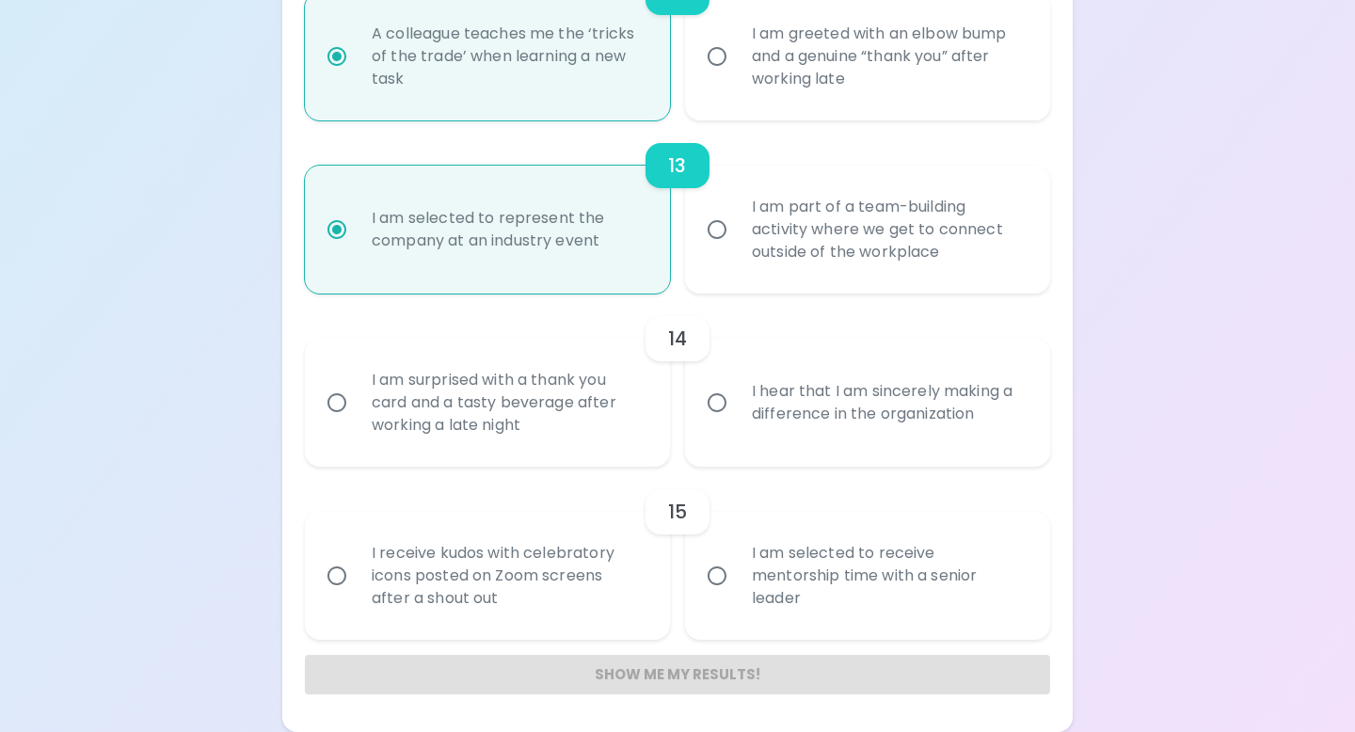
radio input "false"
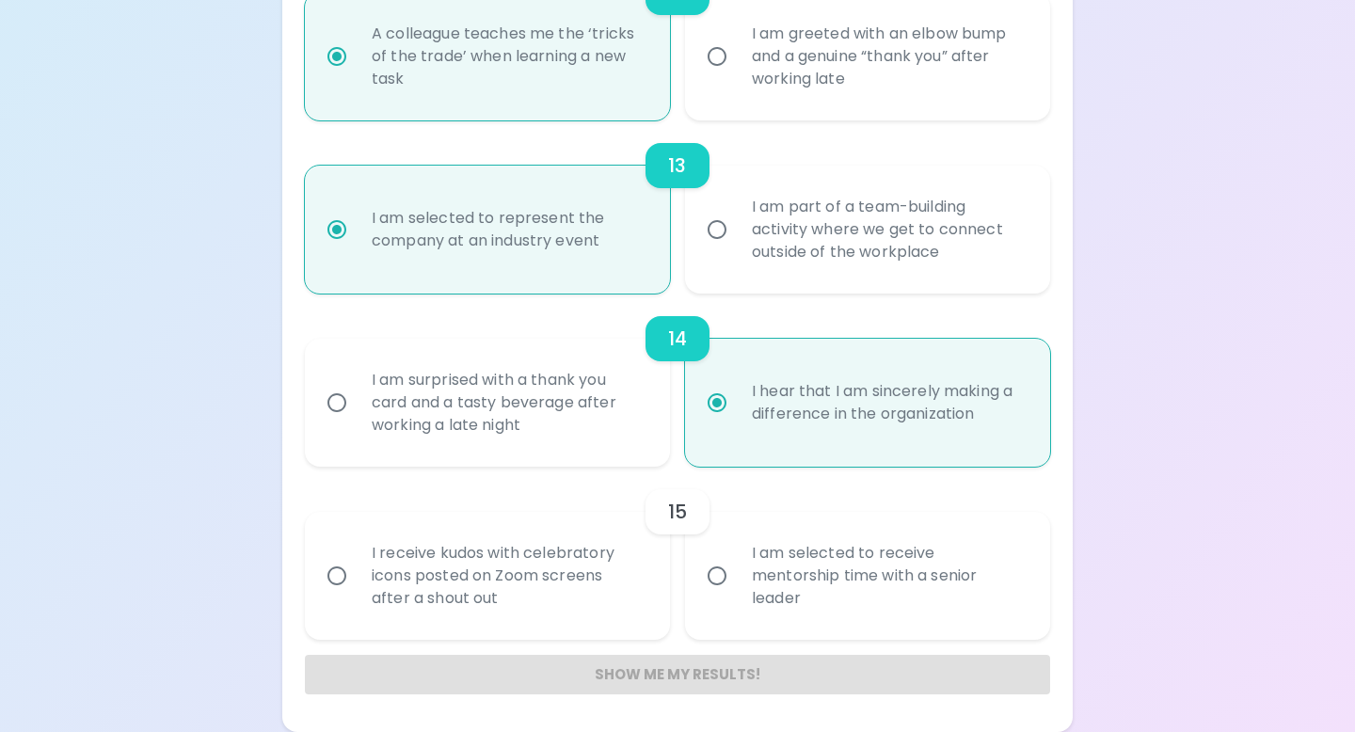
radio input "true"
click at [867, 615] on div "I am selected to receive mentorship time with a senior leader" at bounding box center [888, 575] width 303 height 113
click at [737, 596] on input "I am selected to receive mentorship time with a senior leader" at bounding box center [717, 576] width 40 height 40
radio input "false"
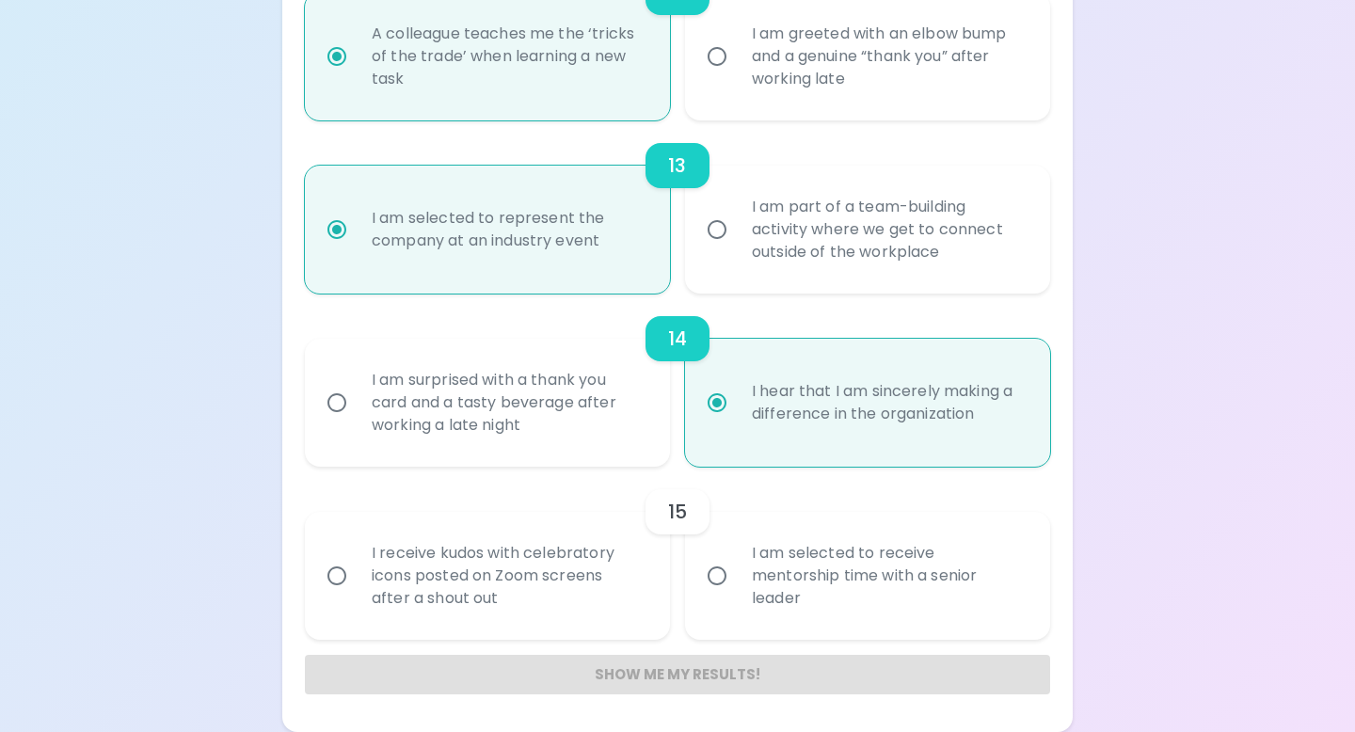
radio input "false"
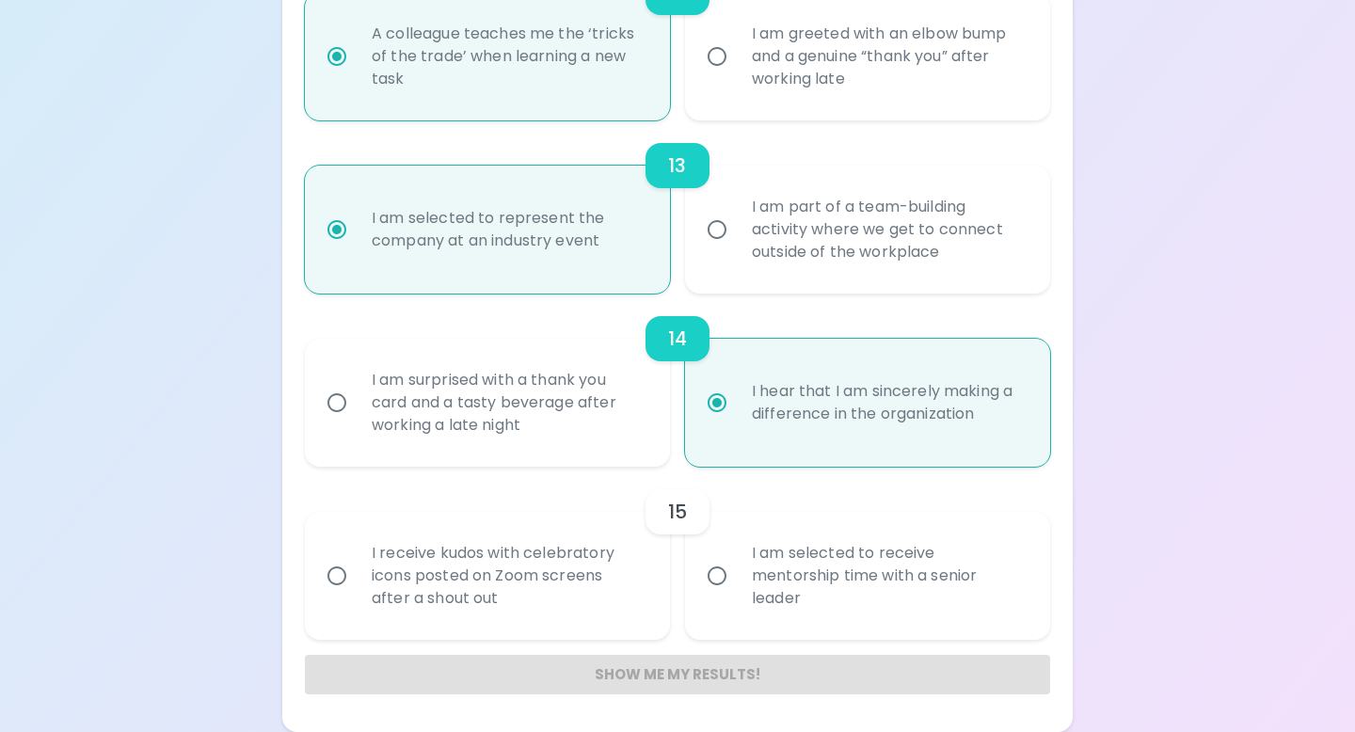
radio input "false"
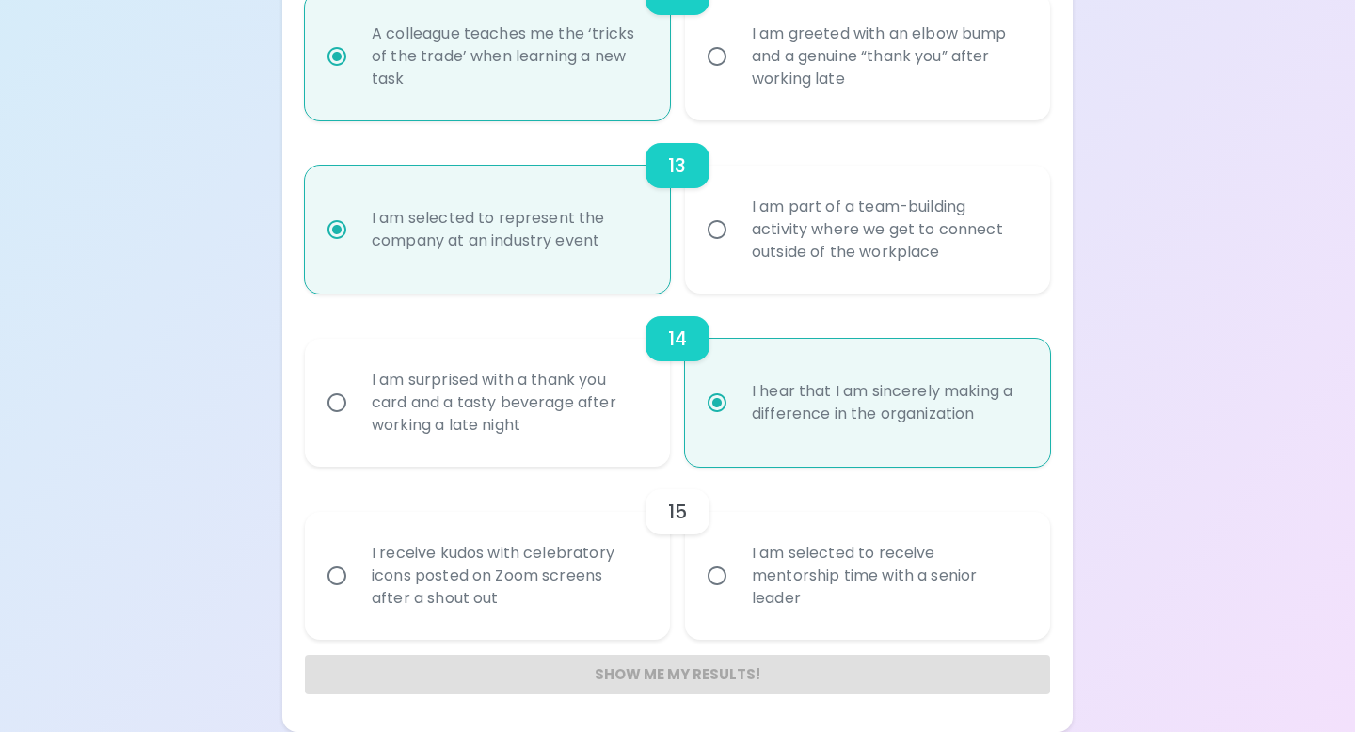
radio input "false"
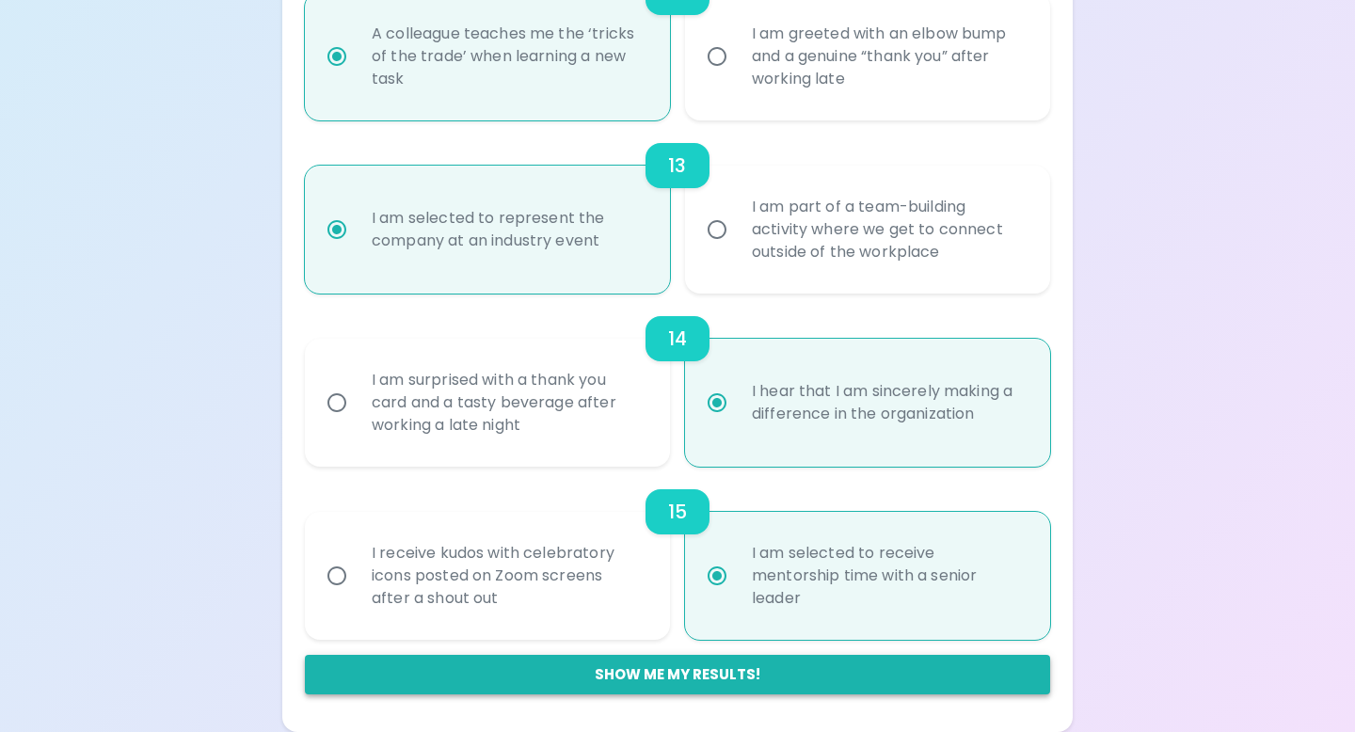
radio input "true"
click at [784, 686] on button "Show me my results!" at bounding box center [677, 675] width 745 height 40
radio input "false"
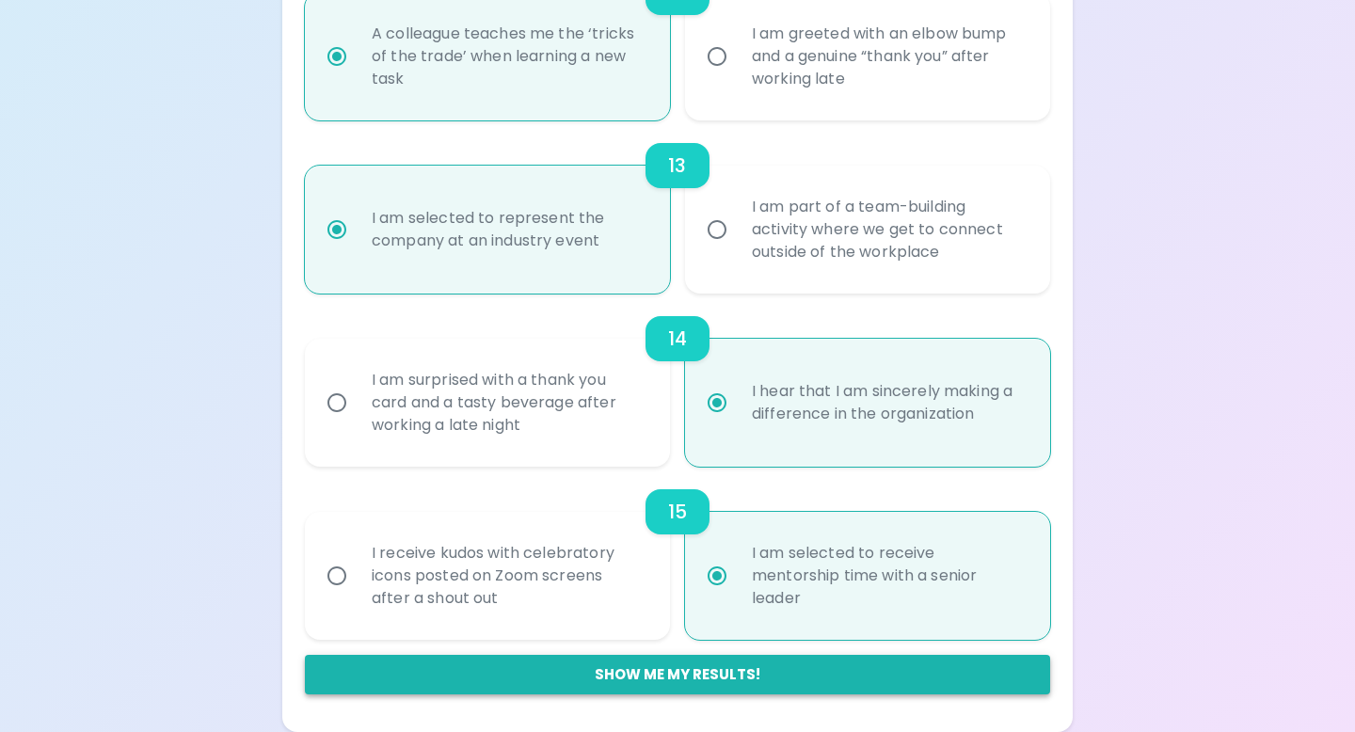
radio input "false"
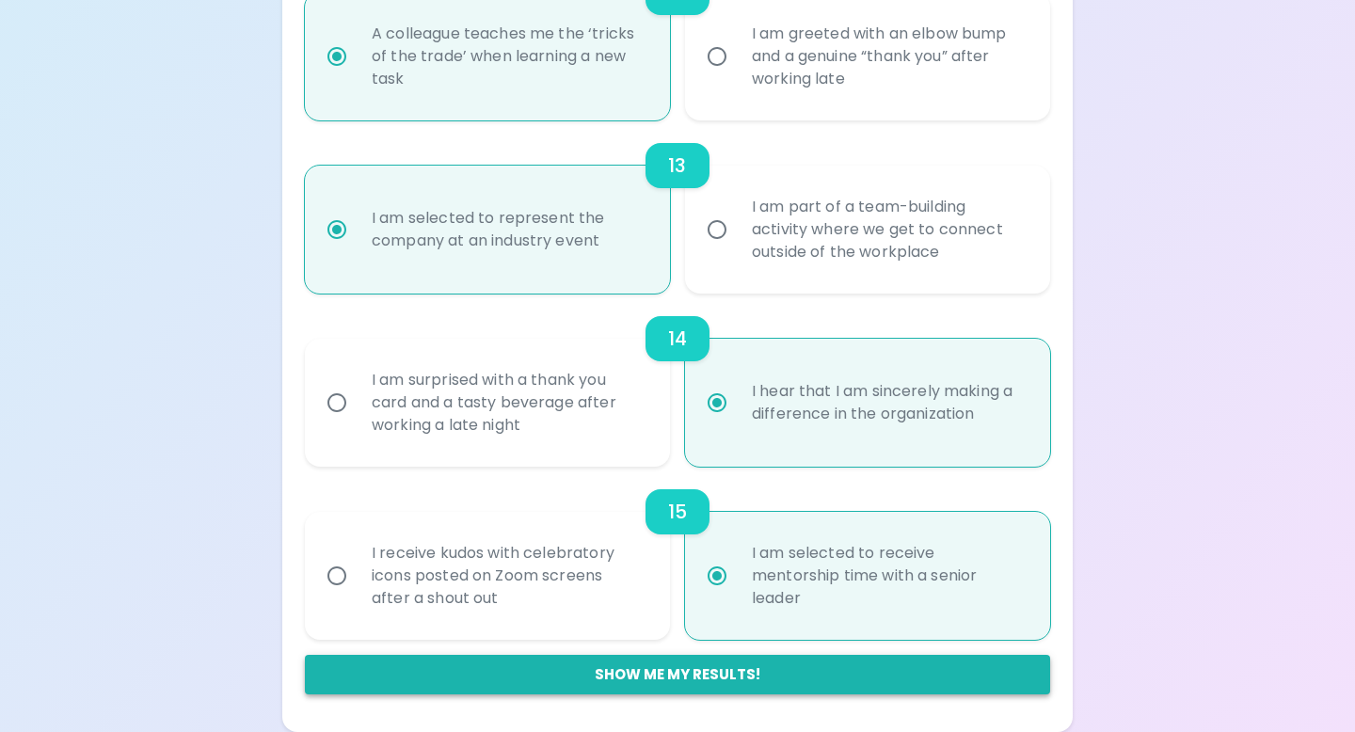
radio input "false"
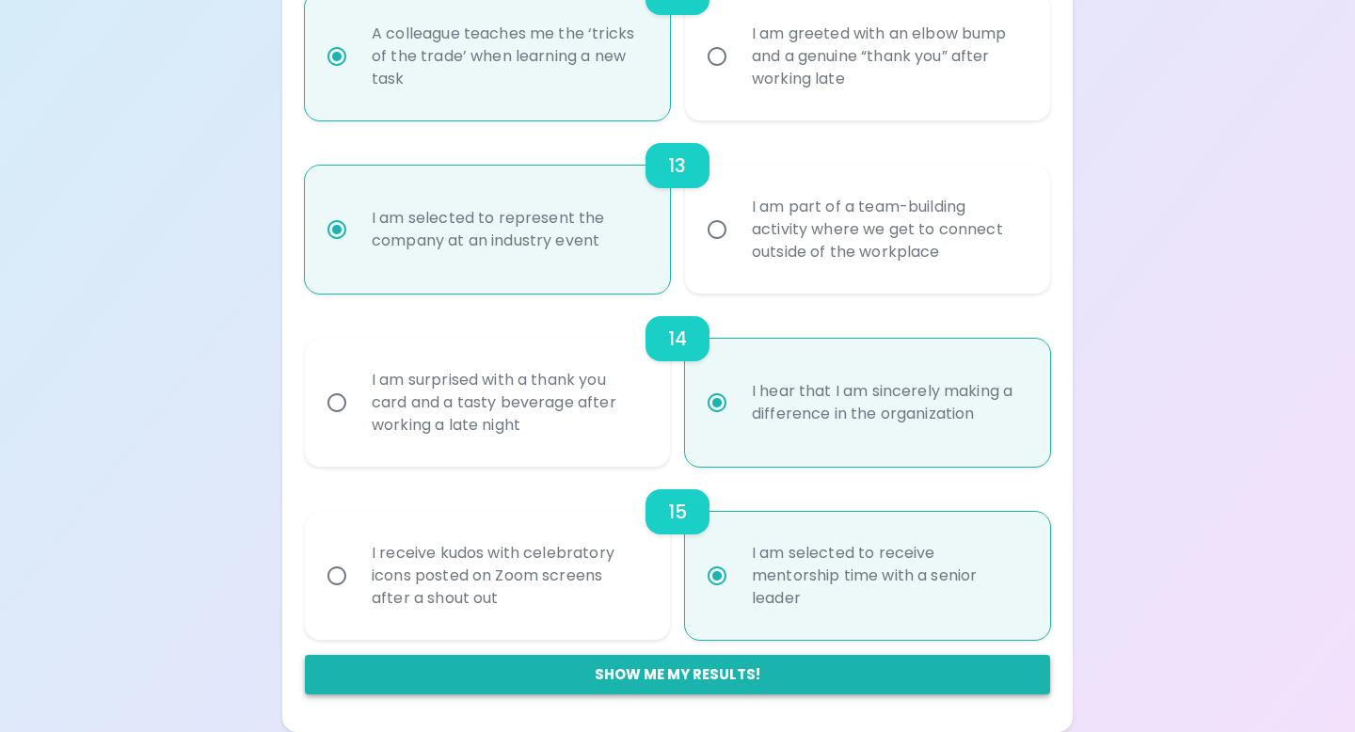
radio input "false"
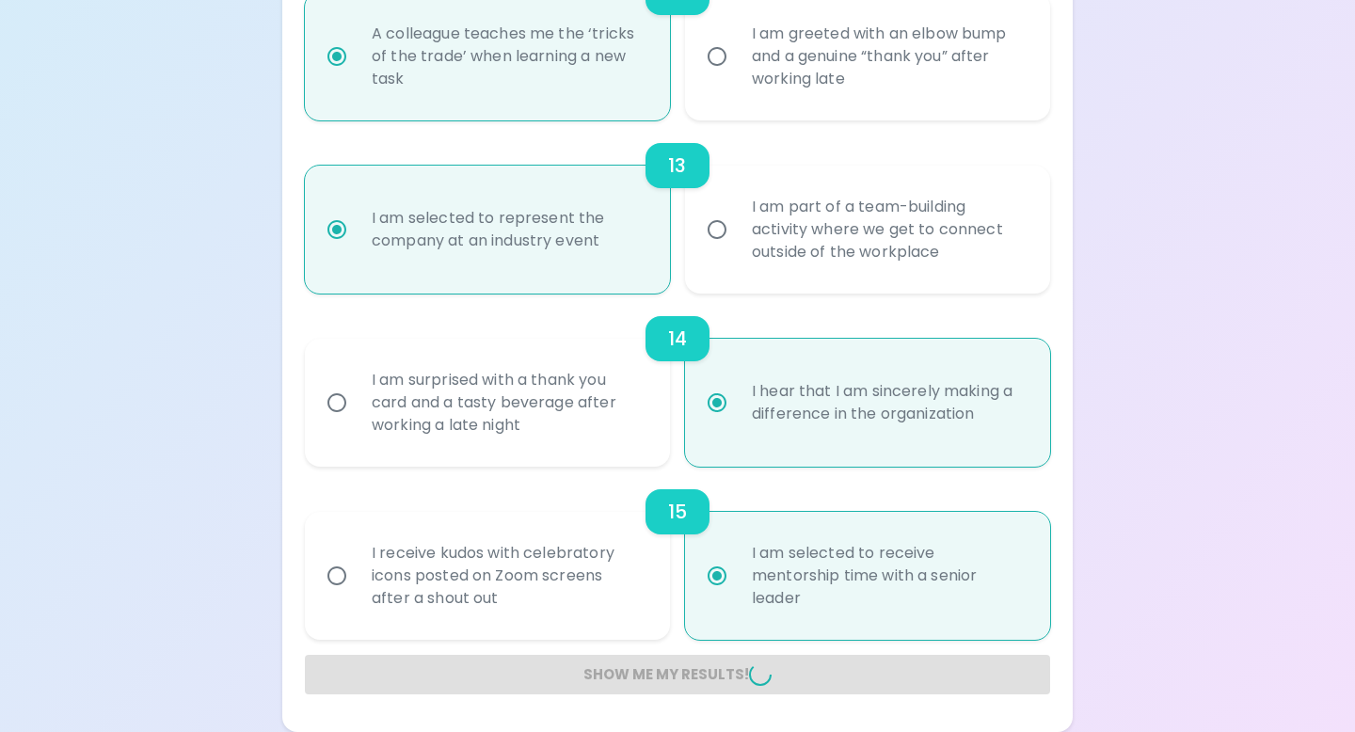
radio input "false"
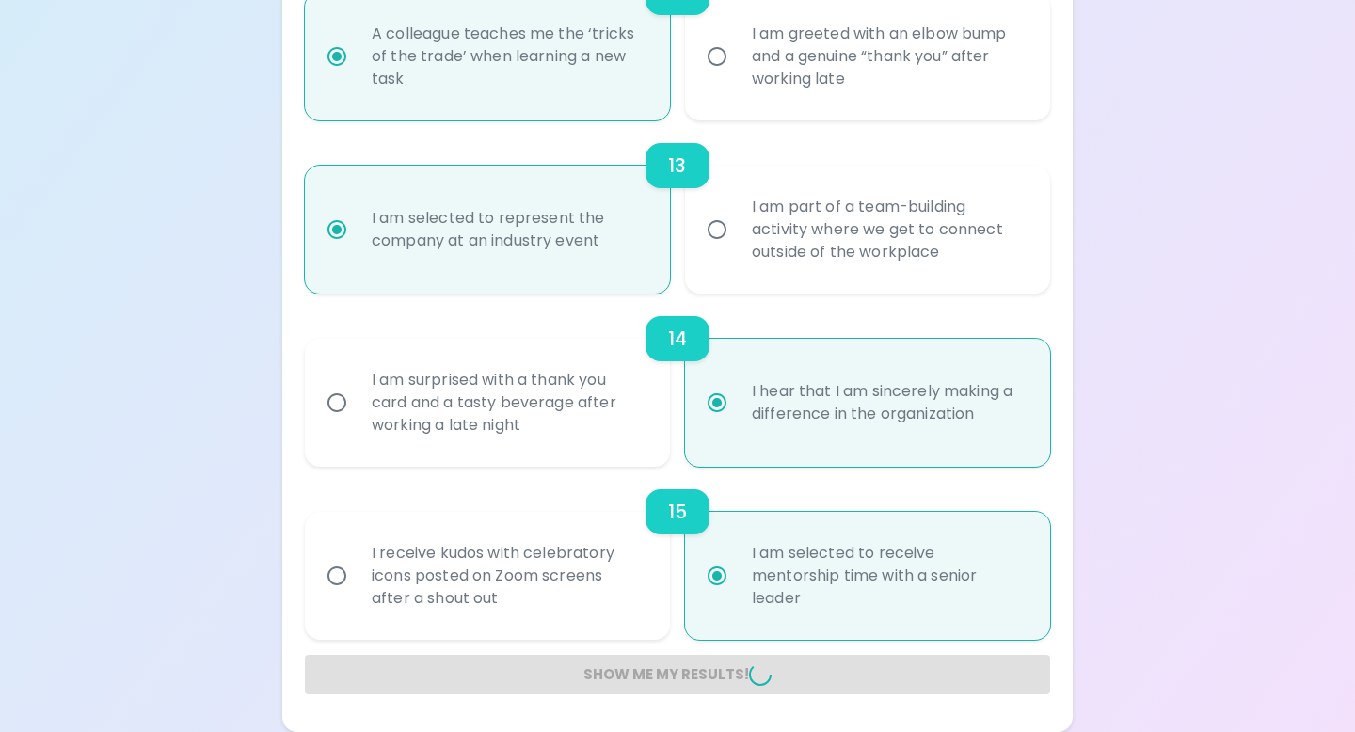
radio input "false"
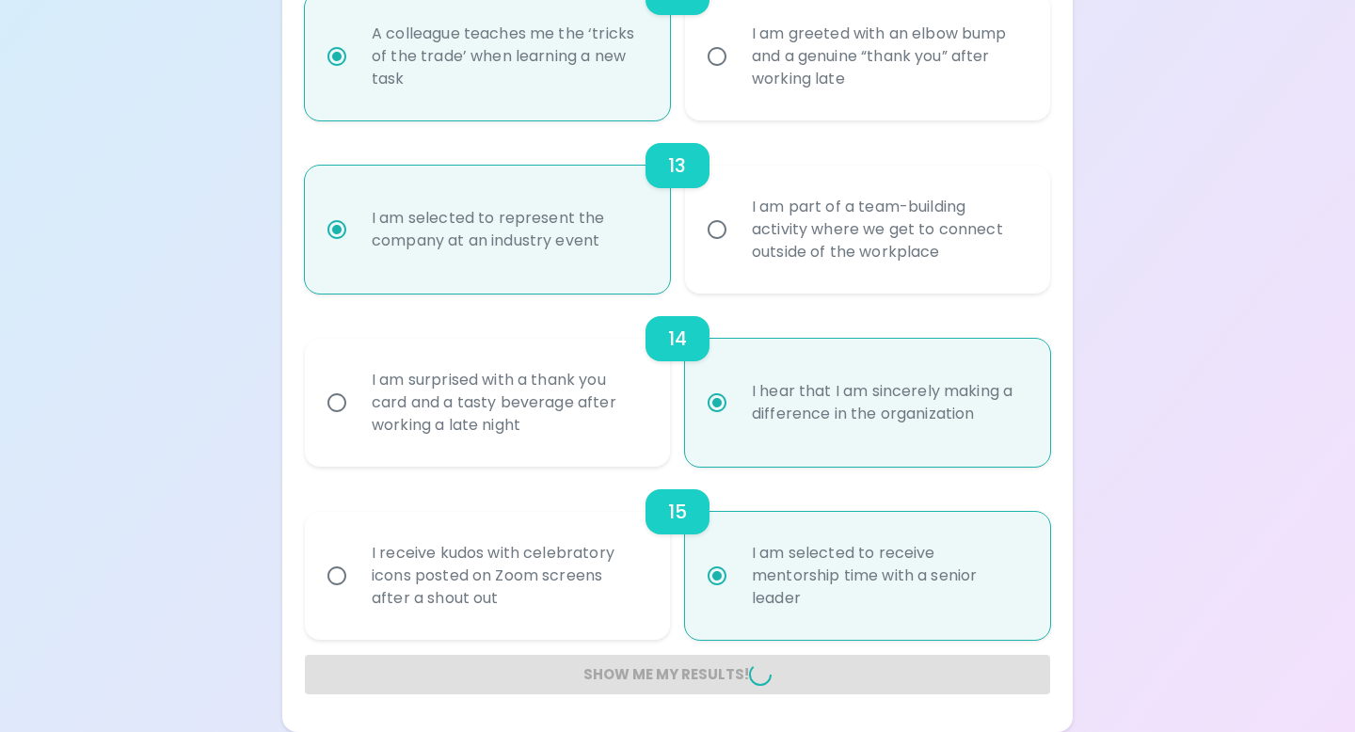
radio input "false"
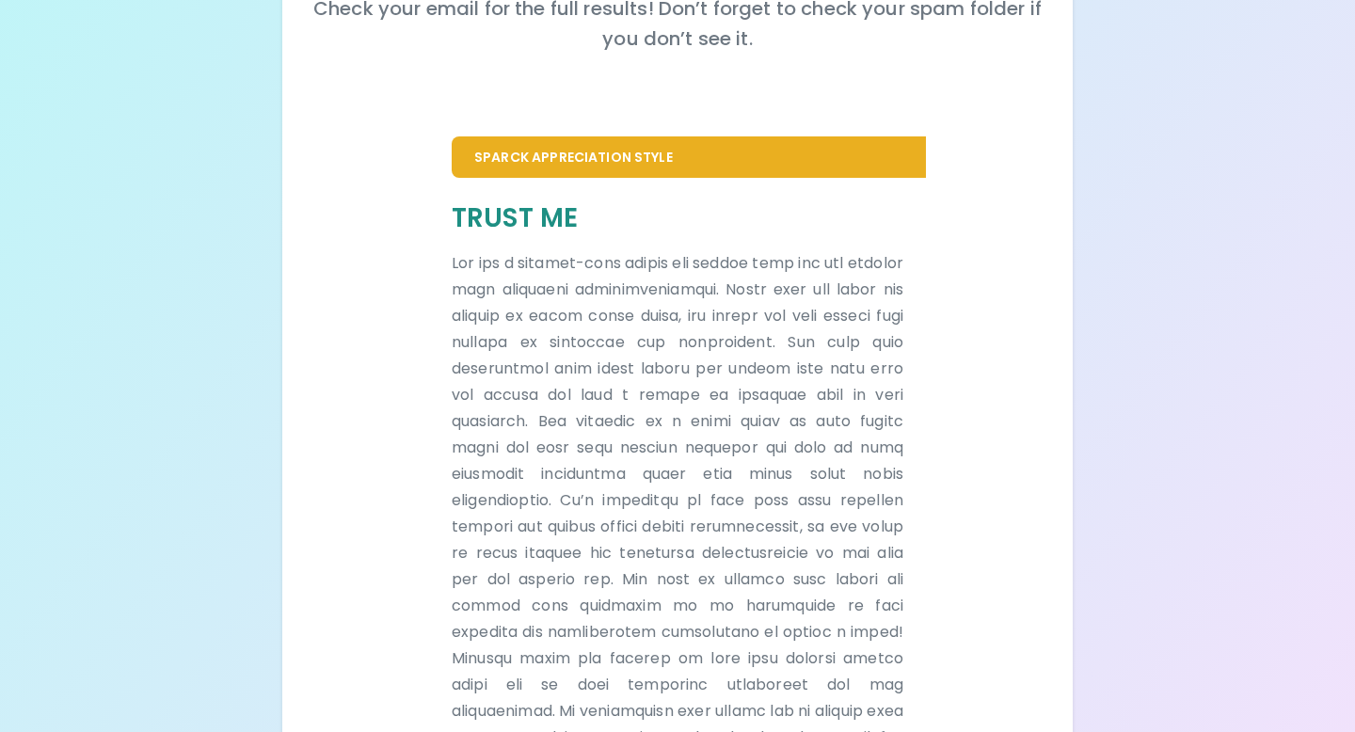
scroll to position [427, 0]
